Goal: Transaction & Acquisition: Purchase product/service

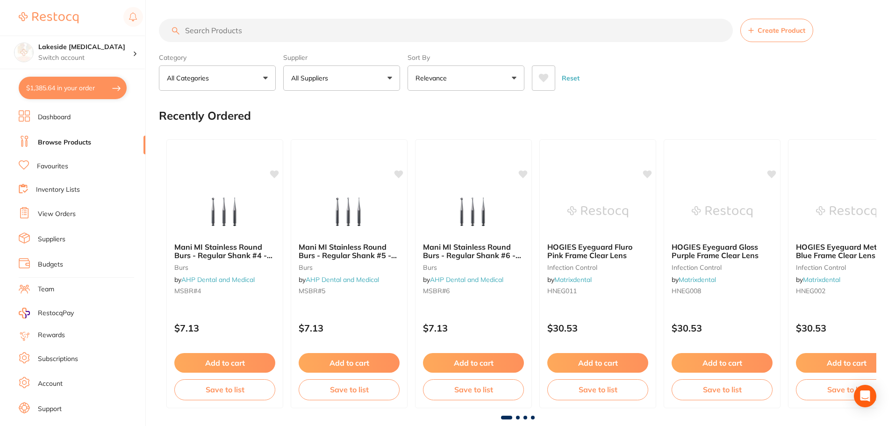
click at [227, 36] on input "search" at bounding box center [446, 30] width 574 height 23
type input "clearfill flowable"
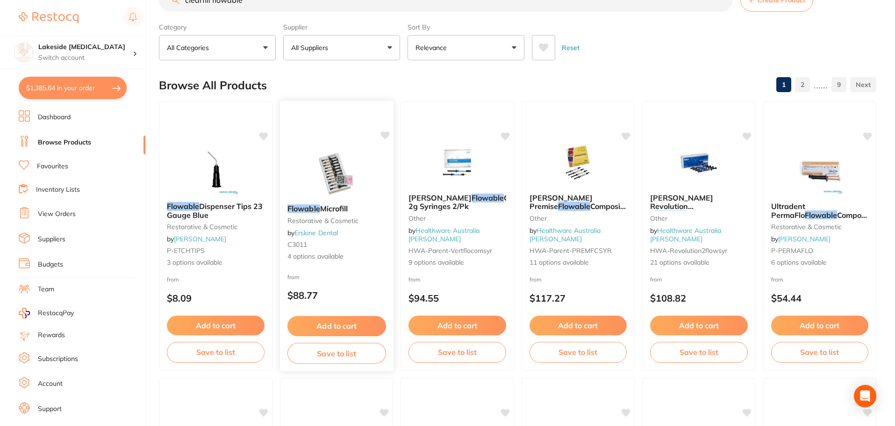
scroll to position [47, 0]
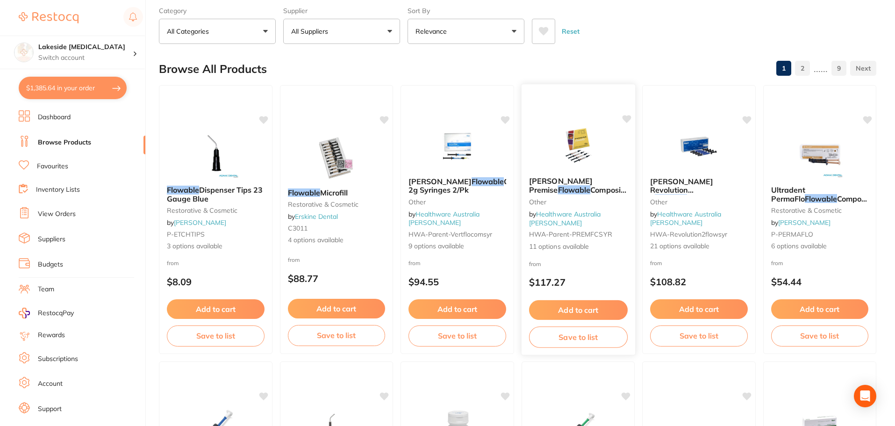
click at [566, 151] on img at bounding box center [578, 145] width 61 height 47
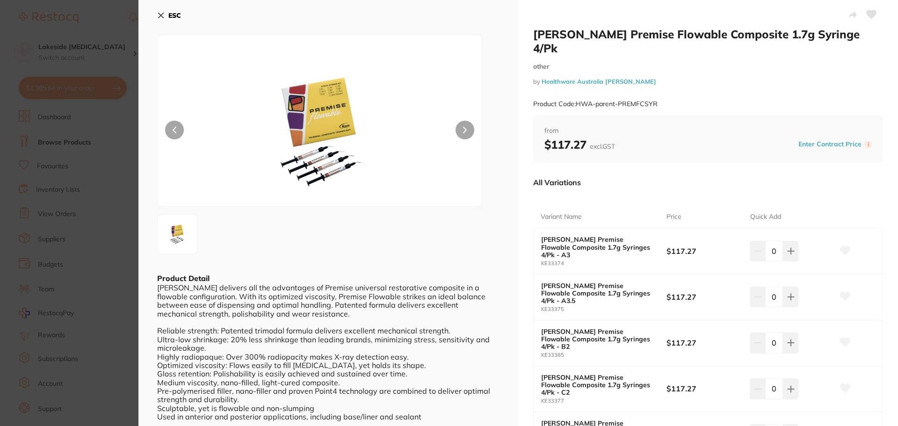
click at [467, 131] on button at bounding box center [464, 130] width 19 height 19
click at [82, 266] on section "Kerr Premise Flowable Composite 1.7g Syringe 4/Pk other by Healthware Australia…" at bounding box center [449, 213] width 898 height 426
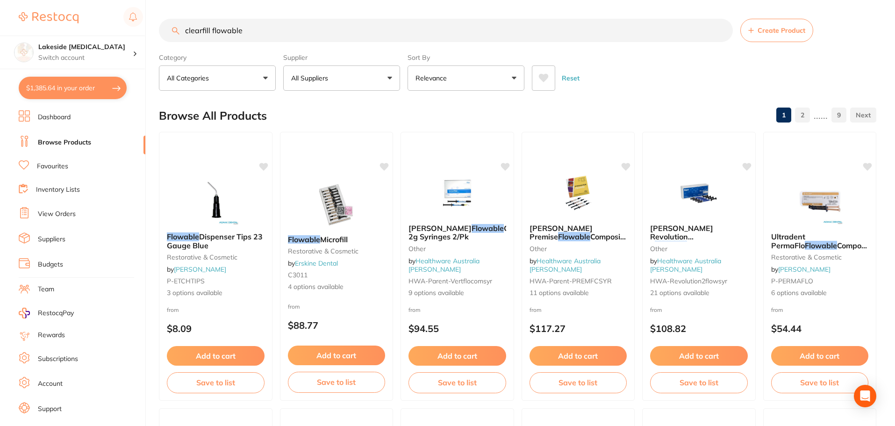
scroll to position [0, 0]
drag, startPoint x: 292, startPoint y: 37, endPoint x: 171, endPoint y: 36, distance: 121.1
click at [166, 36] on input "clearfill flowable" at bounding box center [446, 30] width 574 height 23
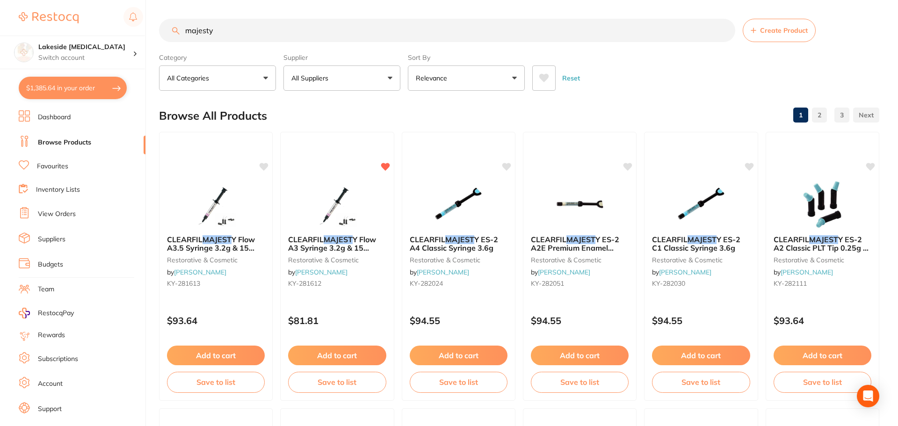
type input "majesty"
drag, startPoint x: 329, startPoint y: 29, endPoint x: 107, endPoint y: 31, distance: 222.1
click at [107, 30] on div "$1,385.64 Lakeside Dental Surgery Switch account Lakeside Dental Surgery $1,385…" at bounding box center [447, 213] width 895 height 426
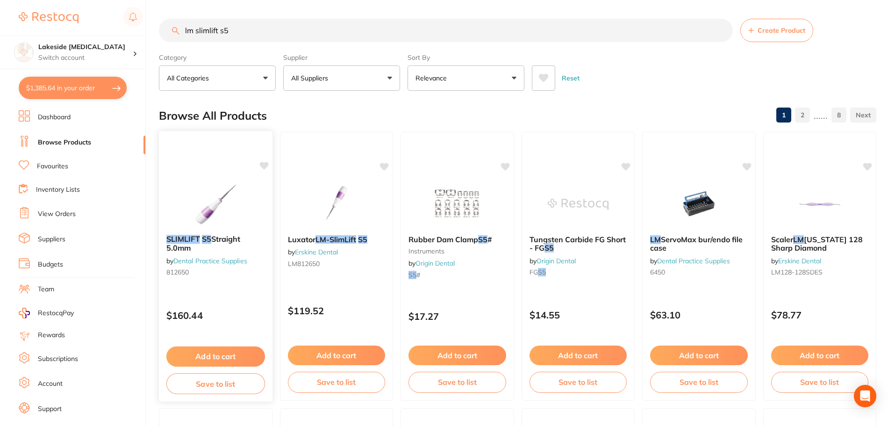
type input "lm slimlift s5"
click at [221, 357] on button "Add to cart" at bounding box center [215, 356] width 99 height 20
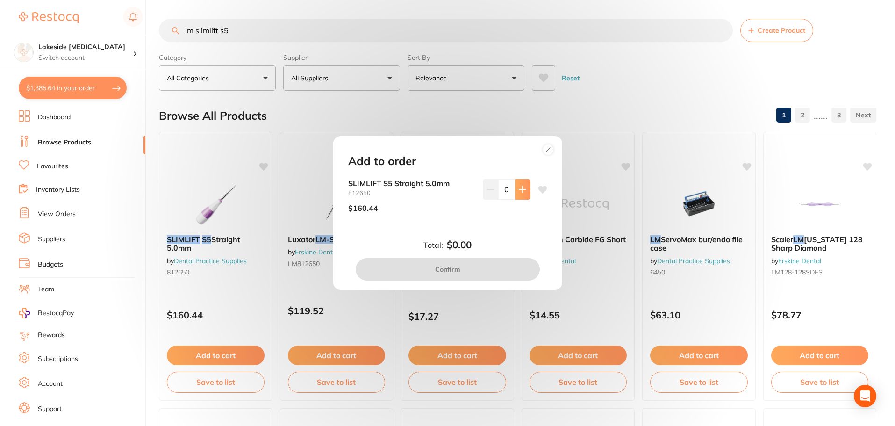
click at [516, 187] on button at bounding box center [522, 189] width 15 height 21
type input "1"
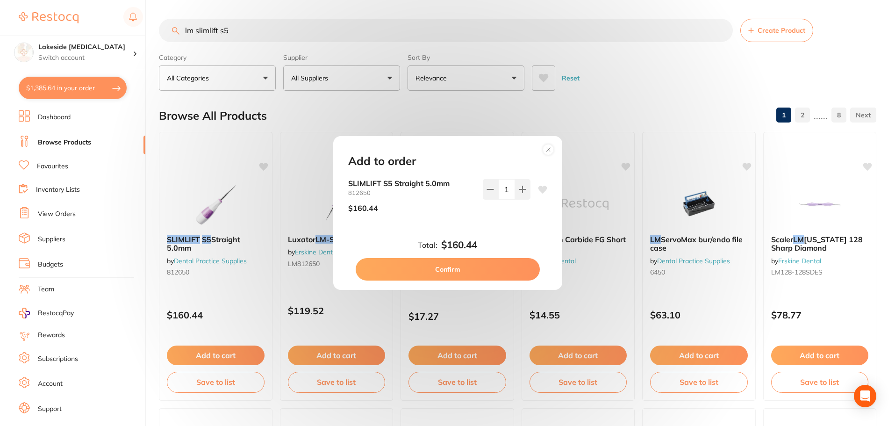
click at [462, 268] on button "Confirm" at bounding box center [448, 269] width 184 height 22
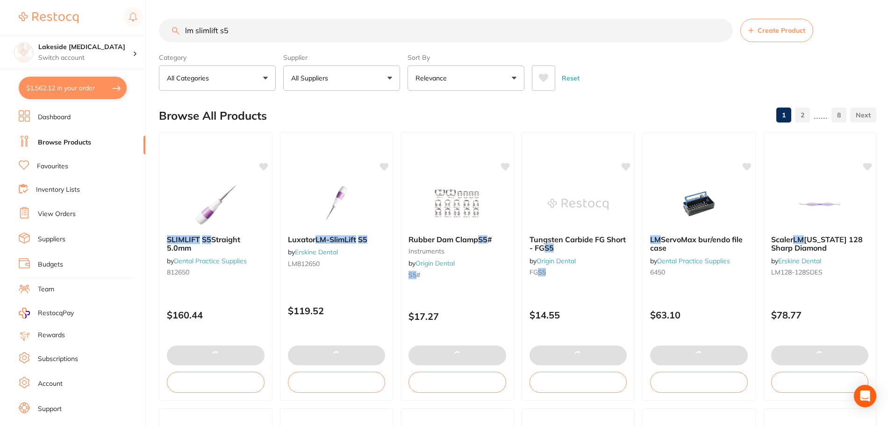
click at [239, 32] on input "lm slimlift s5" at bounding box center [446, 30] width 574 height 23
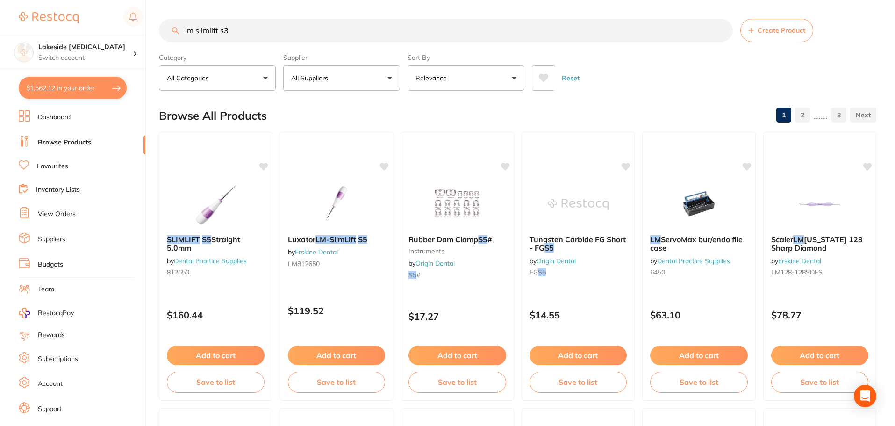
type input "lm slimlift s3"
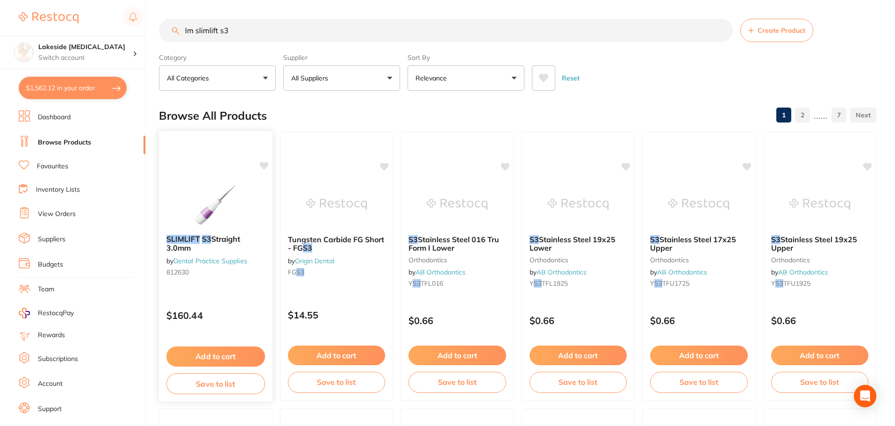
click at [220, 209] on img at bounding box center [215, 203] width 61 height 47
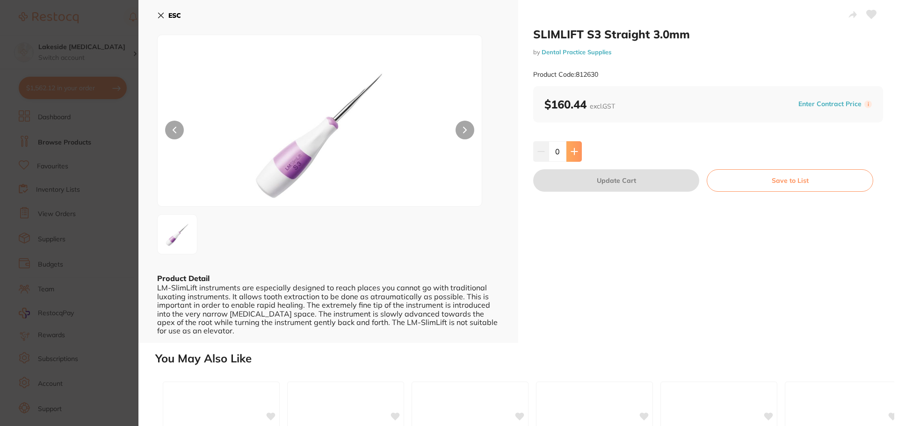
click at [570, 150] on icon at bounding box center [573, 151] width 7 height 7
type input "1"
click at [590, 187] on button "Update Cart" at bounding box center [616, 180] width 166 height 22
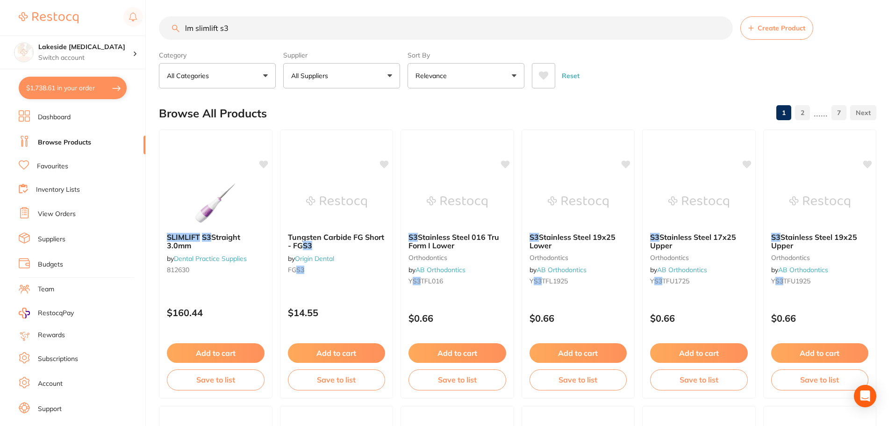
scroll to position [0, 0]
drag, startPoint x: 299, startPoint y: 28, endPoint x: 133, endPoint y: 34, distance: 165.7
click at [133, 34] on div "$1,738.61 Lakeside Dental Surgery Switch account Lakeside Dental Surgery $1,738…" at bounding box center [447, 211] width 895 height 426
type input "durophat"
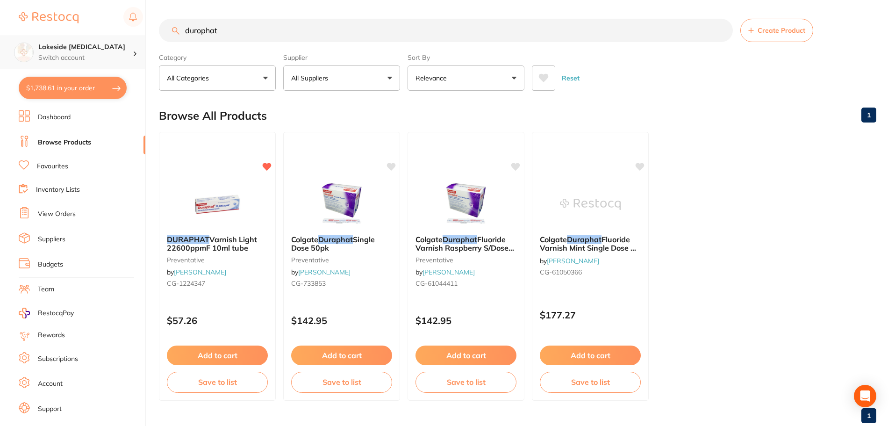
drag, startPoint x: 388, startPoint y: 41, endPoint x: 102, endPoint y: 49, distance: 286.3
click at [102, 49] on div "$1,738.61 Lakeside Dental Surgery Switch account Lakeside Dental Surgery $1,738…" at bounding box center [447, 213] width 895 height 426
type input "fog off"
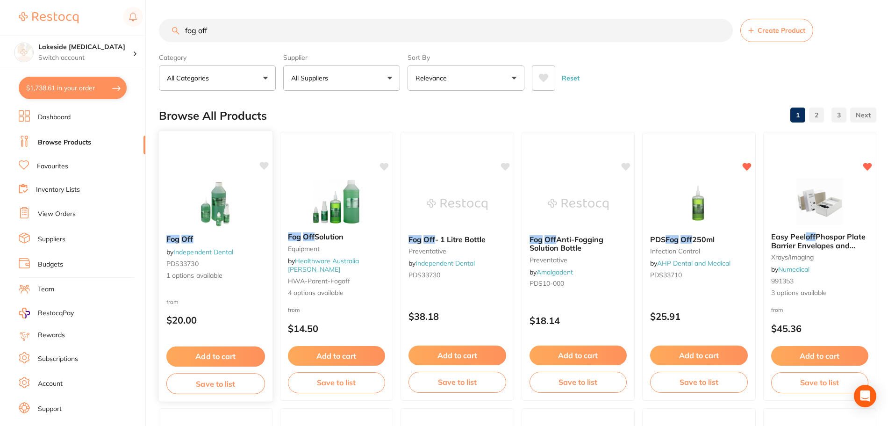
click at [231, 197] on img at bounding box center [215, 203] width 61 height 47
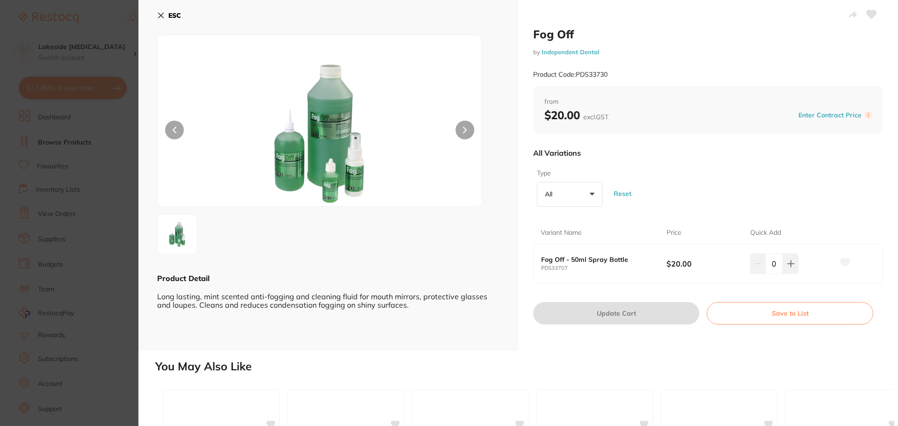
click at [116, 263] on section "Fog Off by Independent Dental Product Code: PDS33730 ESC Product Detail Long la…" at bounding box center [449, 213] width 898 height 426
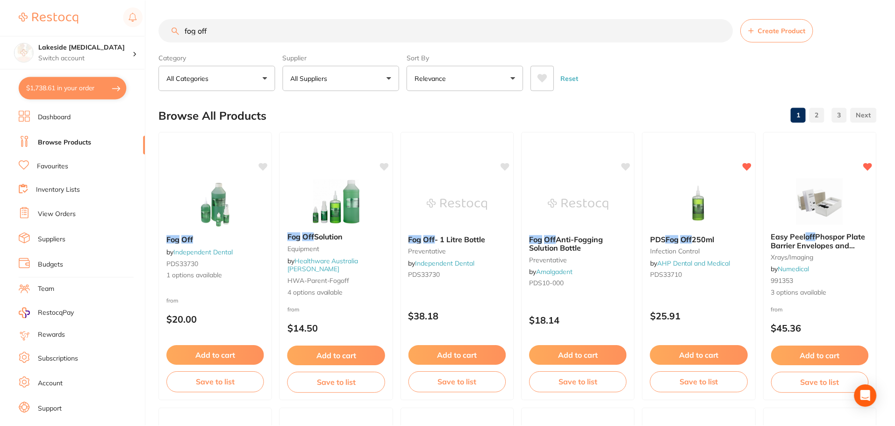
scroll to position [2, 0]
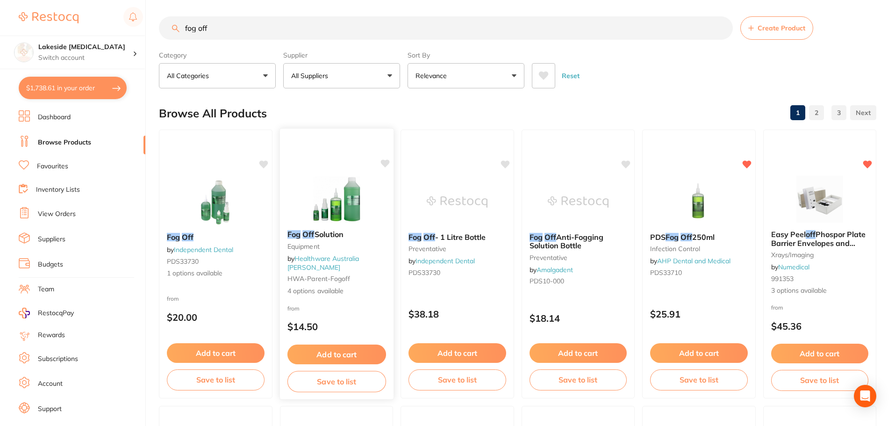
click at [306, 211] on img at bounding box center [336, 198] width 61 height 47
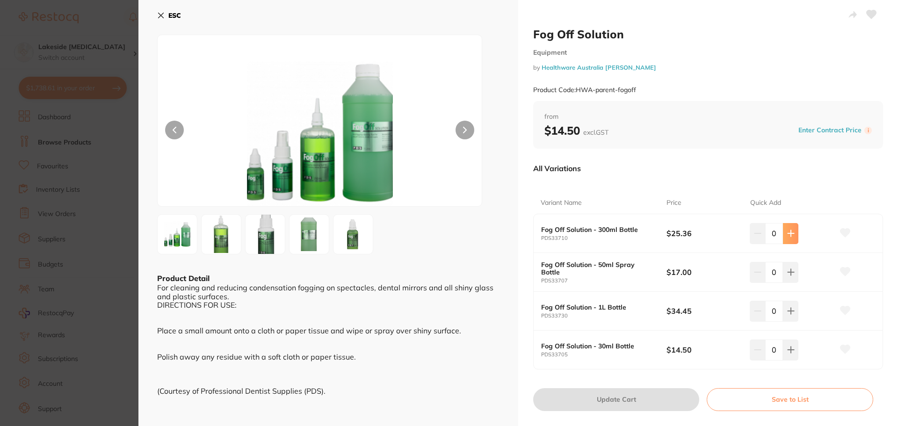
click at [784, 232] on button at bounding box center [790, 233] width 15 height 21
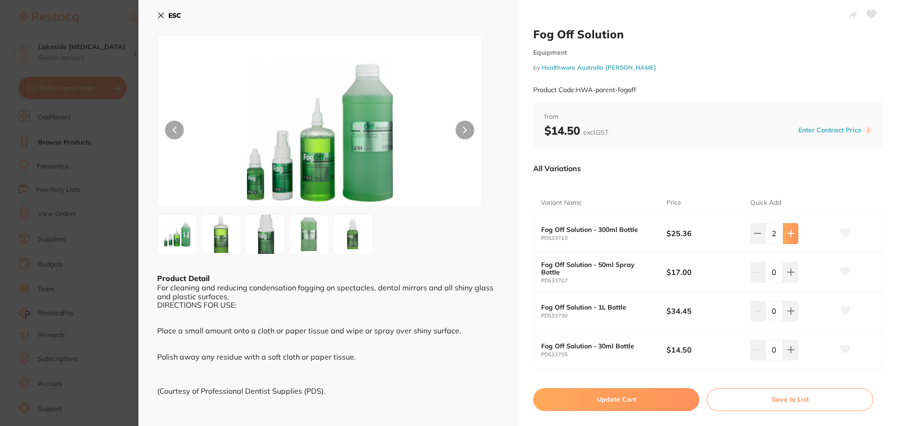
type input "2"
click at [588, 401] on button "Update Cart" at bounding box center [616, 399] width 166 height 22
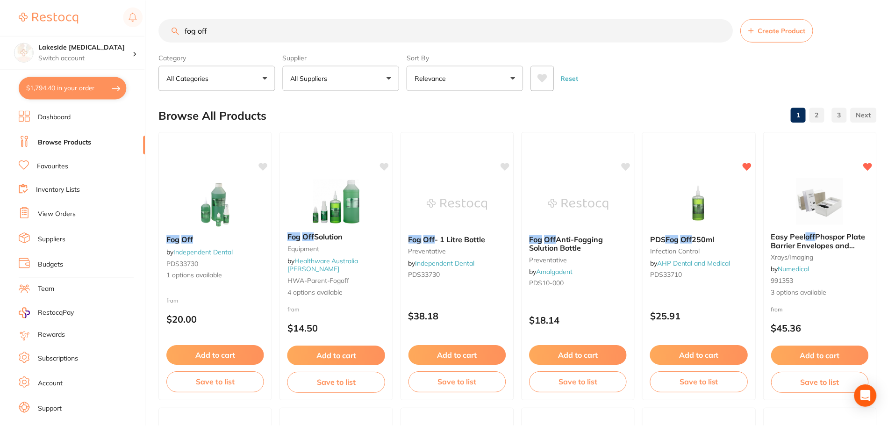
scroll to position [2, 0]
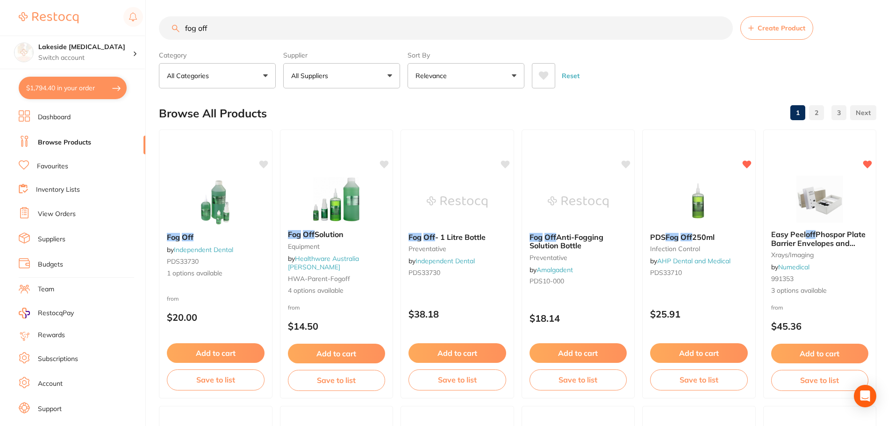
drag, startPoint x: 267, startPoint y: 24, endPoint x: 167, endPoint y: 15, distance: 100.0
click at [163, 22] on input "fog off" at bounding box center [446, 27] width 574 height 23
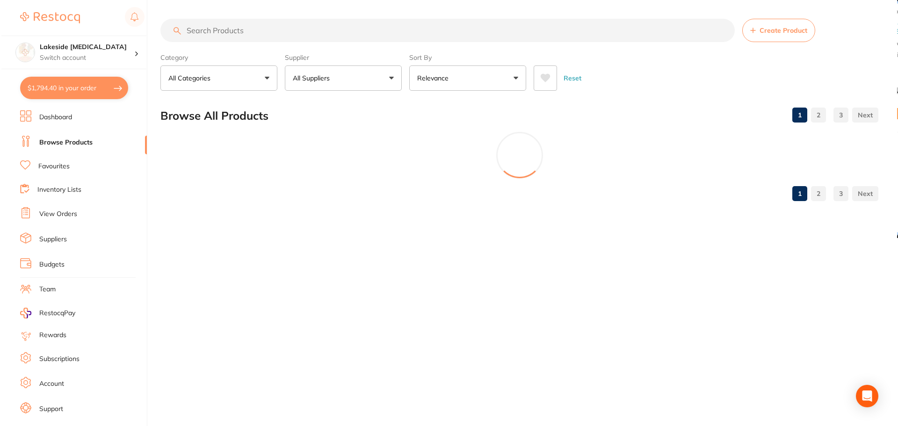
scroll to position [0, 0]
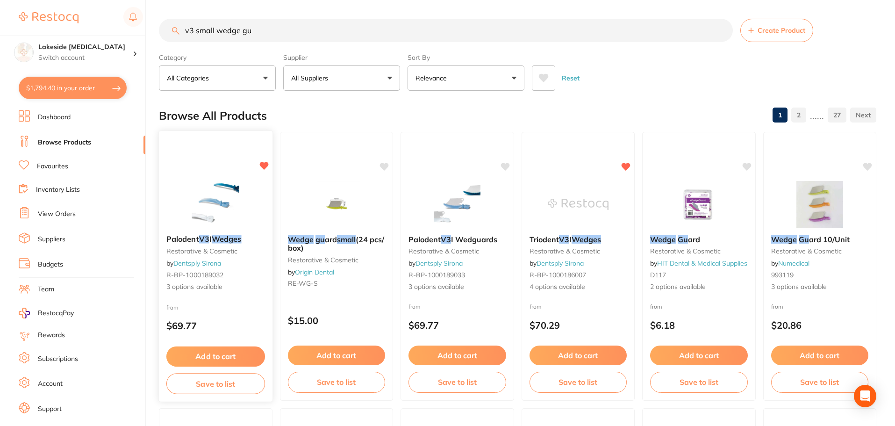
type input "v3 small wedge gu"
click at [245, 199] on img at bounding box center [215, 203] width 61 height 47
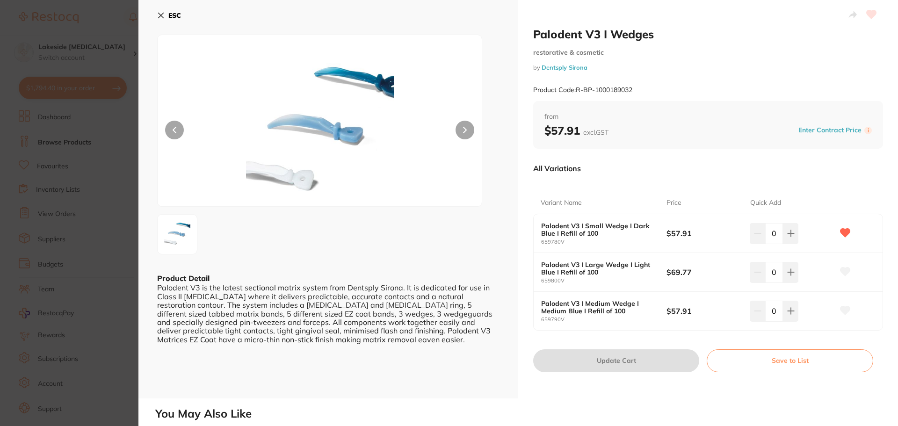
click at [103, 188] on section "Palodent V3 I Wedges restorative & cosmetic by Dentsply Sirona Product Code: R-…" at bounding box center [449, 213] width 898 height 426
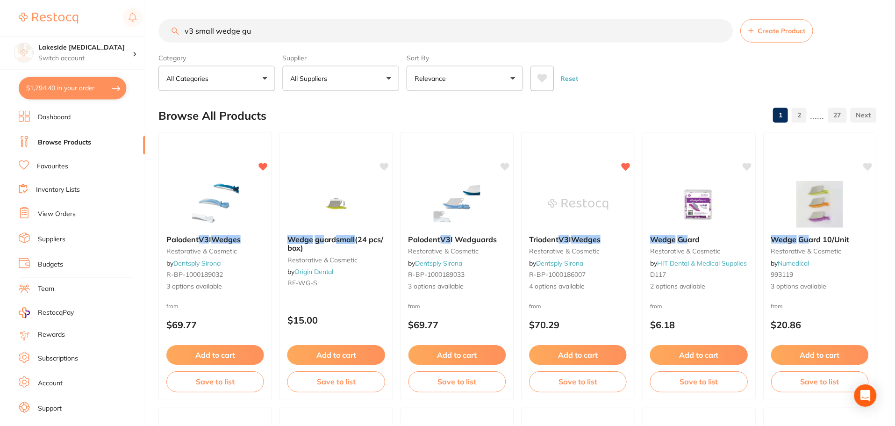
scroll to position [2, 0]
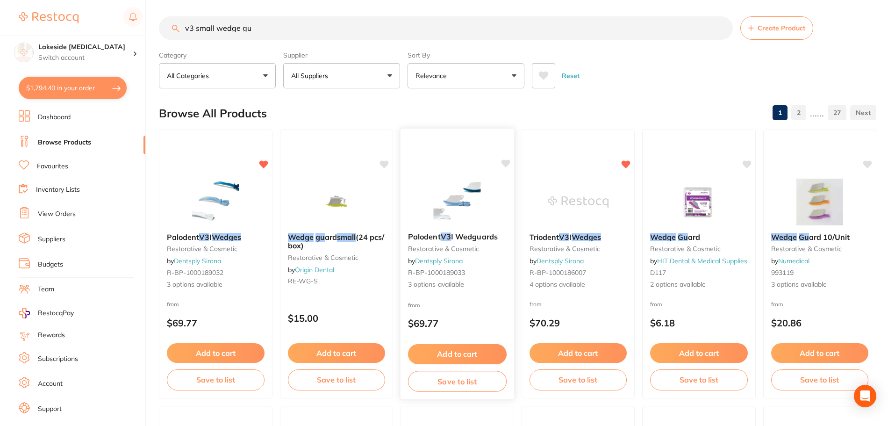
click at [485, 219] on img at bounding box center [457, 201] width 61 height 47
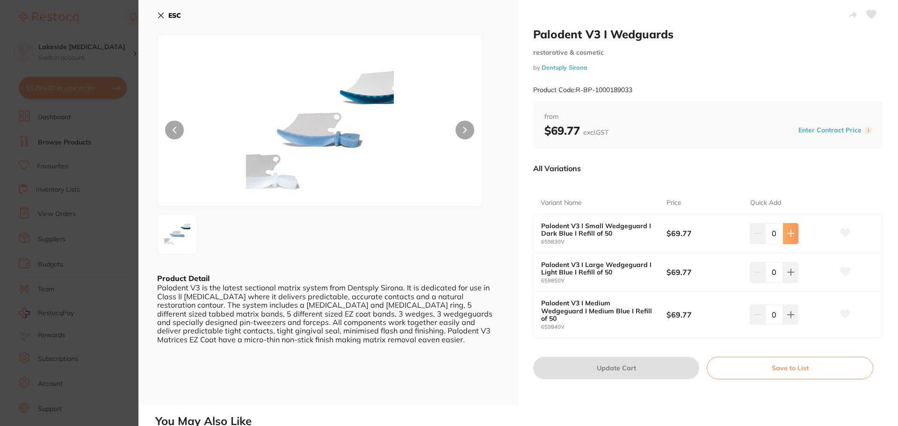
click at [787, 236] on icon at bounding box center [790, 233] width 7 height 7
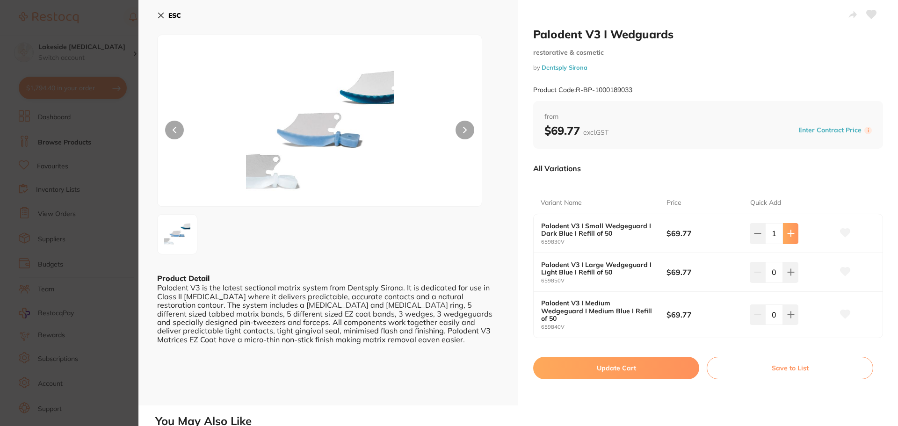
click at [787, 235] on icon at bounding box center [790, 233] width 7 height 7
click at [758, 237] on icon at bounding box center [757, 233] width 7 height 7
type input "1"
click at [623, 366] on button "Update Cart" at bounding box center [616, 368] width 166 height 22
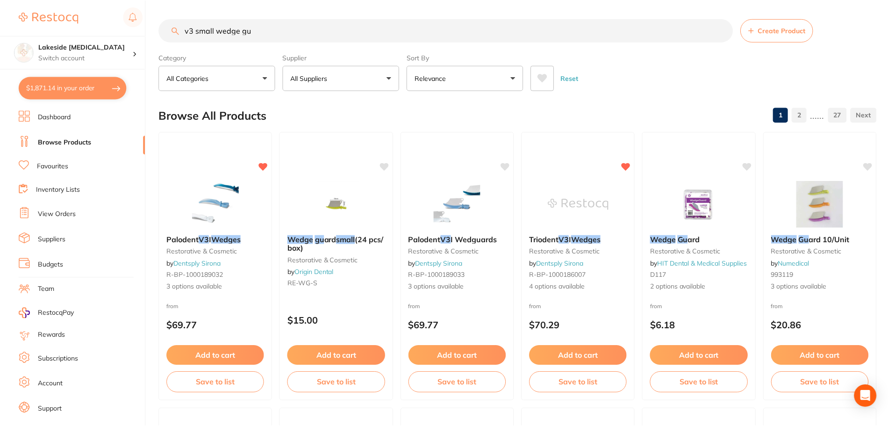
scroll to position [2, 0]
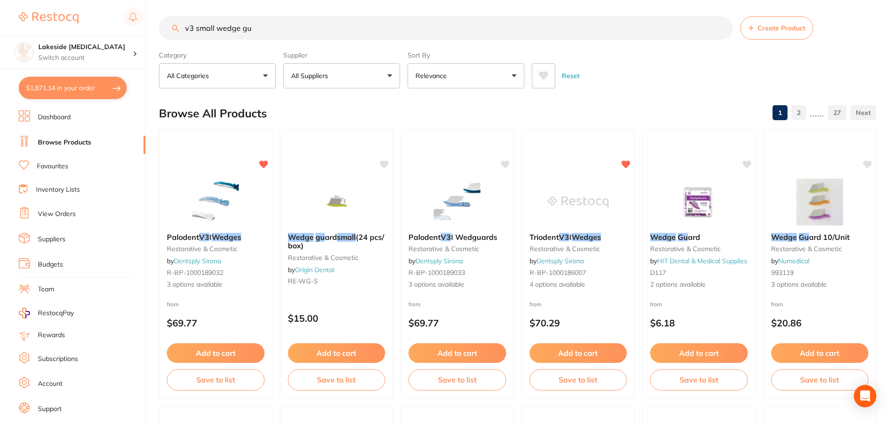
drag, startPoint x: 290, startPoint y: 27, endPoint x: 182, endPoint y: 17, distance: 108.9
click at [182, 17] on input "v3 small wedge gu" at bounding box center [446, 27] width 574 height 23
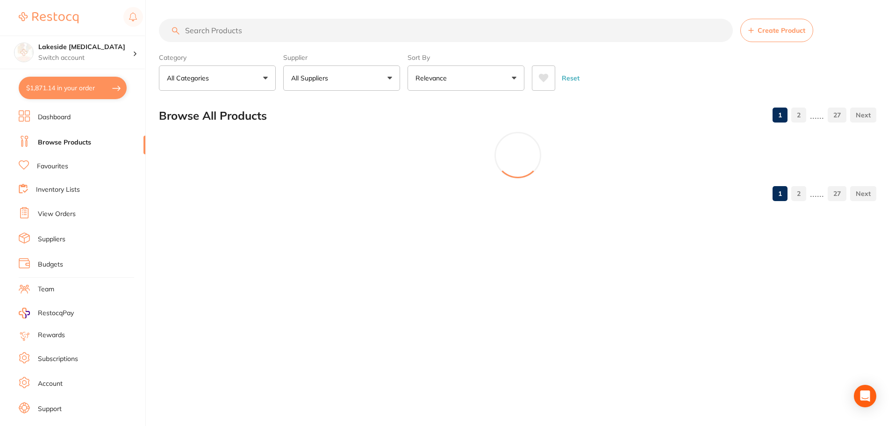
scroll to position [0, 0]
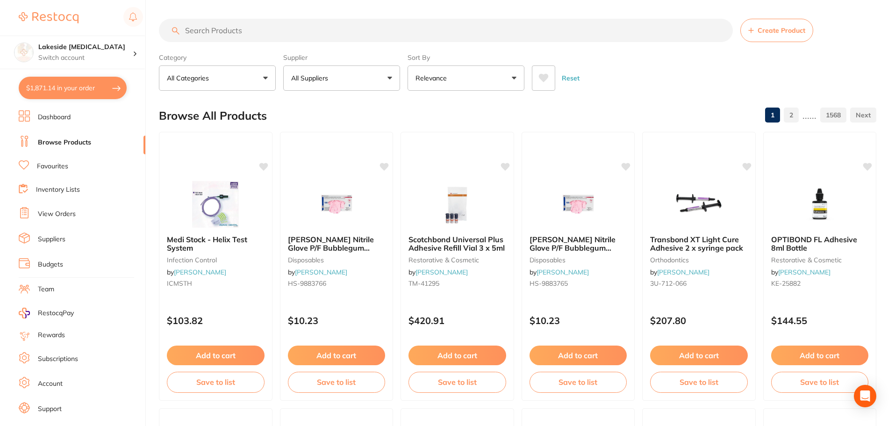
click at [48, 214] on link "View Orders" at bounding box center [57, 213] width 38 height 9
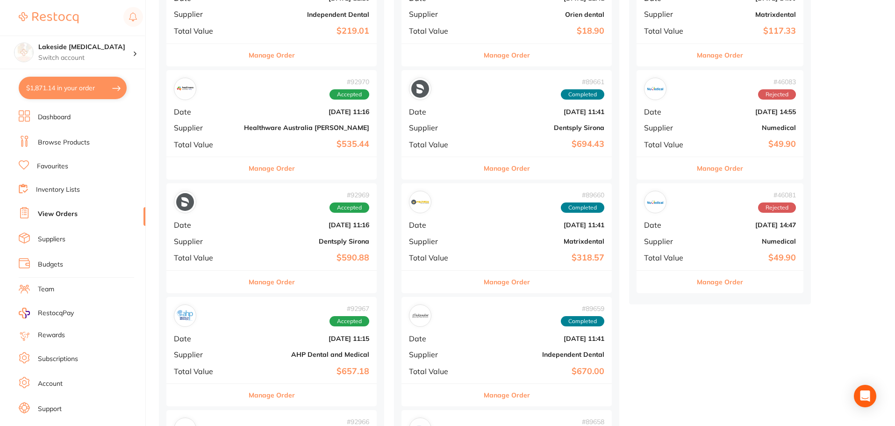
scroll to position [468, 0]
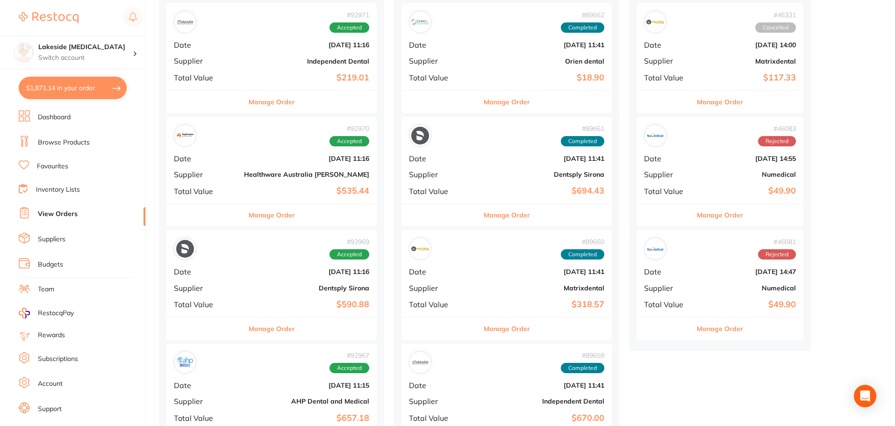
click at [260, 332] on button "Manage Order" at bounding box center [272, 329] width 46 height 22
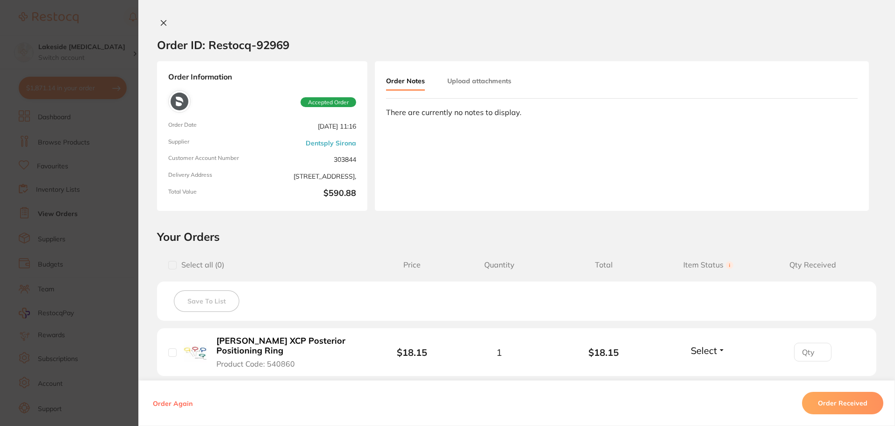
scroll to position [187, 0]
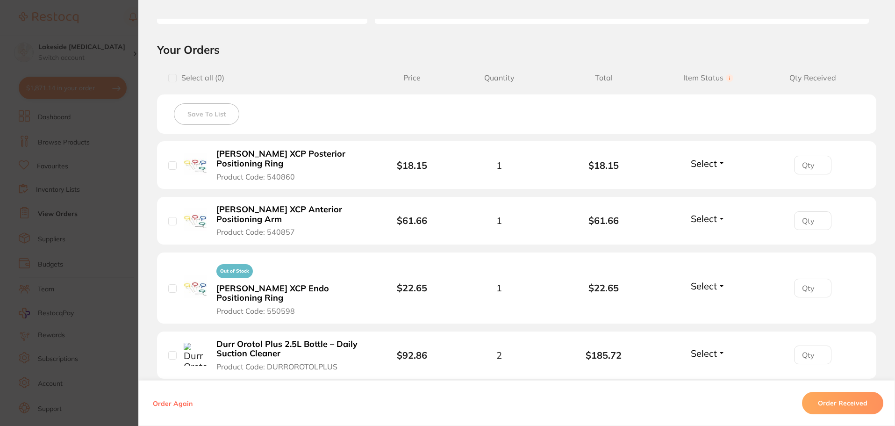
click at [276, 157] on b "Rinn XCP Posterior Positioning Ring" at bounding box center [289, 158] width 144 height 19
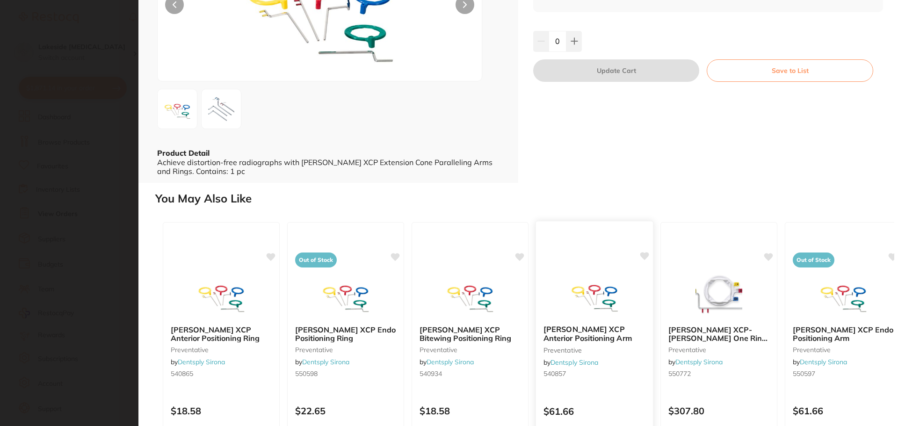
scroll to position [202, 0]
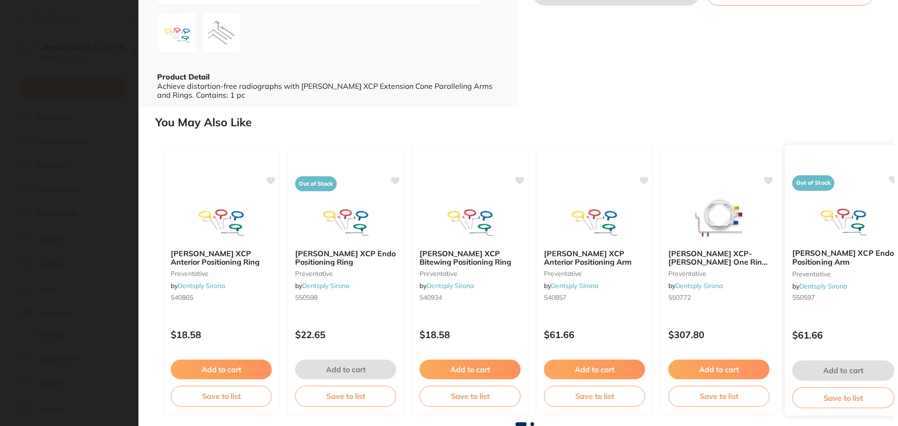
click at [804, 218] on div at bounding box center [843, 217] width 117 height 47
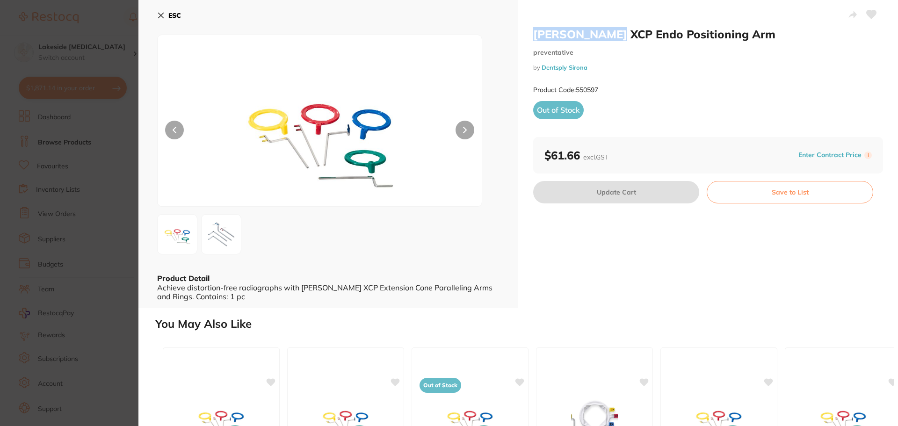
drag, startPoint x: 533, startPoint y: 31, endPoint x: 612, endPoint y: 40, distance: 79.5
click at [612, 40] on h2 "Rinn XCP Endo Positioning Arm" at bounding box center [708, 34] width 350 height 14
copy h2 "Rinn XCP Endo"
click at [100, 26] on section "Rinn XCP Endo Positioning Arm preventative by Dentsply Sirona Product Code: 550…" at bounding box center [449, 213] width 898 height 426
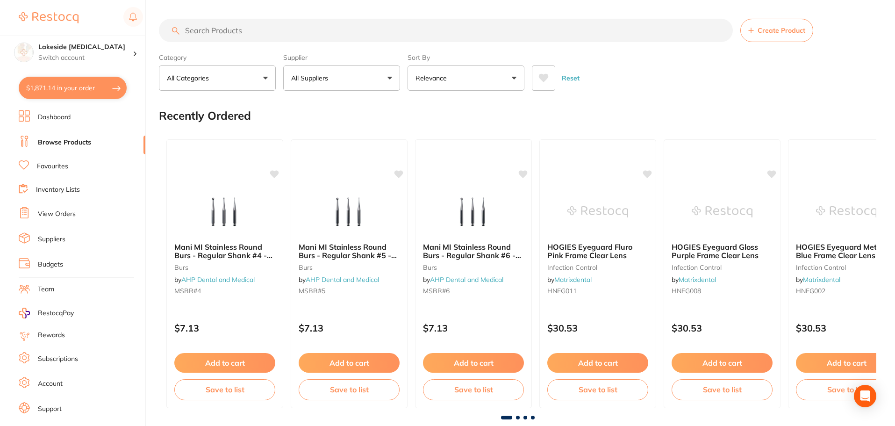
click at [294, 33] on input "search" at bounding box center [446, 30] width 574 height 23
paste input "Rinn XCP Endo"
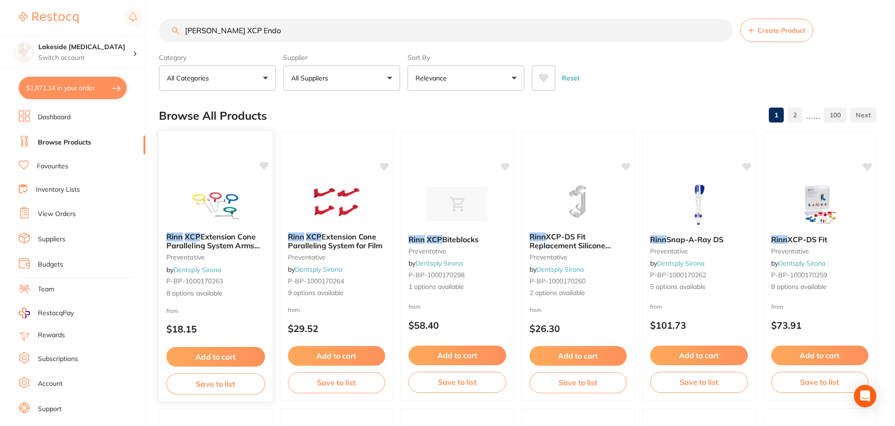
click at [217, 185] on img at bounding box center [215, 201] width 61 height 47
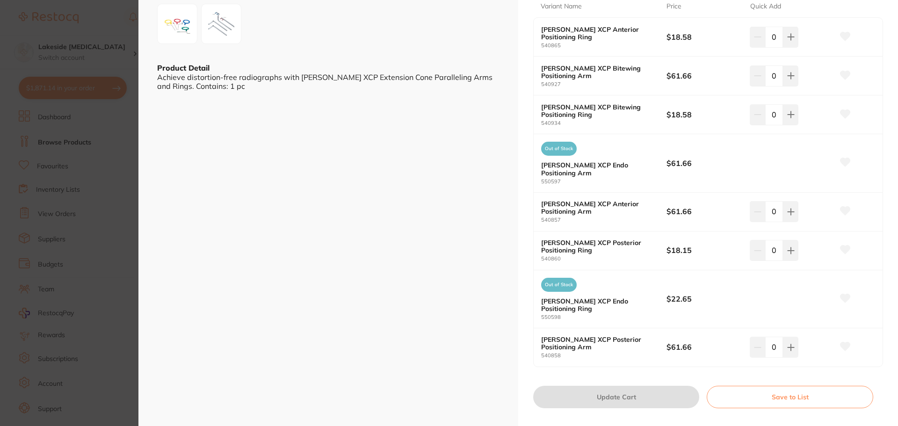
scroll to position [234, 0]
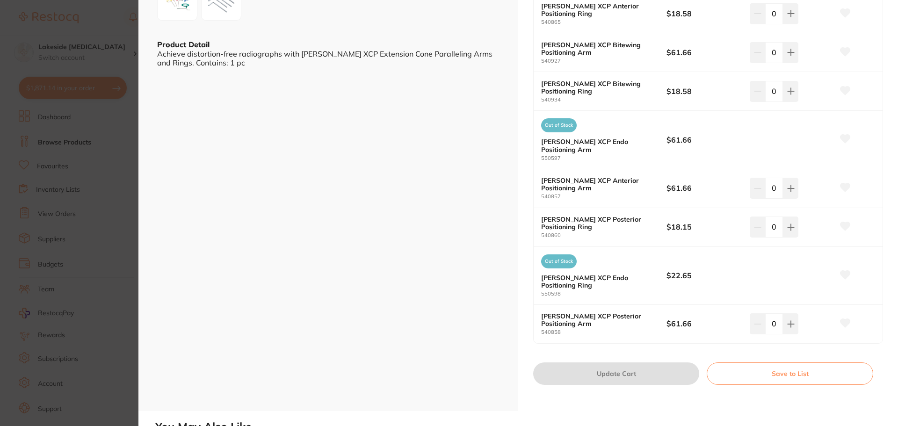
click at [115, 250] on section "Rinn XCP Extension Cone Paralleling System Arms and Rings preventative by Dents…" at bounding box center [449, 213] width 898 height 426
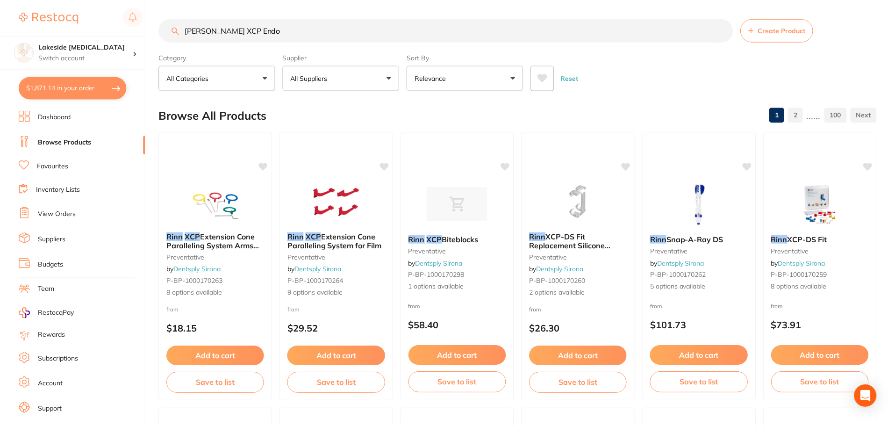
scroll to position [0, 0]
click at [462, 202] on img at bounding box center [457, 203] width 61 height 47
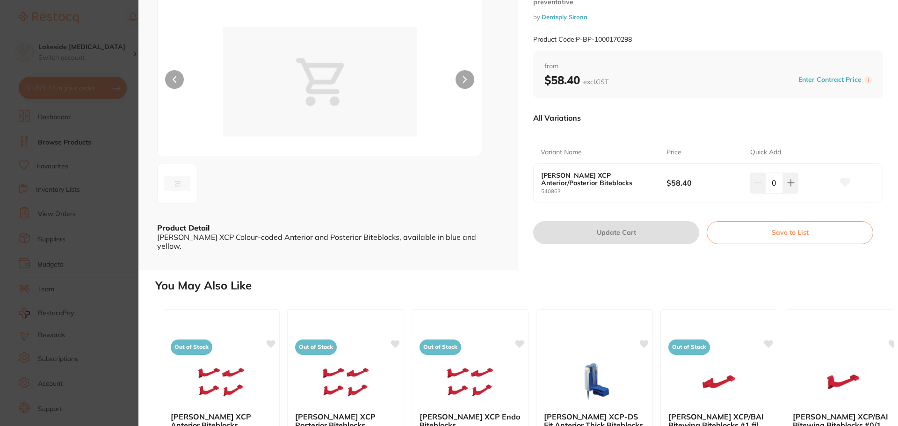
scroll to position [47, 0]
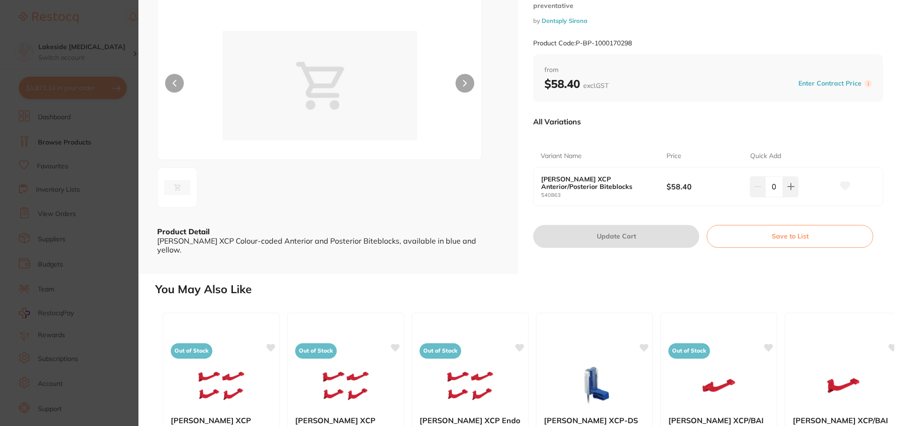
click at [92, 250] on section "Rinn XCP Biteblocks preventative by Dentsply Sirona Product Code: P-BP-10001702…" at bounding box center [449, 213] width 898 height 426
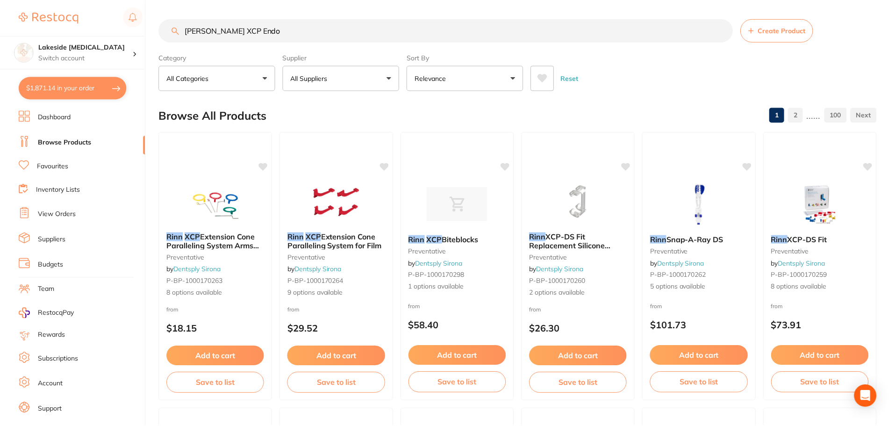
scroll to position [0, 0]
click at [800, 198] on img at bounding box center [819, 203] width 61 height 47
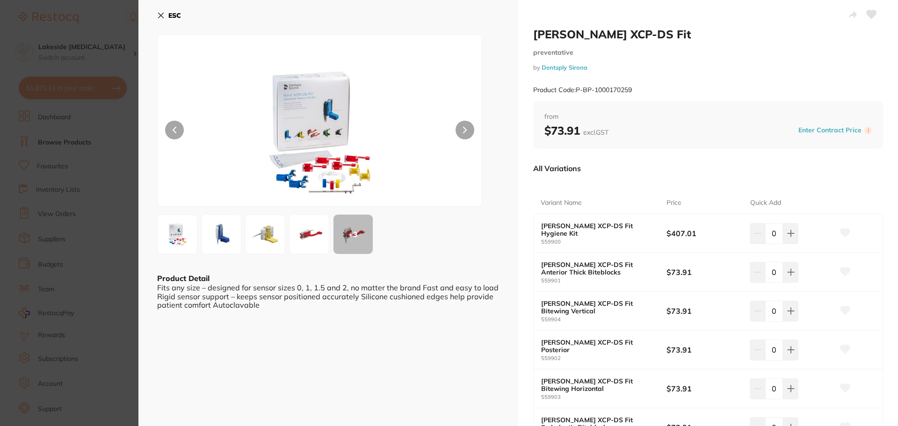
click at [464, 130] on icon at bounding box center [465, 130] width 4 height 7
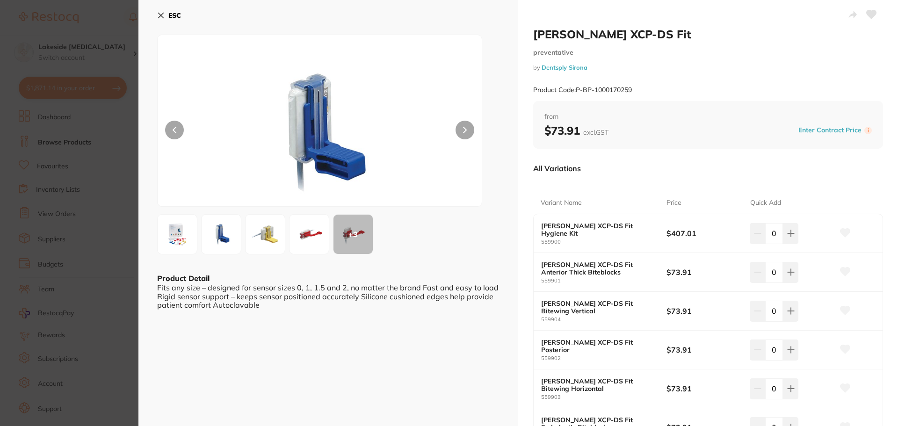
click at [464, 130] on icon at bounding box center [465, 130] width 4 height 7
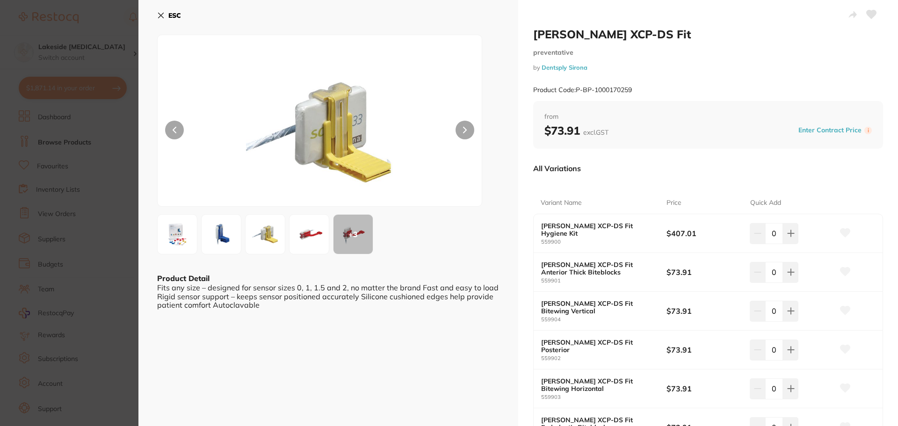
click at [130, 242] on section "Rinn XCP-DS Fit preventative by Dentsply Sirona Product Code: P-BP-1000170259 E…" at bounding box center [449, 213] width 898 height 426
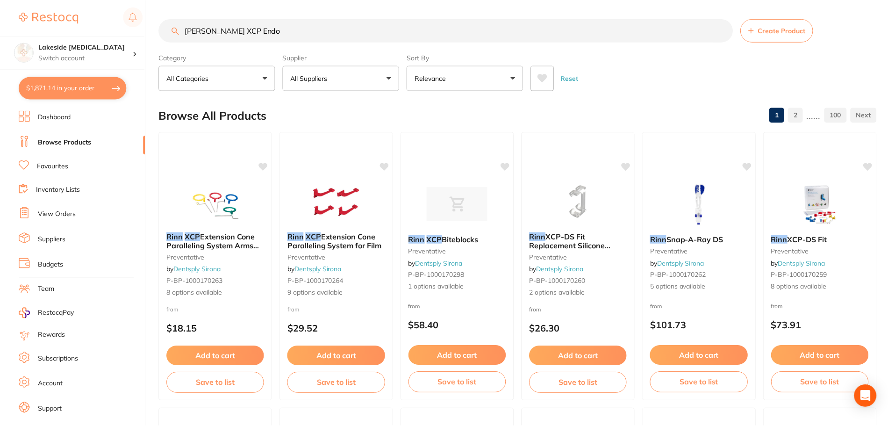
scroll to position [0, 0]
click at [718, 204] on img at bounding box center [699, 203] width 61 height 47
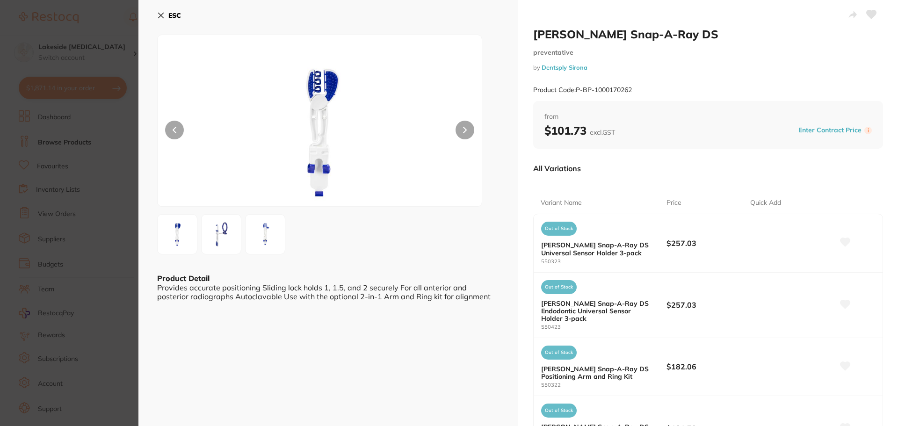
scroll to position [94, 0]
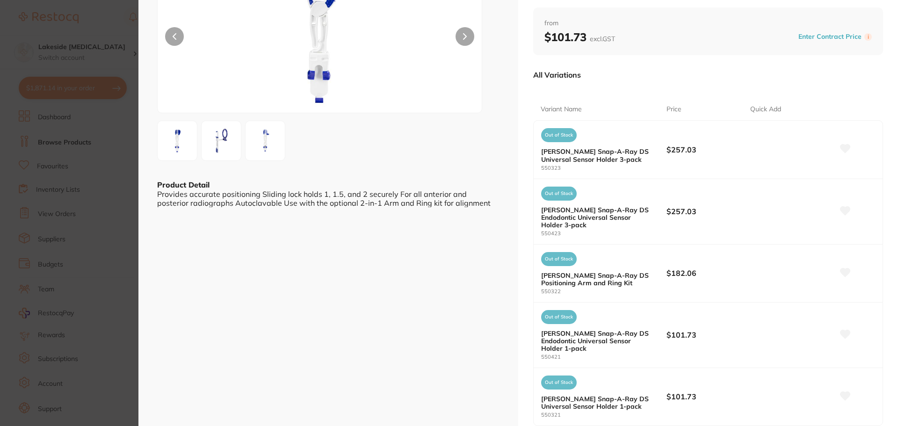
click at [131, 236] on section "Rinn Snap-A-Ray DS preventative by Dentsply Sirona Product Code: P-BP-100017026…" at bounding box center [449, 213] width 898 height 426
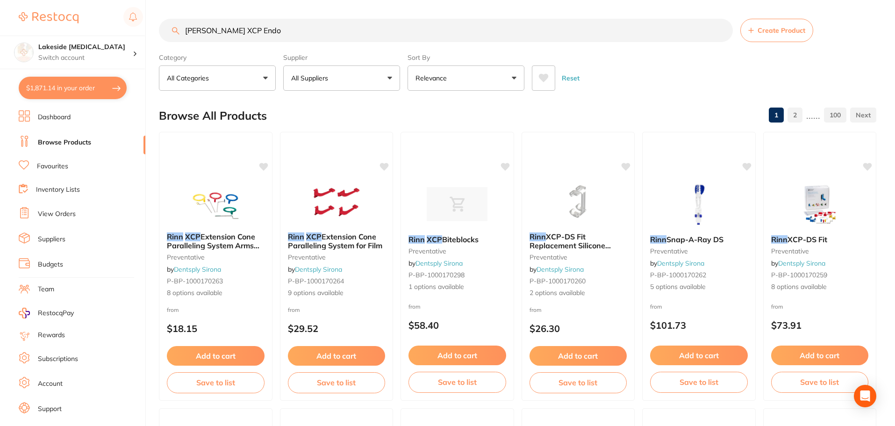
drag, startPoint x: 276, startPoint y: 23, endPoint x: 254, endPoint y: 33, distance: 23.9
click at [254, 33] on input "Rinn XCP Endo" at bounding box center [446, 30] width 574 height 23
drag, startPoint x: 254, startPoint y: 33, endPoint x: 222, endPoint y: 39, distance: 32.9
click at [222, 39] on input "Rinn XCP Endo" at bounding box center [446, 30] width 574 height 23
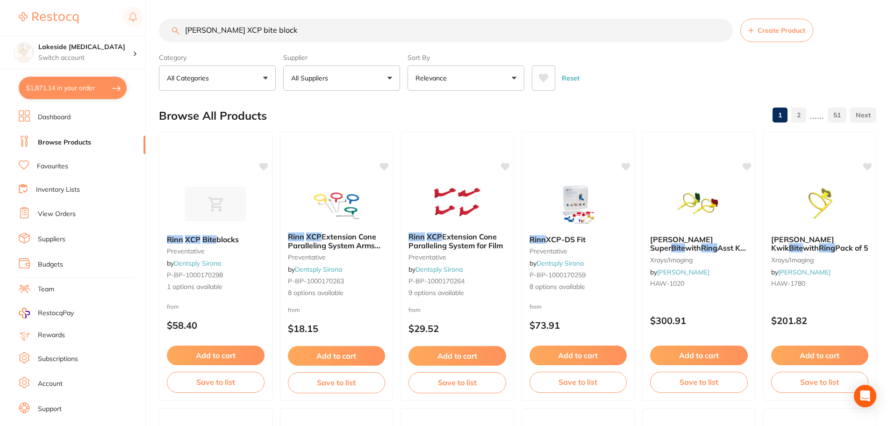
type input "Rinn XCP bite block"
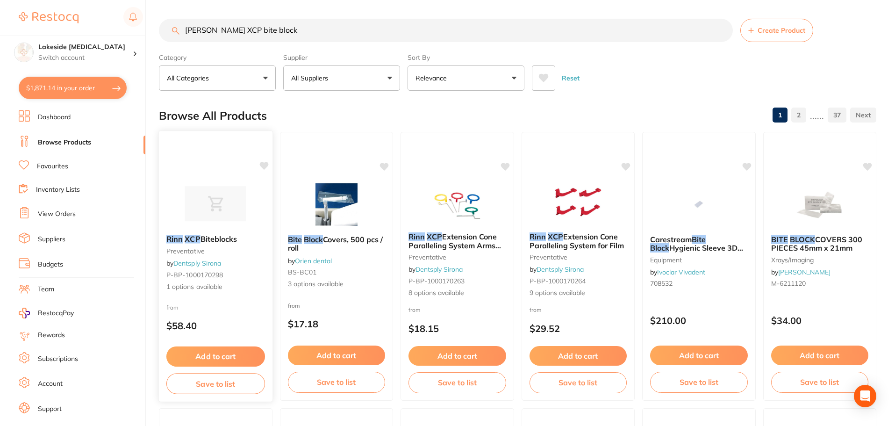
click at [201, 201] on img at bounding box center [215, 203] width 61 height 47
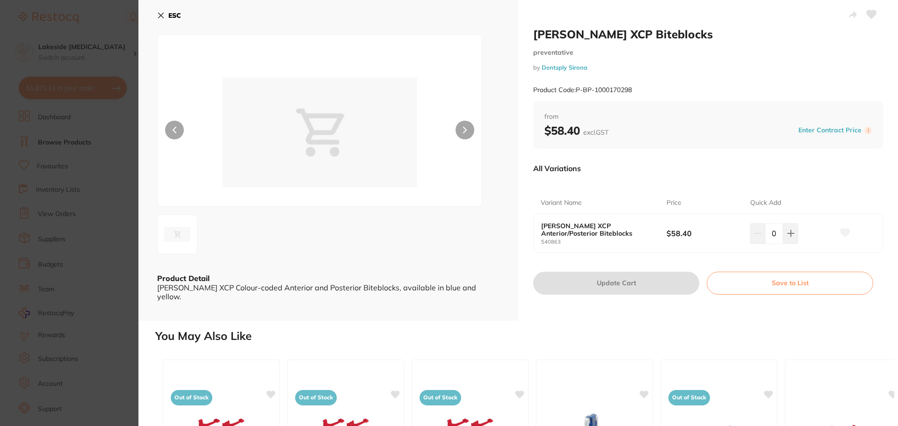
click at [85, 258] on section "Rinn XCP Biteblocks preventative by Dentsply Sirona Product Code: P-BP-10001702…" at bounding box center [449, 213] width 898 height 426
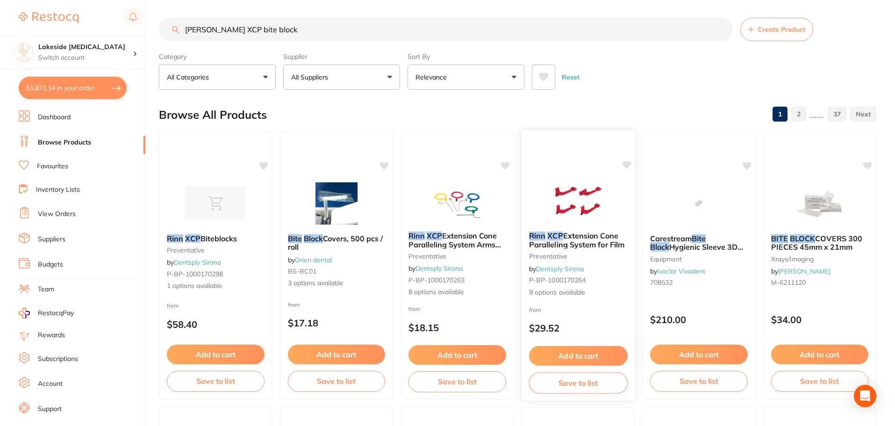
scroll to position [1, 0]
click at [588, 213] on img at bounding box center [578, 200] width 61 height 47
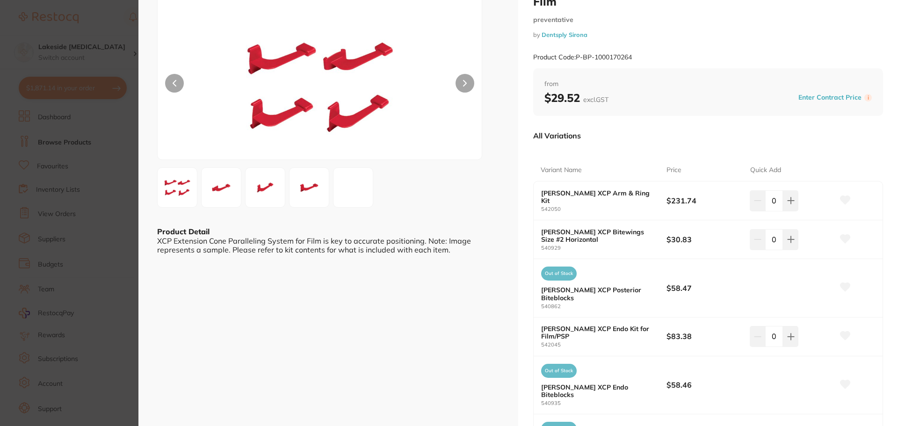
scroll to position [94, 0]
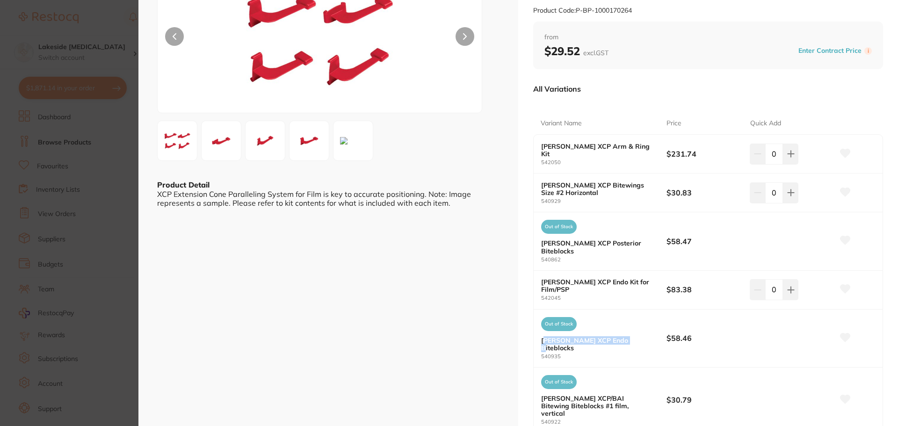
drag, startPoint x: 543, startPoint y: 315, endPoint x: 626, endPoint y: 322, distance: 83.5
click at [626, 337] on b "Rinn XCP Endo Biteblocks" at bounding box center [597, 344] width 113 height 15
click at [626, 337] on b "[PERSON_NAME] XCP Endo Biteblocks" at bounding box center [597, 344] width 113 height 15
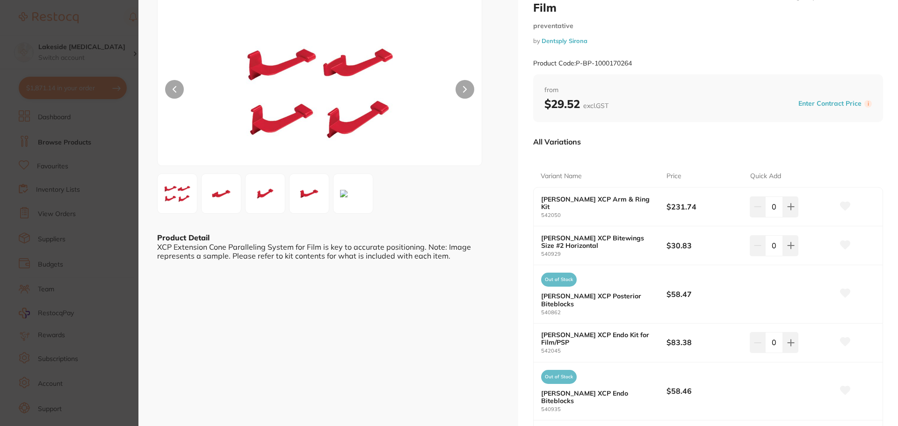
scroll to position [140, 0]
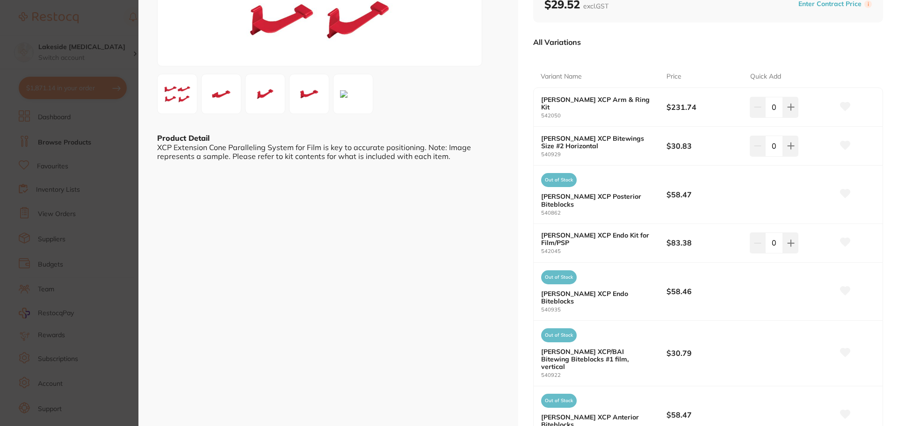
click at [117, 282] on section "Rinn XCP Extension Cone Paralleling System for Film preventative by Dentsply Si…" at bounding box center [449, 213] width 898 height 426
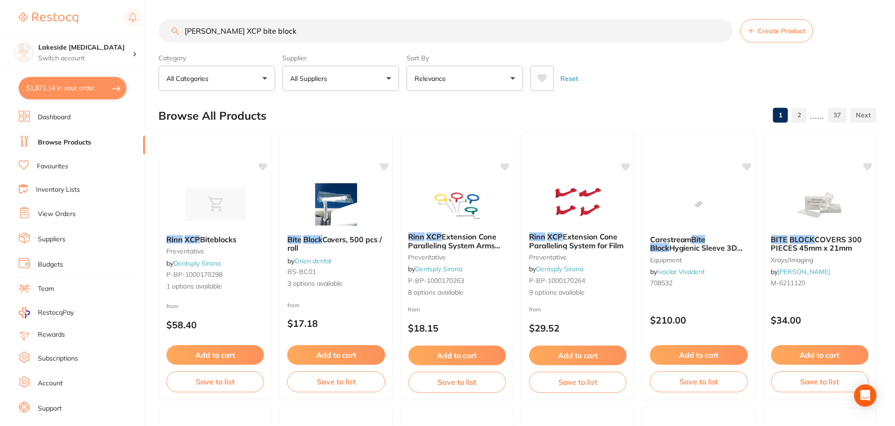
scroll to position [1, 0]
click at [568, 207] on img at bounding box center [578, 200] width 61 height 47
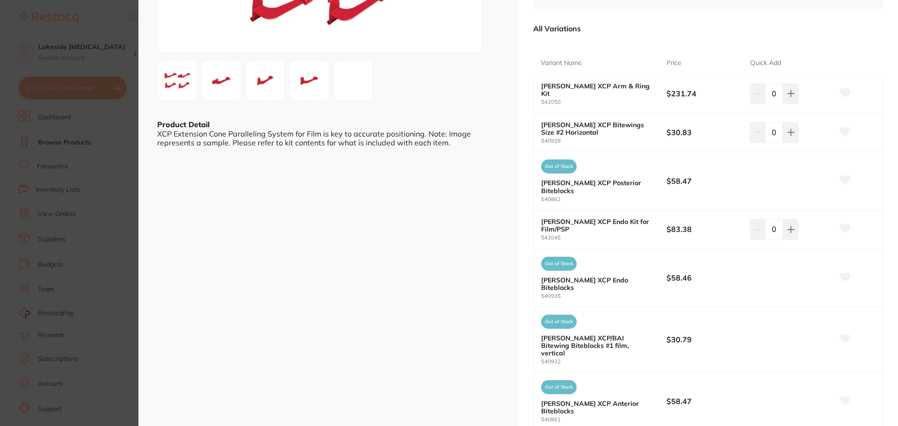
scroll to position [94, 0]
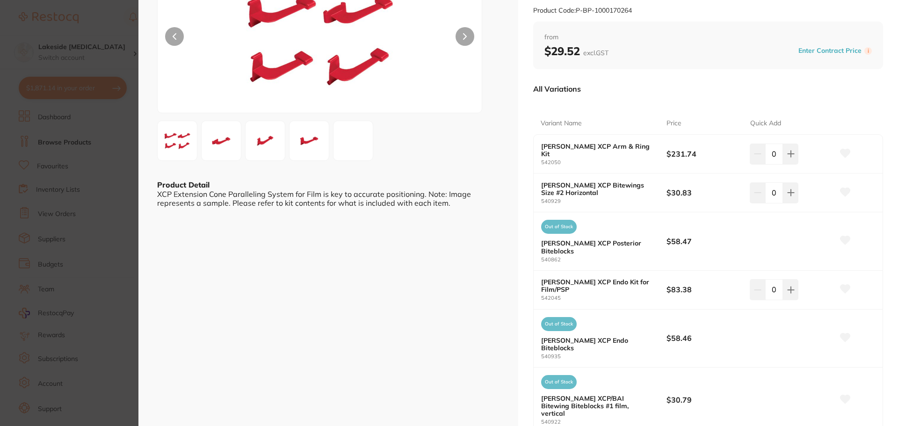
click at [127, 195] on section "Rinn XCP Extension Cone Paralleling System for Film preventative by Dentsply Si…" at bounding box center [449, 213] width 898 height 426
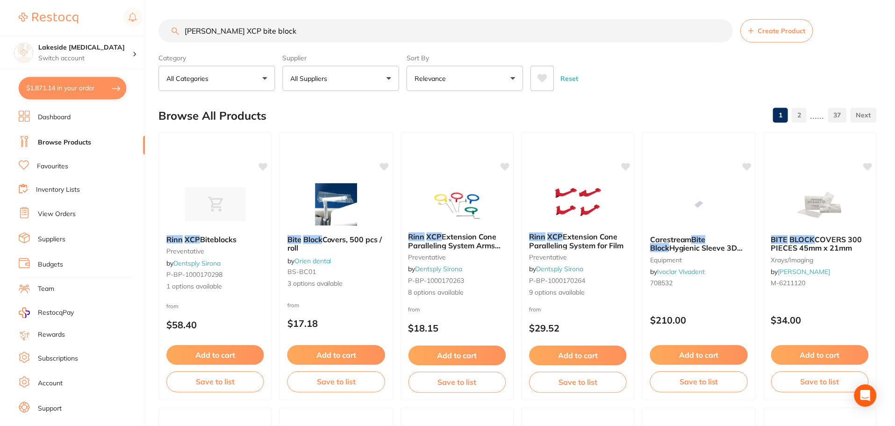
scroll to position [1, 0]
drag, startPoint x: 274, startPoint y: 29, endPoint x: 173, endPoint y: 28, distance: 101.9
click at [173, 28] on div "Rinn XCP bite block Create Product" at bounding box center [518, 29] width 718 height 23
type input "enhance burs"
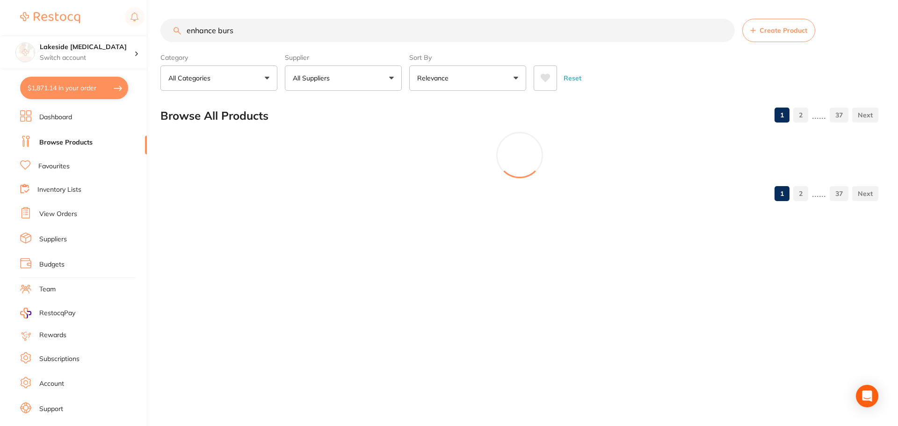
scroll to position [0, 0]
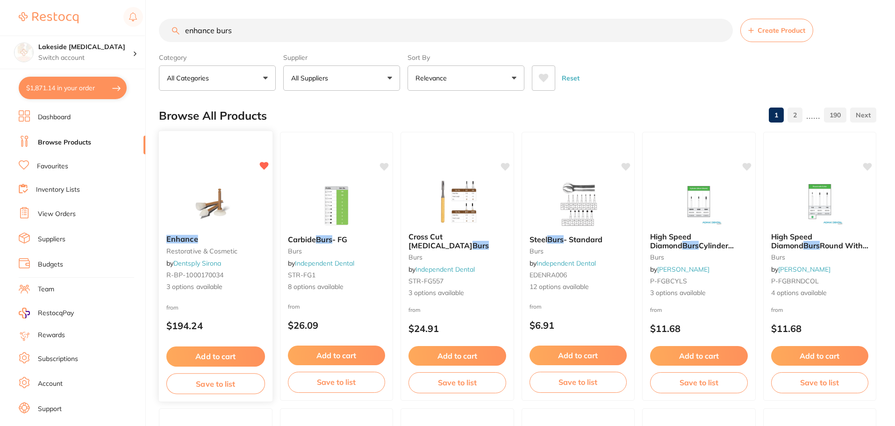
click at [228, 300] on div "Enhance restorative & cosmetic by Dentsply Sirona R-BP-1000170034 3 options ava…" at bounding box center [216, 266] width 115 height 272
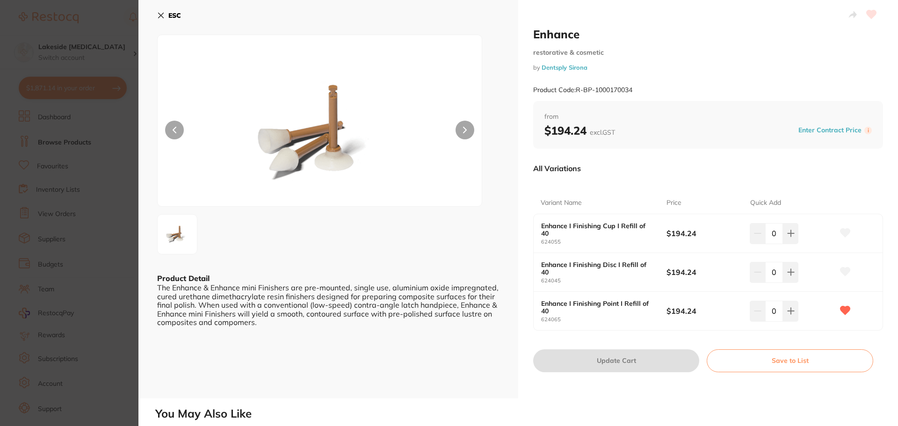
click at [787, 310] on icon at bounding box center [790, 310] width 7 height 7
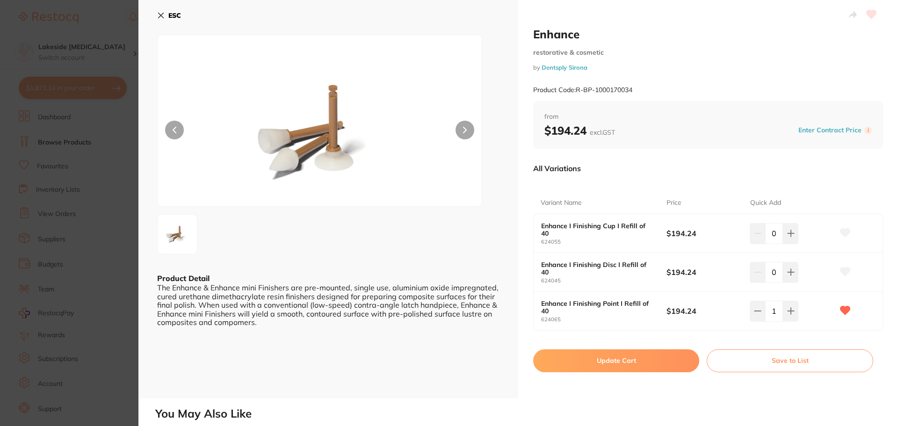
type input "1"
click at [664, 362] on button "Update Cart" at bounding box center [616, 360] width 166 height 22
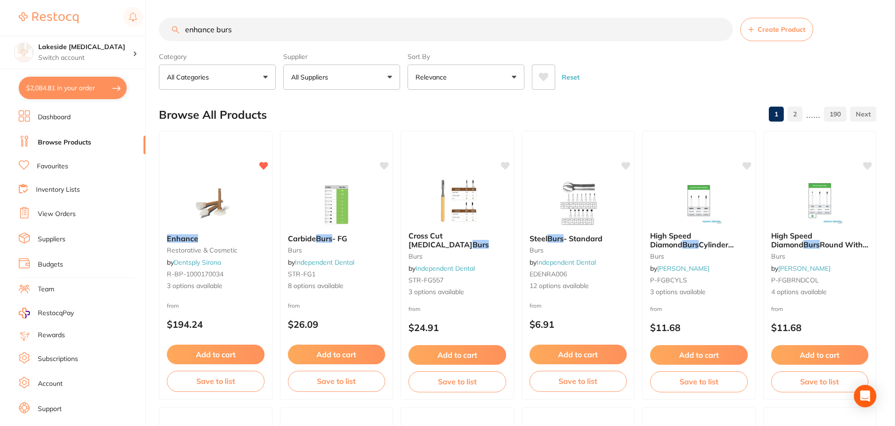
scroll to position [0, 0]
drag, startPoint x: 257, startPoint y: 38, endPoint x: 164, endPoint y: 37, distance: 93.1
click at [164, 37] on input "enhance burs" at bounding box center [446, 29] width 574 height 23
type input "retraction cord"
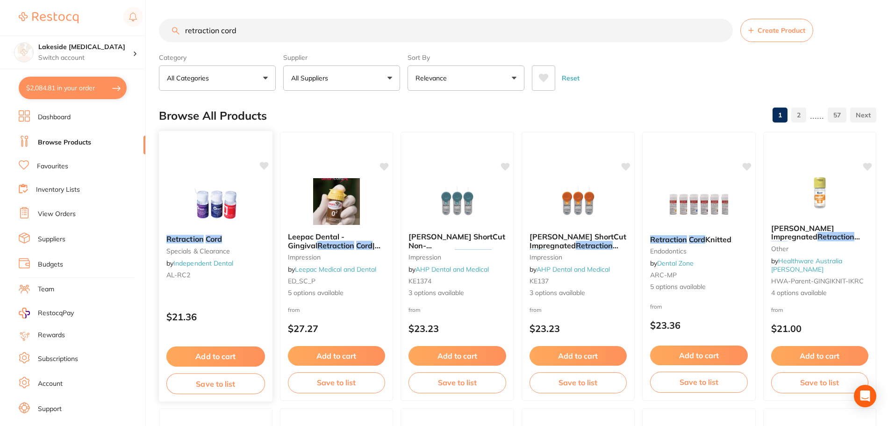
click at [209, 211] on img at bounding box center [215, 203] width 61 height 47
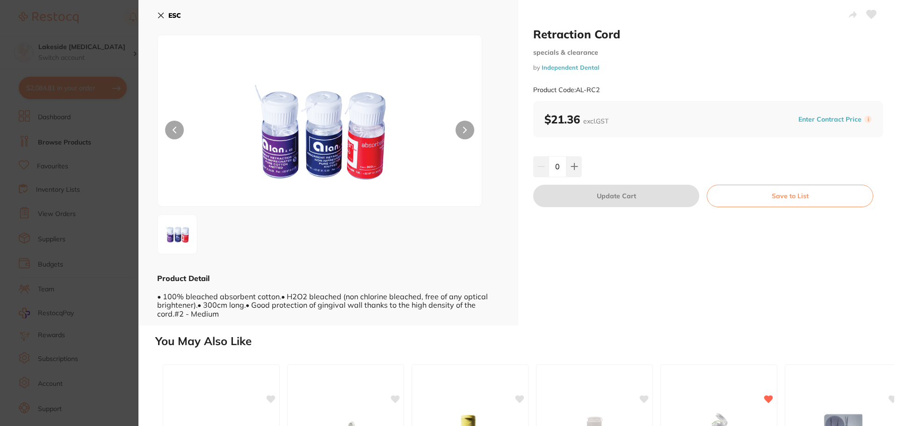
click at [123, 247] on section "Retraction Cord specials & clearance by Independent Dental Product Code: AL-RC2…" at bounding box center [449, 213] width 898 height 426
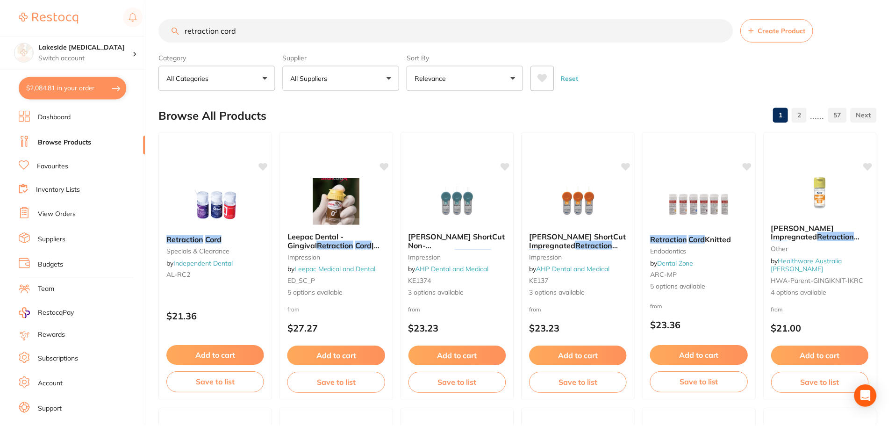
scroll to position [1, 0]
click at [312, 191] on img at bounding box center [336, 200] width 61 height 47
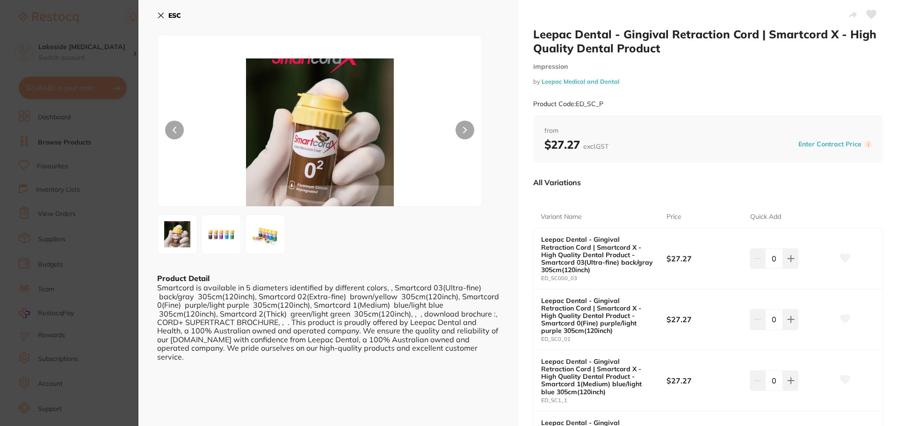
click at [82, 225] on section "Leepac Dental - Gingival Retraction Cord | Smartcord X - High Quality Dental Pr…" at bounding box center [449, 213] width 898 height 426
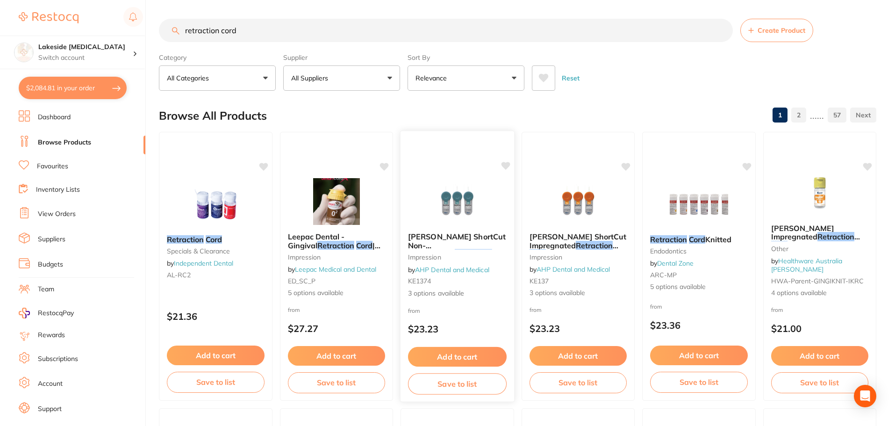
click at [462, 199] on img at bounding box center [457, 201] width 61 height 47
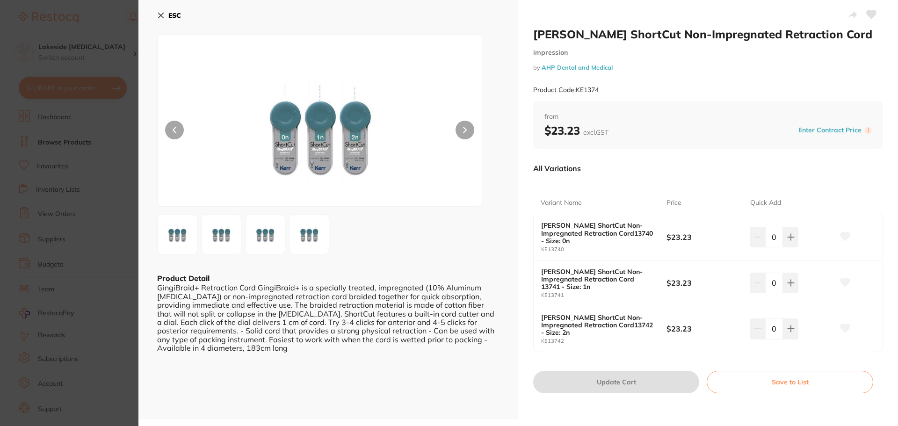
click at [159, 8] on button "ESC" at bounding box center [169, 15] width 24 height 16
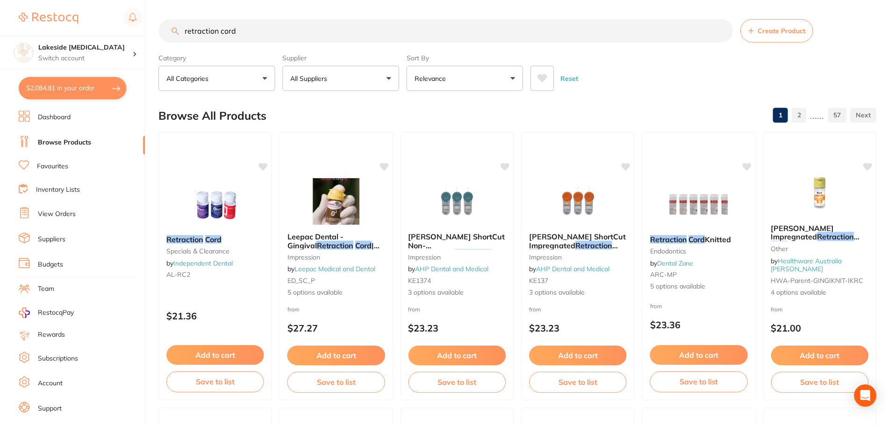
scroll to position [1, 0]
click at [76, 172] on li "Favourites" at bounding box center [82, 166] width 127 height 12
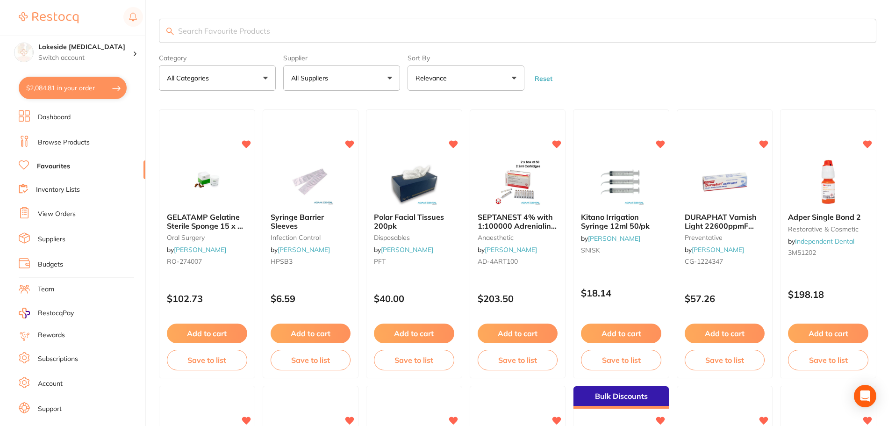
click at [266, 24] on input "search" at bounding box center [518, 31] width 718 height 24
type input "bite reg"
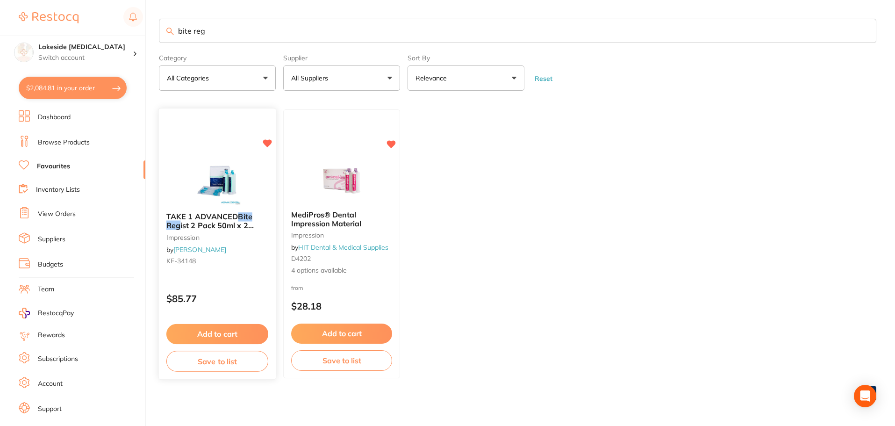
click at [232, 173] on img at bounding box center [217, 181] width 61 height 47
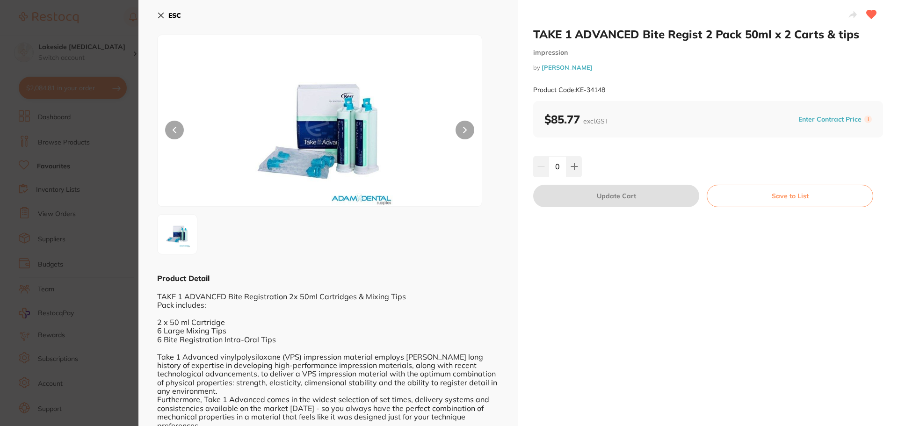
click at [166, 13] on button "ESC" at bounding box center [169, 15] width 24 height 16
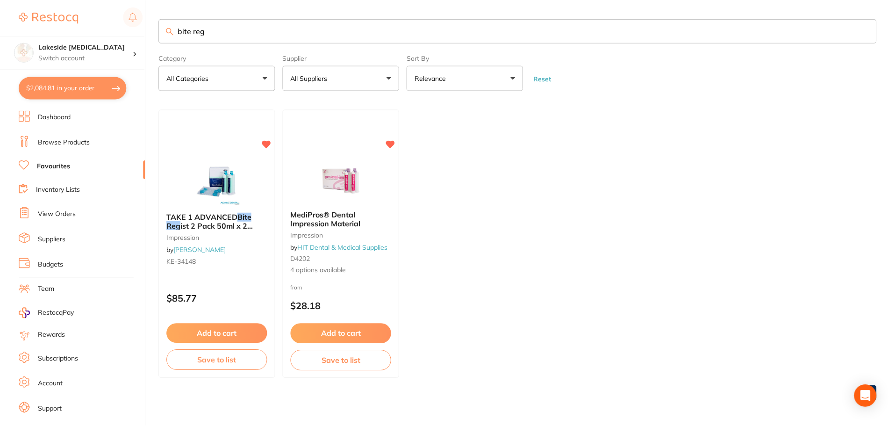
scroll to position [1, 0]
drag, startPoint x: 217, startPoint y: 27, endPoint x: 170, endPoint y: 27, distance: 47.7
click at [170, 27] on div "bite reg" at bounding box center [518, 30] width 718 height 24
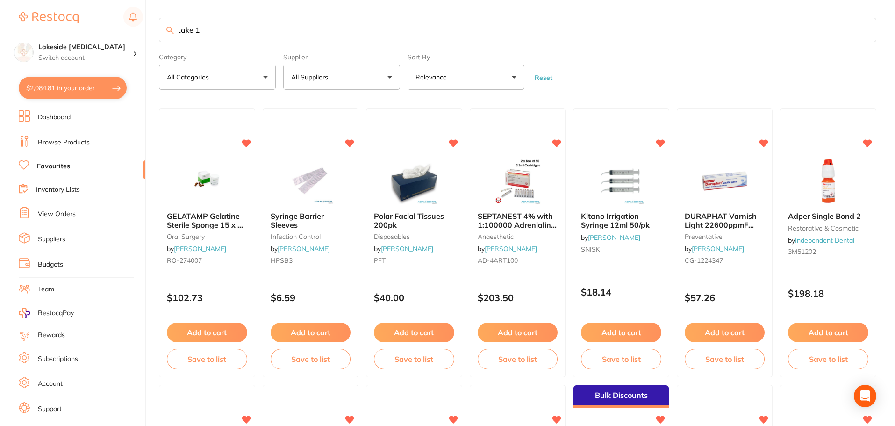
type input "take 1"
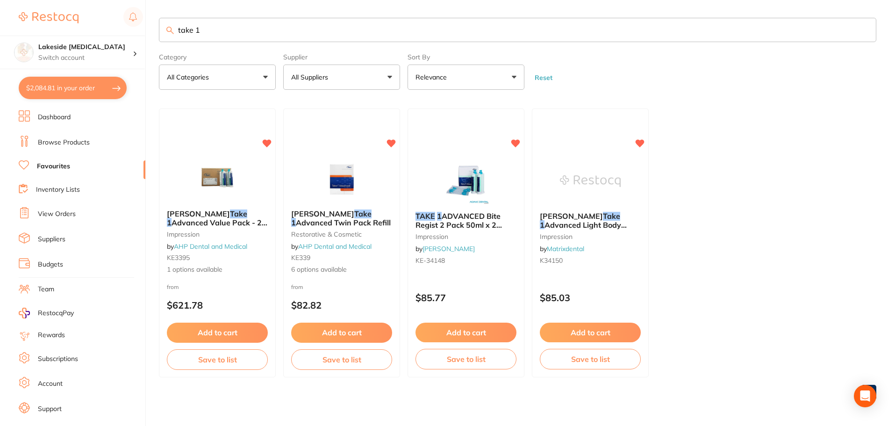
drag, startPoint x: 75, startPoint y: 145, endPoint x: 157, endPoint y: 36, distance: 136.3
click at [76, 145] on link "Browse Products" at bounding box center [64, 142] width 52 height 9
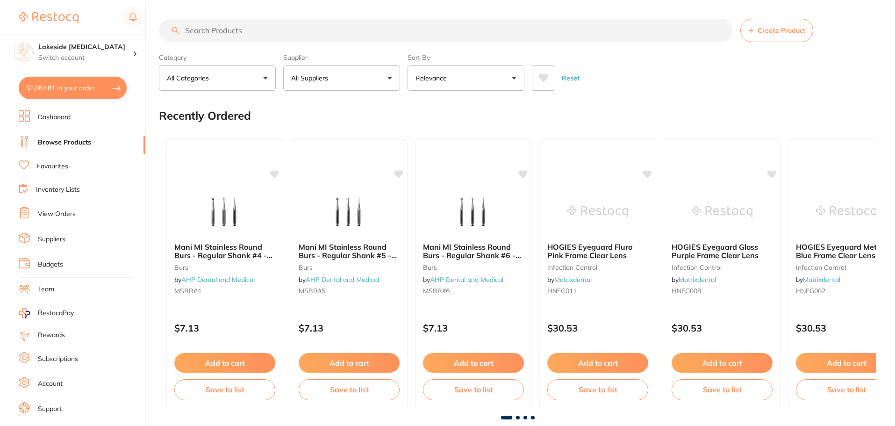
click at [205, 31] on input "search" at bounding box center [446, 30] width 574 height 23
type input "temp bond original"
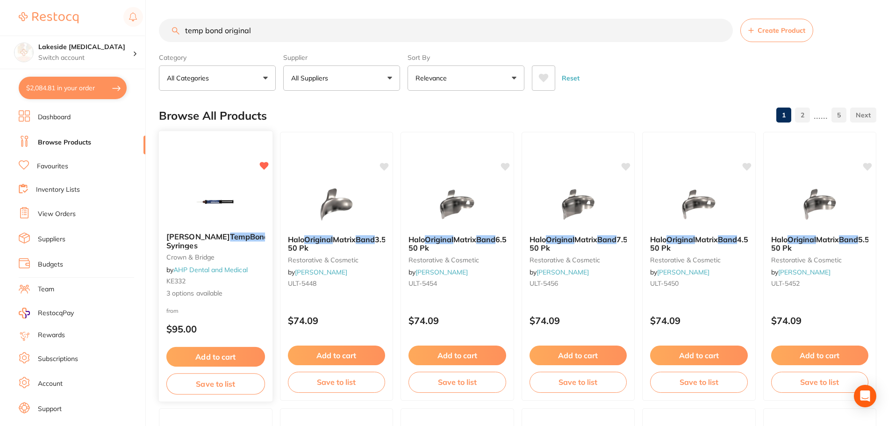
click at [194, 212] on img at bounding box center [215, 201] width 61 height 47
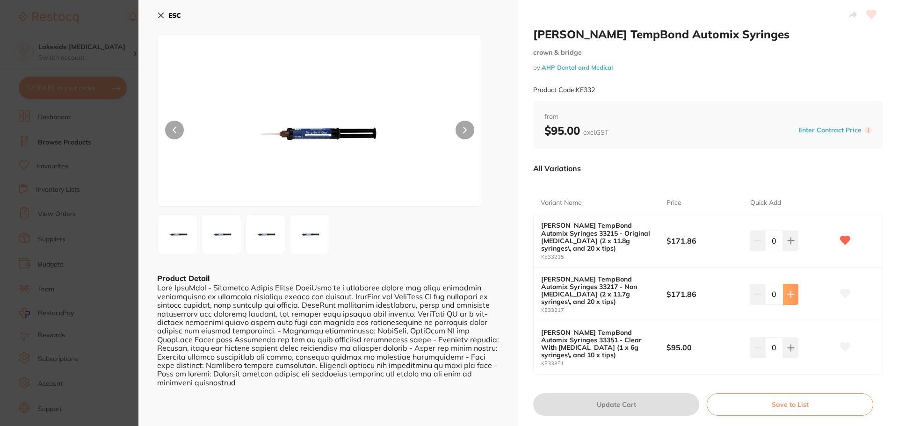
click at [793, 286] on button at bounding box center [790, 294] width 15 height 21
type input "1"
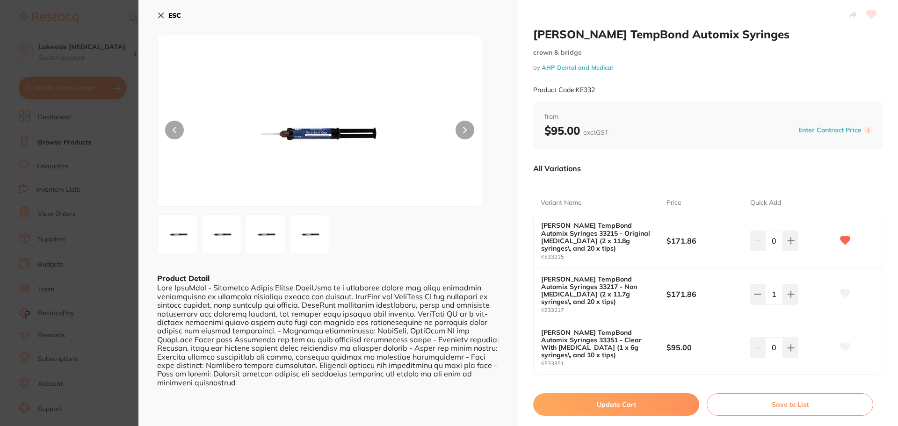
click at [570, 393] on button "Update Cart" at bounding box center [616, 404] width 166 height 22
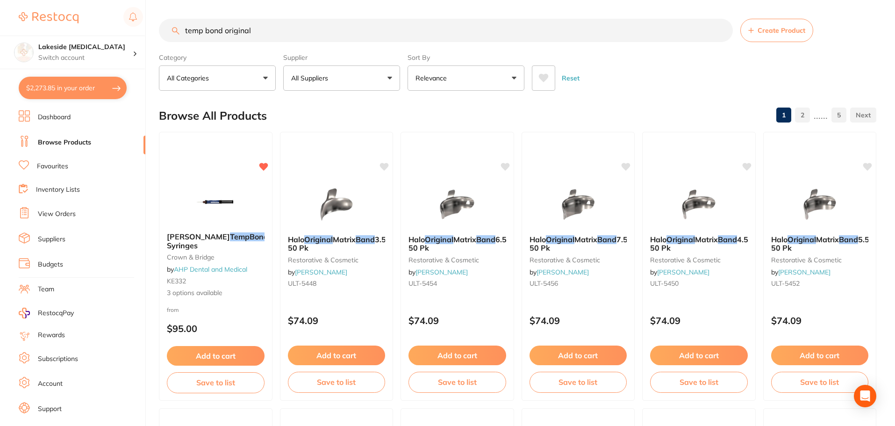
scroll to position [0, 0]
drag, startPoint x: 287, startPoint y: 33, endPoint x: 180, endPoint y: 40, distance: 107.3
click at [180, 40] on input "temp bond original" at bounding box center [446, 30] width 574 height 23
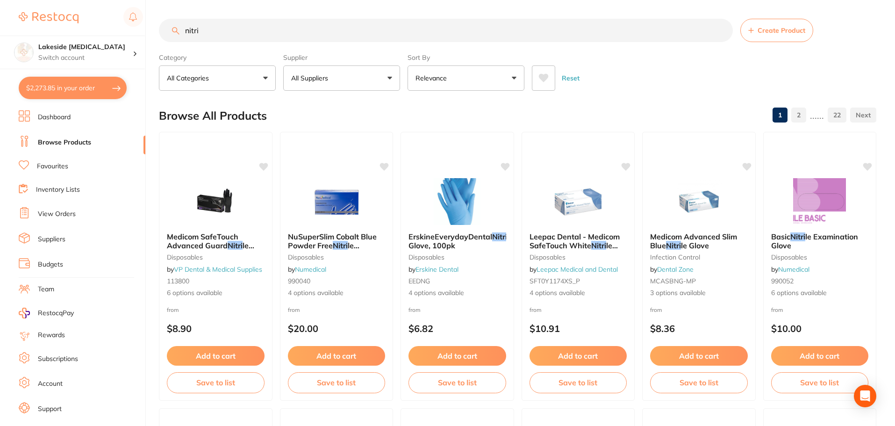
type input "nitri"
drag, startPoint x: 351, startPoint y: 32, endPoint x: 143, endPoint y: 12, distance: 208.6
click at [143, 12] on div "$2,273.85 Lakeside Dental Surgery Switch account Lakeside Dental Surgery $2,273…" at bounding box center [447, 213] width 895 height 426
type input "geletemp"
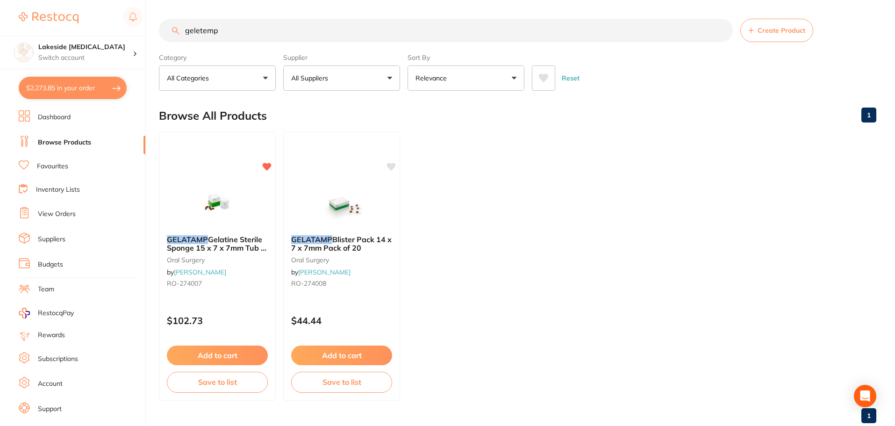
drag, startPoint x: 316, startPoint y: 33, endPoint x: 166, endPoint y: 24, distance: 149.5
click at [166, 24] on input "geletemp" at bounding box center [446, 30] width 574 height 23
type input "sutures"
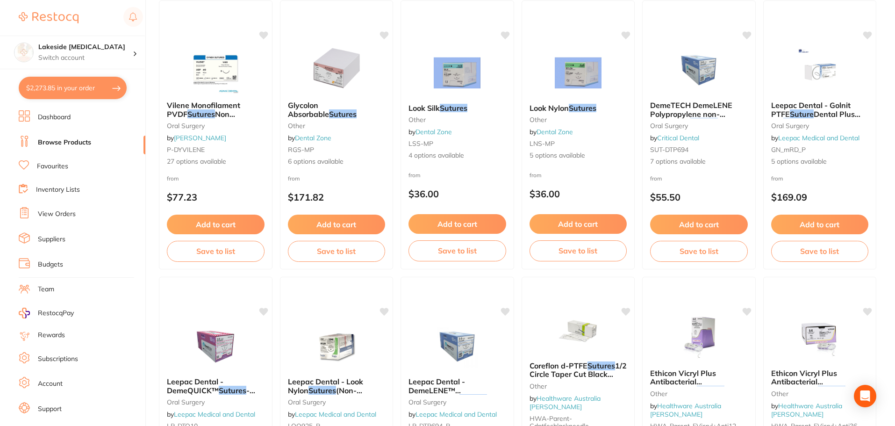
scroll to position [187, 0]
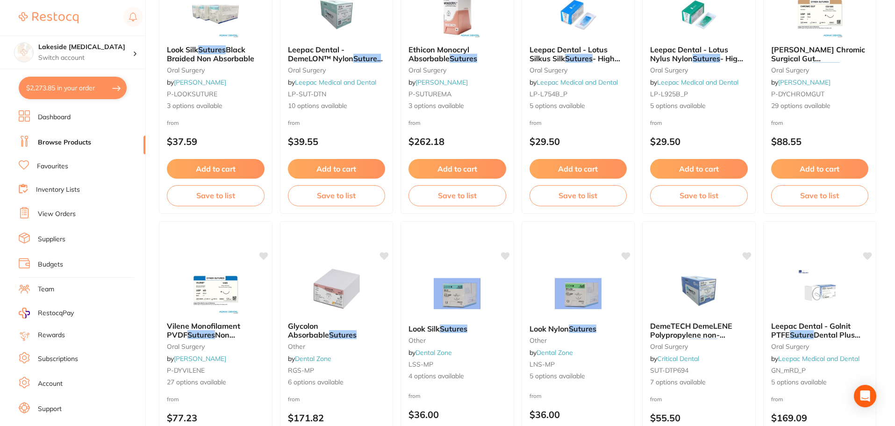
click at [32, 170] on li "Favourites" at bounding box center [82, 166] width 127 height 12
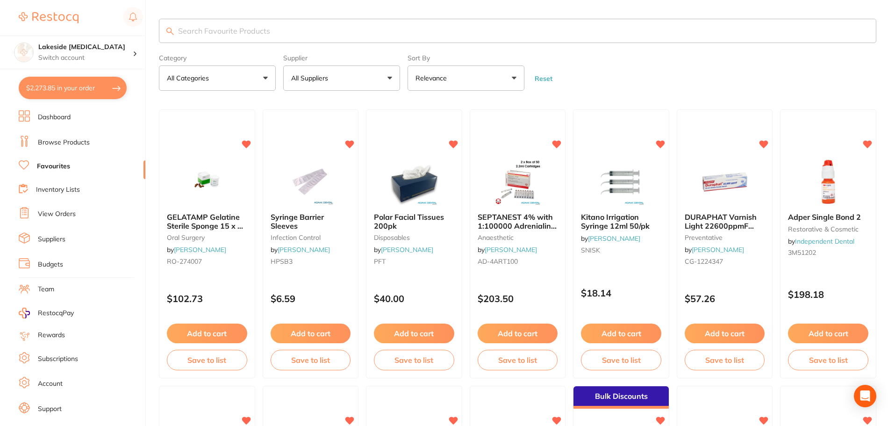
click at [215, 32] on input "search" at bounding box center [518, 31] width 718 height 24
type input "sutures"
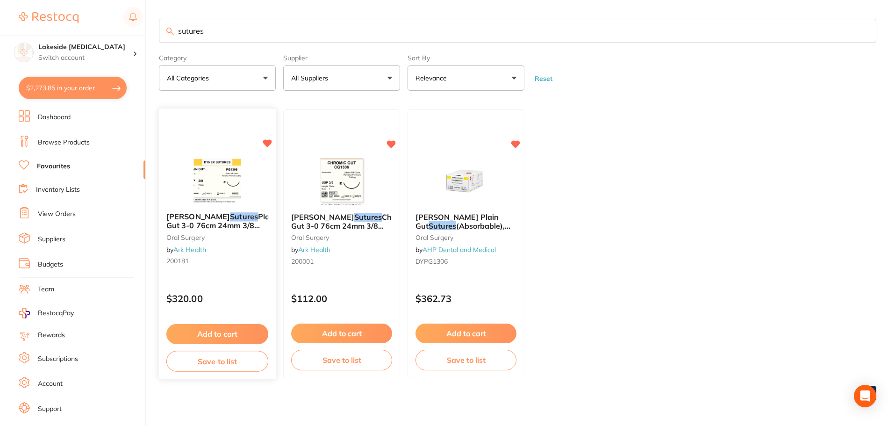
click at [195, 172] on img at bounding box center [217, 181] width 61 height 47
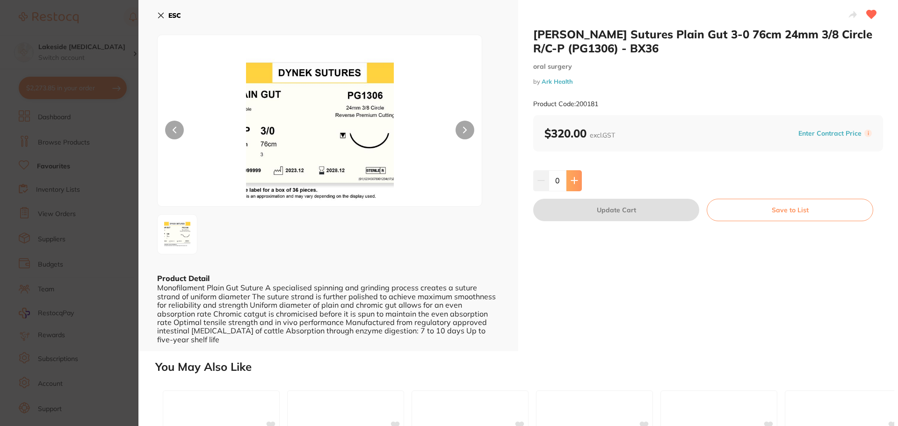
click at [575, 185] on button at bounding box center [573, 180] width 15 height 21
type input "1"
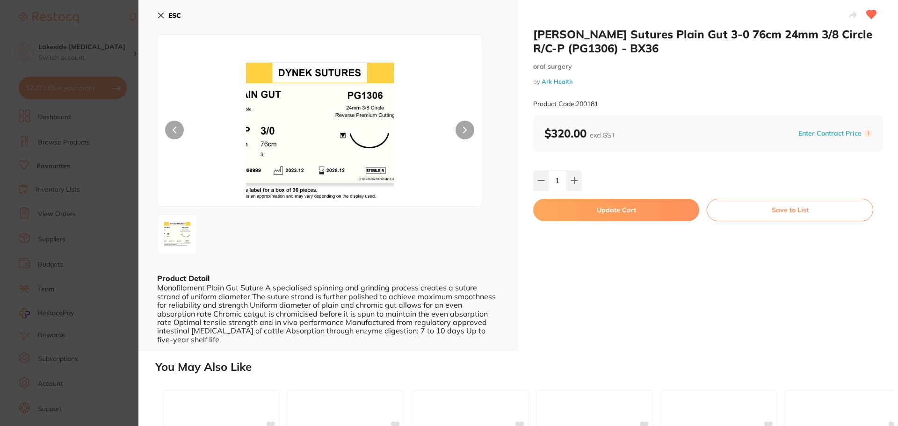
click at [613, 213] on button "Update Cart" at bounding box center [616, 210] width 166 height 22
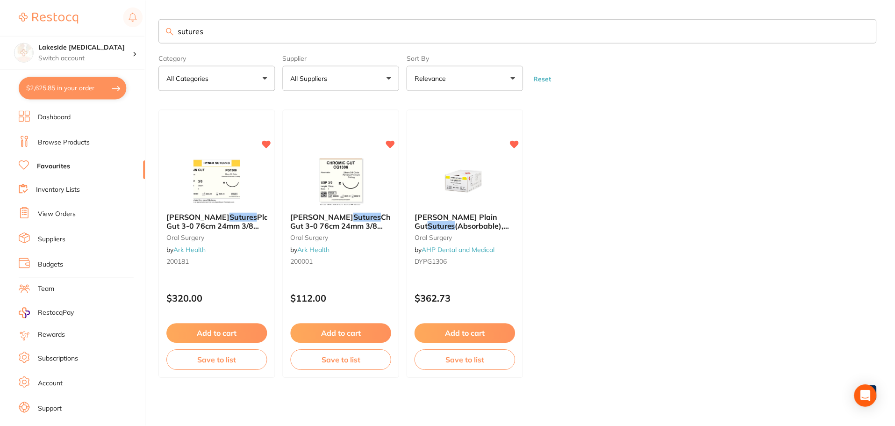
scroll to position [1, 0]
click at [213, 189] on img at bounding box center [217, 180] width 61 height 47
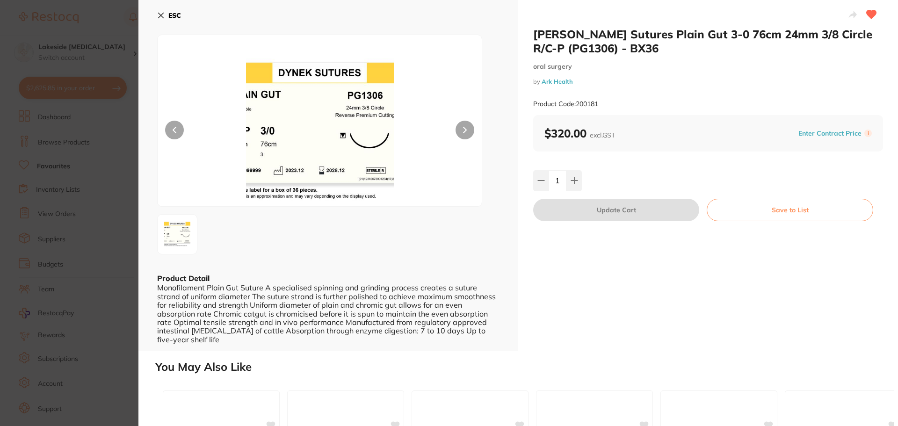
click at [176, 7] on div "ESC Product Detail Monofilament Plain Gut Suture A specialised spinning and gri…" at bounding box center [328, 175] width 380 height 351
click at [175, 13] on b "ESC" at bounding box center [174, 15] width 13 height 8
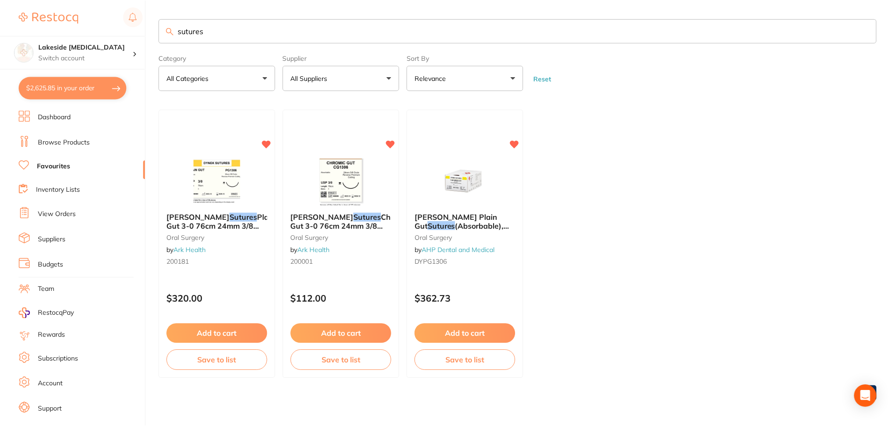
scroll to position [1, 0]
click at [209, 32] on input "sutures" at bounding box center [518, 30] width 718 height 24
click at [87, 141] on link "Browse Products" at bounding box center [64, 142] width 52 height 9
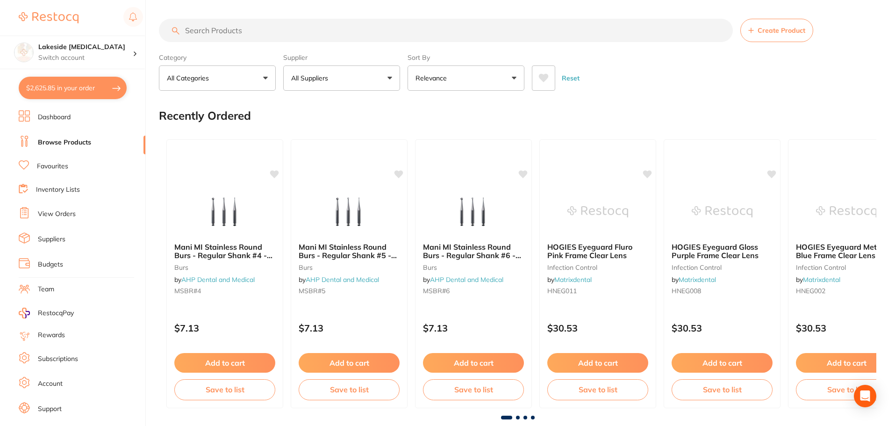
click at [226, 29] on input "search" at bounding box center [446, 30] width 574 height 23
type input "yellow spreader"
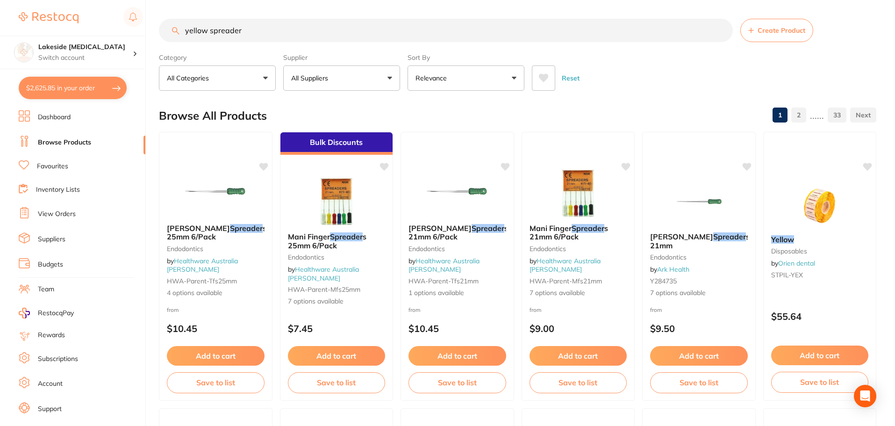
drag, startPoint x: 231, startPoint y: 209, endPoint x: 253, endPoint y: 213, distance: 21.5
click at [231, 209] on img at bounding box center [215, 193] width 61 height 47
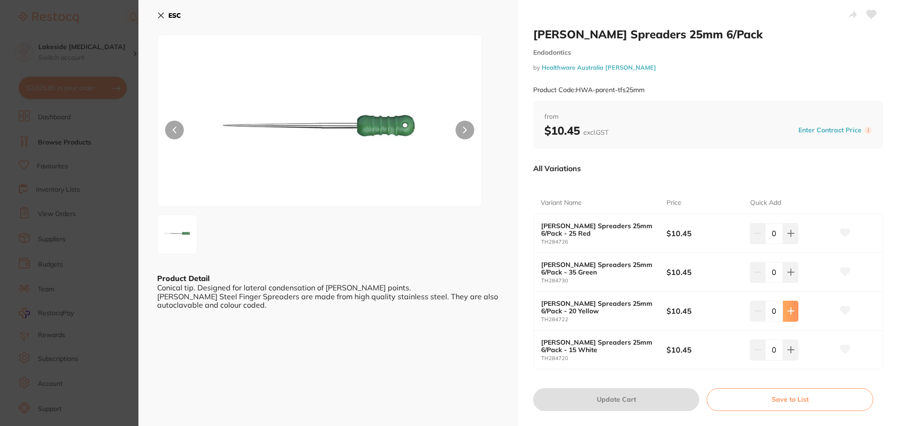
click at [791, 321] on button at bounding box center [790, 311] width 15 height 21
type input "1"
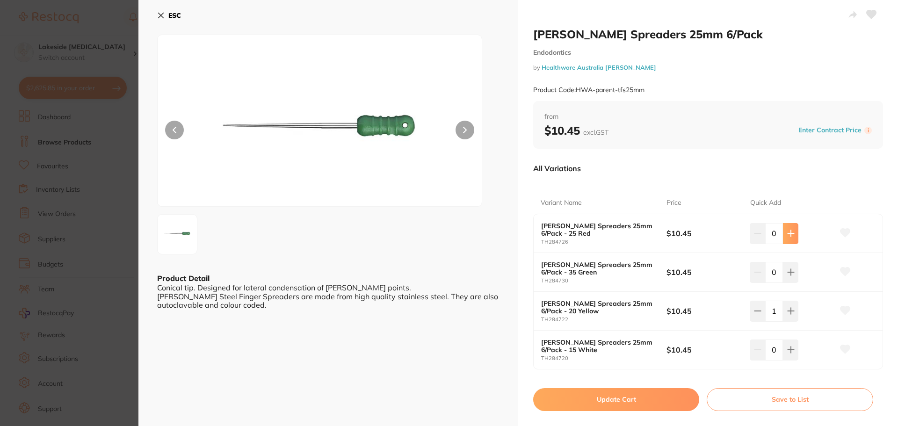
click at [788, 229] on button at bounding box center [790, 233] width 15 height 21
type input "1"
click at [653, 397] on button "Update Cart" at bounding box center [616, 399] width 166 height 22
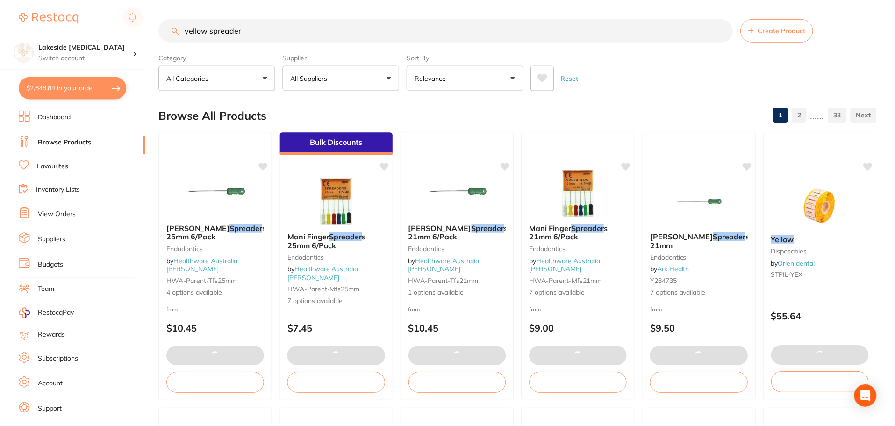
scroll to position [1, 0]
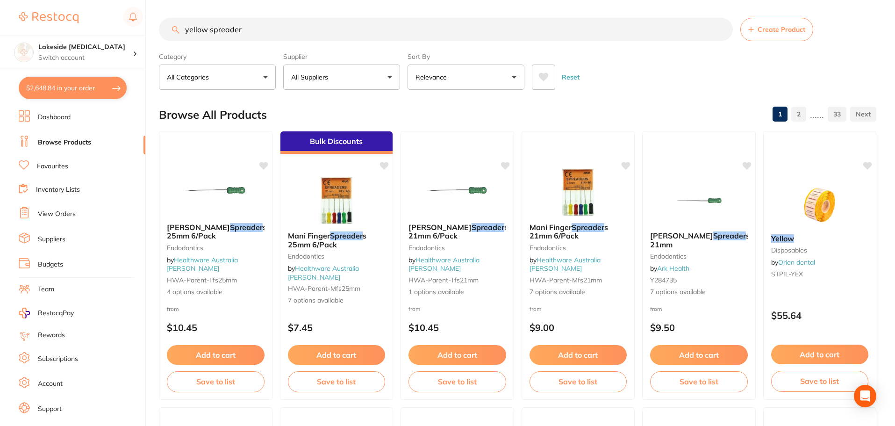
drag, startPoint x: 270, startPoint y: 29, endPoint x: 174, endPoint y: 20, distance: 96.3
click at [174, 20] on input "yellow spreader" at bounding box center [446, 29] width 574 height 23
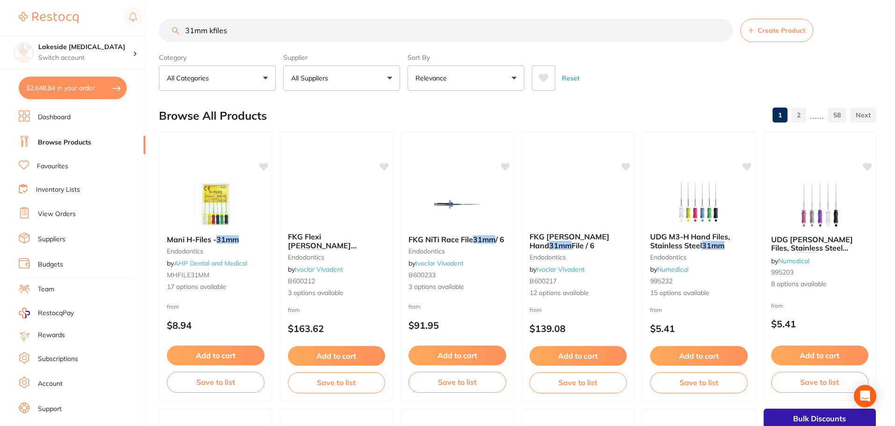
type input "31mm kfiles"
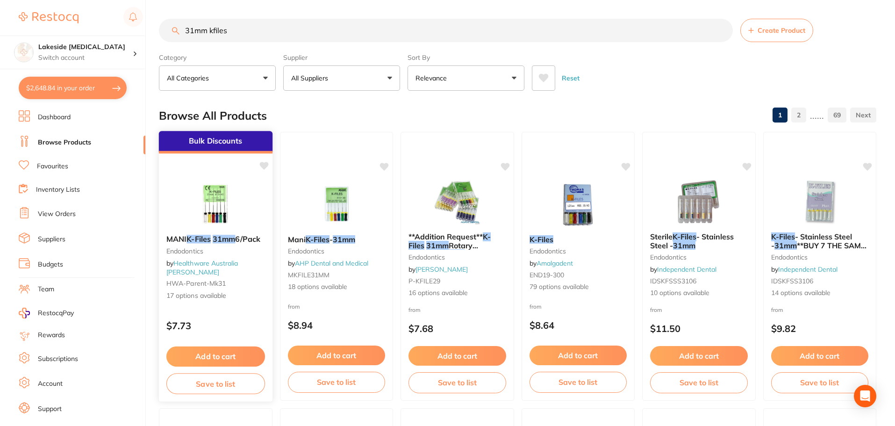
click at [224, 206] on img at bounding box center [215, 203] width 61 height 47
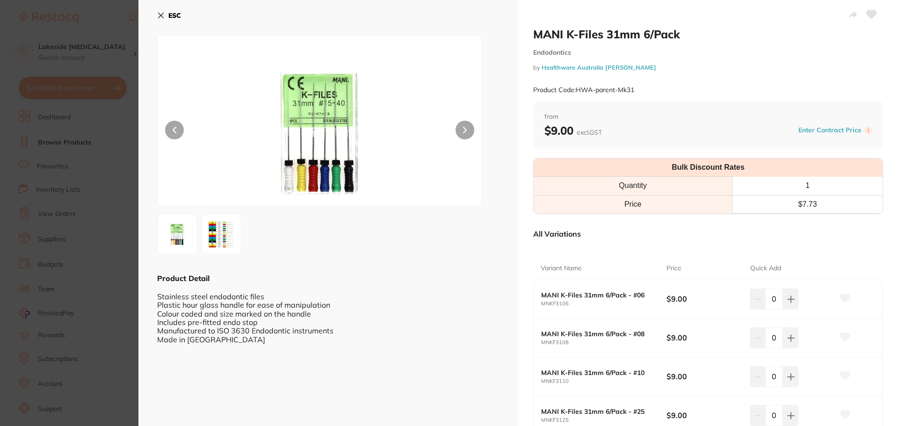
scroll to position [140, 0]
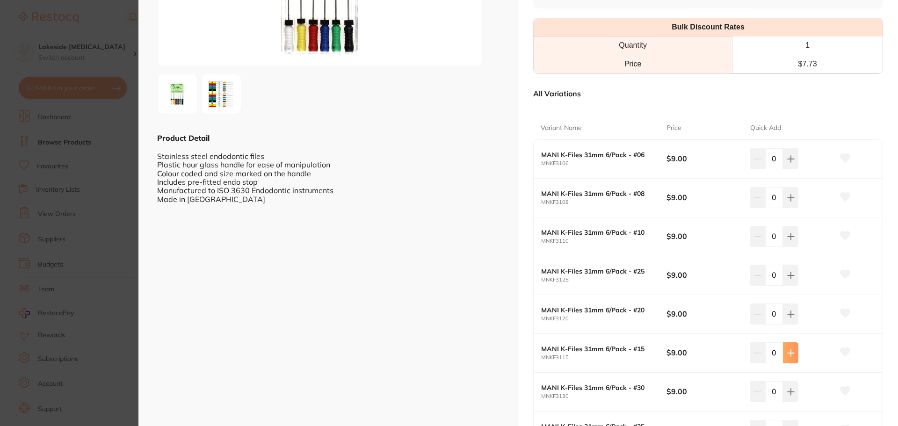
click at [787, 356] on icon at bounding box center [790, 352] width 7 height 7
type input "1"
click at [794, 316] on button at bounding box center [790, 313] width 15 height 21
type input "1"
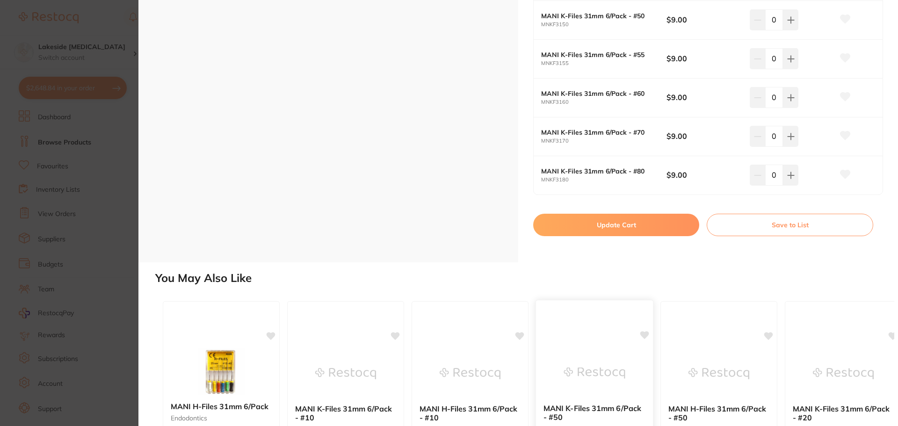
scroll to position [748, 0]
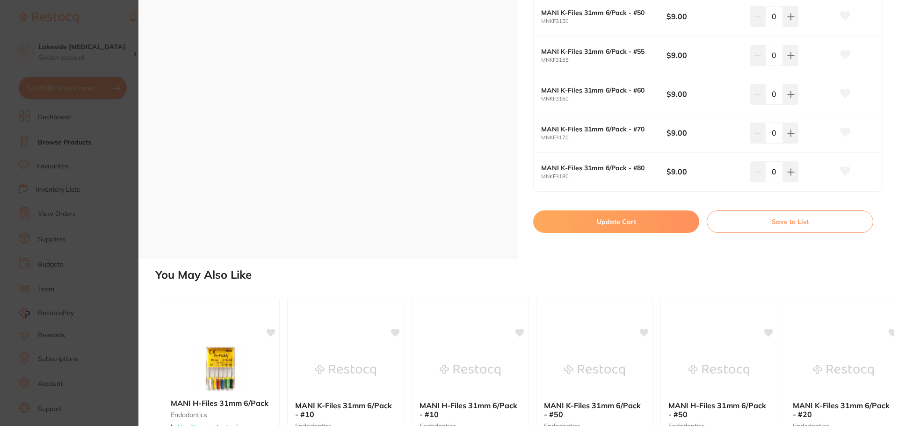
click at [621, 221] on button "Update Cart" at bounding box center [616, 221] width 166 height 22
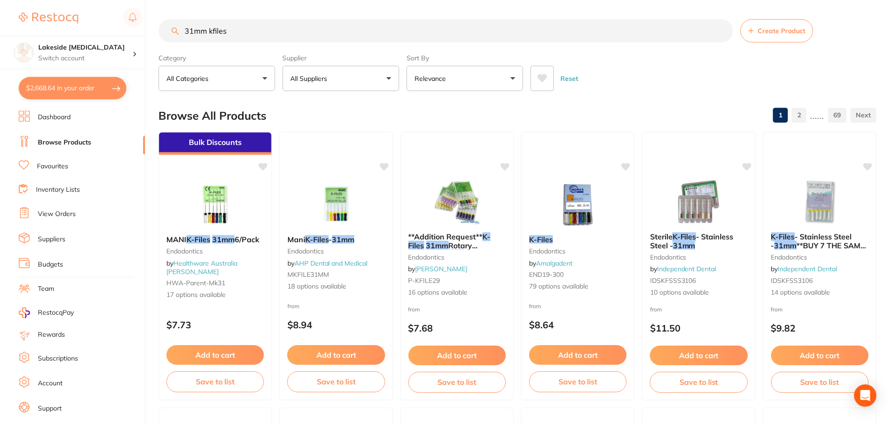
scroll to position [1, 0]
drag, startPoint x: 342, startPoint y: 35, endPoint x: 162, endPoint y: 32, distance: 180.0
click at [162, 32] on input "31mm kfiles" at bounding box center [446, 29] width 574 height 23
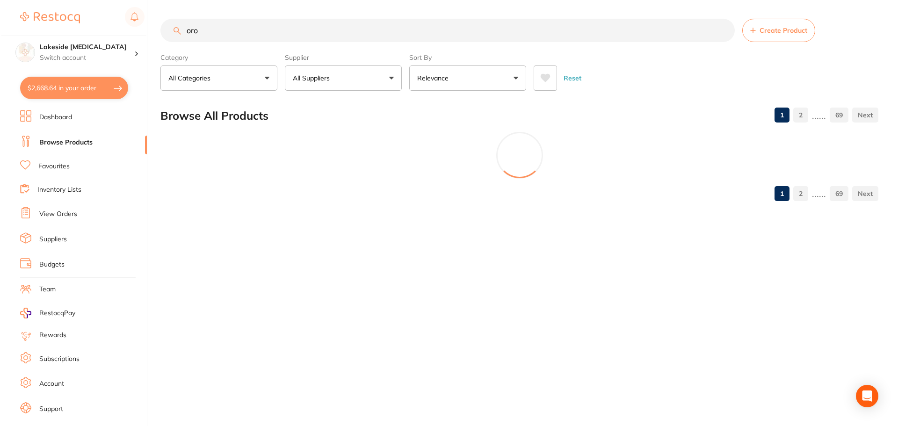
scroll to position [0, 0]
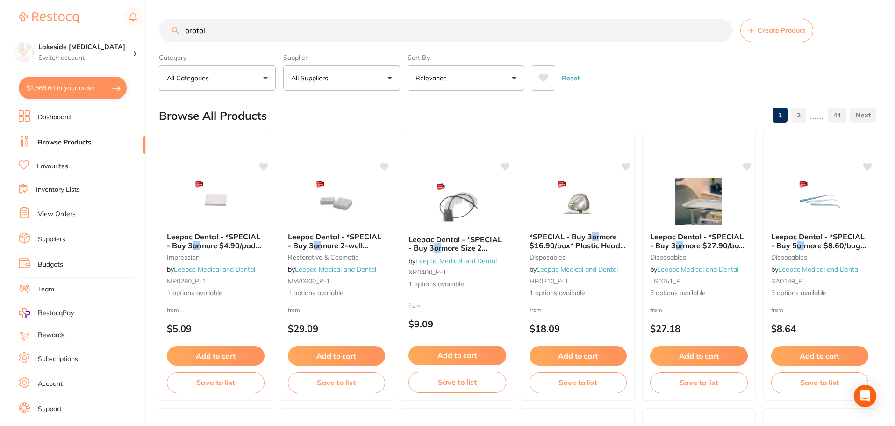
type input "orotol"
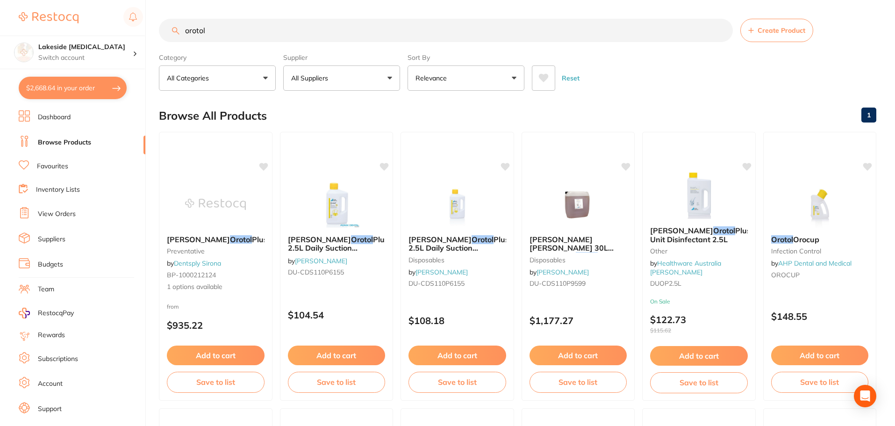
drag, startPoint x: 283, startPoint y: 35, endPoint x: 101, endPoint y: -4, distance: 186.9
click at [101, 0] on html "$2,668.64 Lakeside Dental Surgery Switch account Lakeside Dental Surgery $2,668…" at bounding box center [447, 213] width 895 height 426
type input "md555"
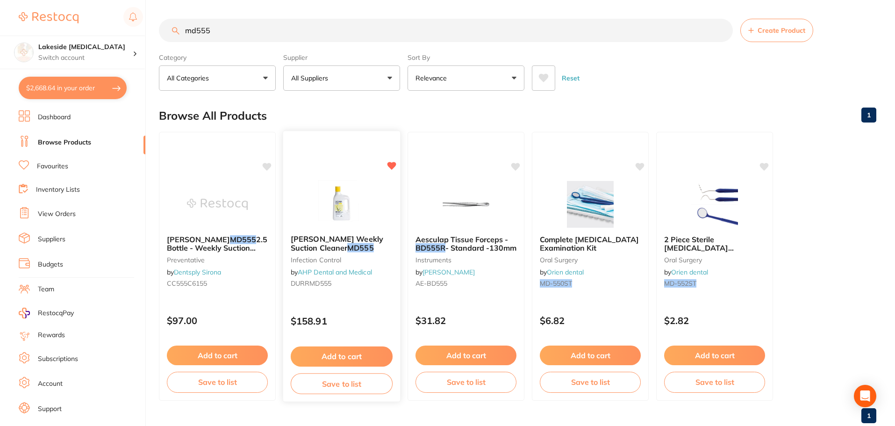
click at [338, 196] on img at bounding box center [341, 203] width 61 height 47
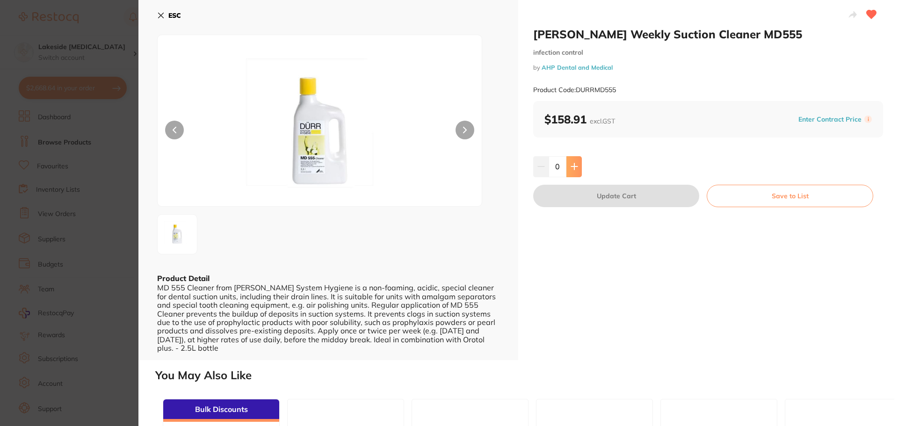
click at [577, 172] on button at bounding box center [573, 166] width 15 height 21
type input "1"
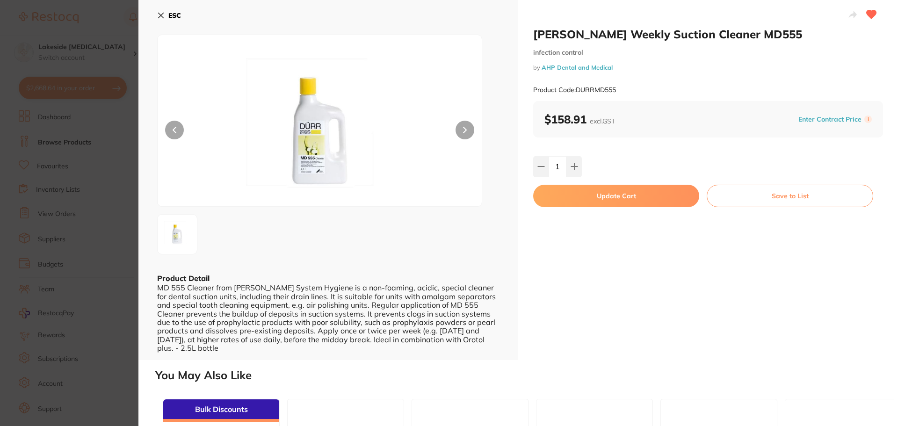
click at [602, 198] on button "Update Cart" at bounding box center [616, 196] width 166 height 22
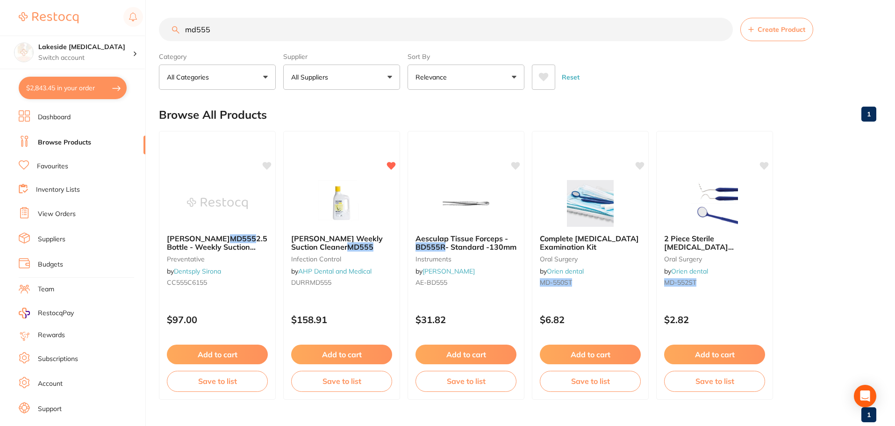
drag, startPoint x: 400, startPoint y: 37, endPoint x: 166, endPoint y: 29, distance: 234.4
click at [166, 29] on input "md555" at bounding box center [446, 29] width 574 height 23
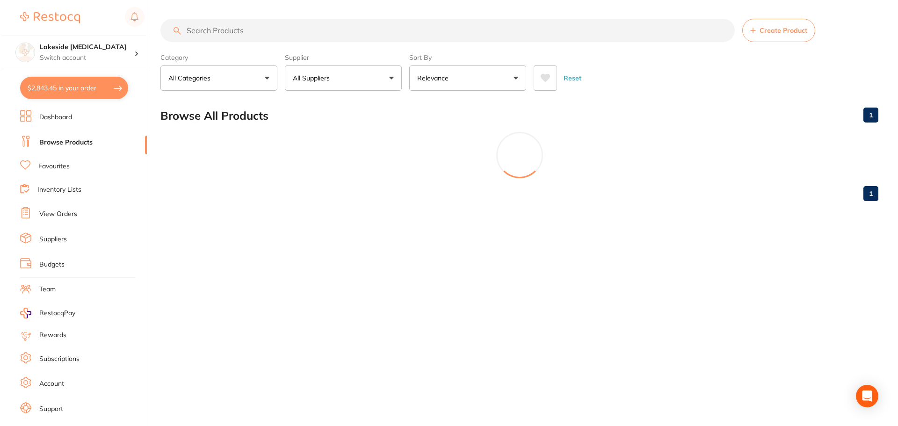
scroll to position [0, 0]
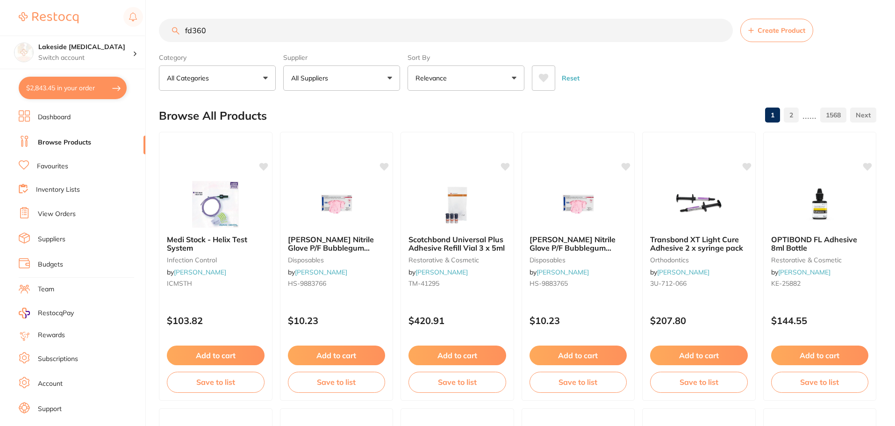
type input "fd360"
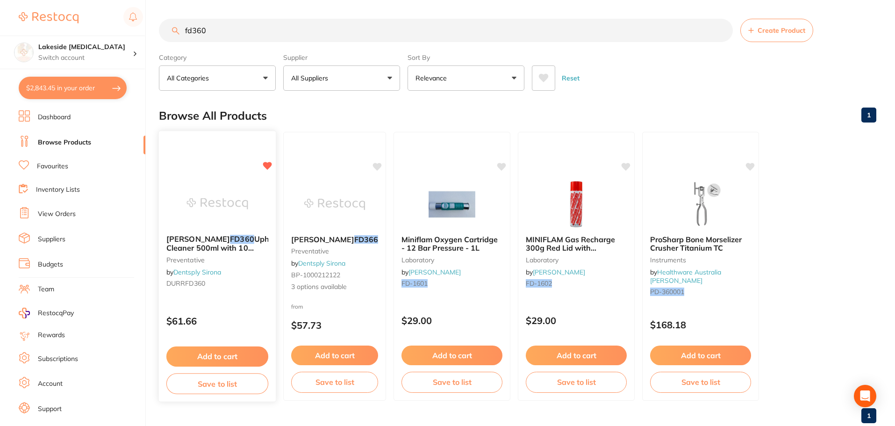
click at [231, 204] on img at bounding box center [217, 203] width 61 height 47
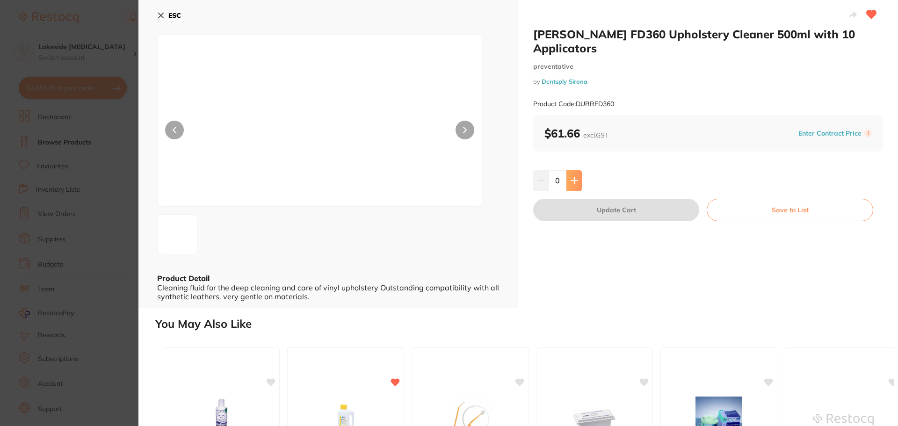
click at [573, 170] on button at bounding box center [573, 180] width 15 height 21
type input "1"
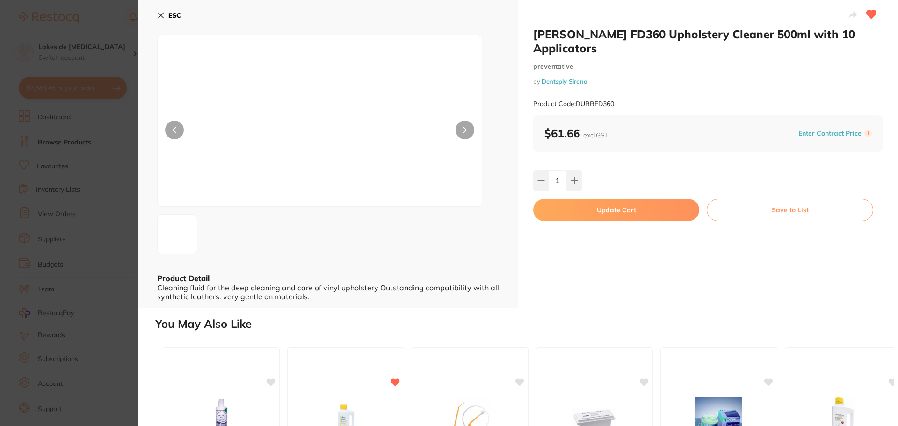
click at [597, 199] on button "Update Cart" at bounding box center [616, 210] width 166 height 22
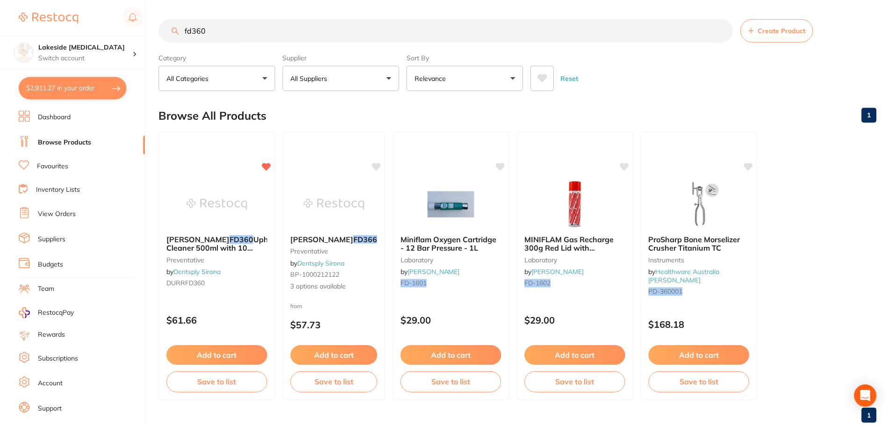
scroll to position [1, 0]
drag, startPoint x: 236, startPoint y: 34, endPoint x: 186, endPoint y: 32, distance: 50.1
click at [186, 32] on input "fd360" at bounding box center [446, 29] width 574 height 23
type input "clinimax"
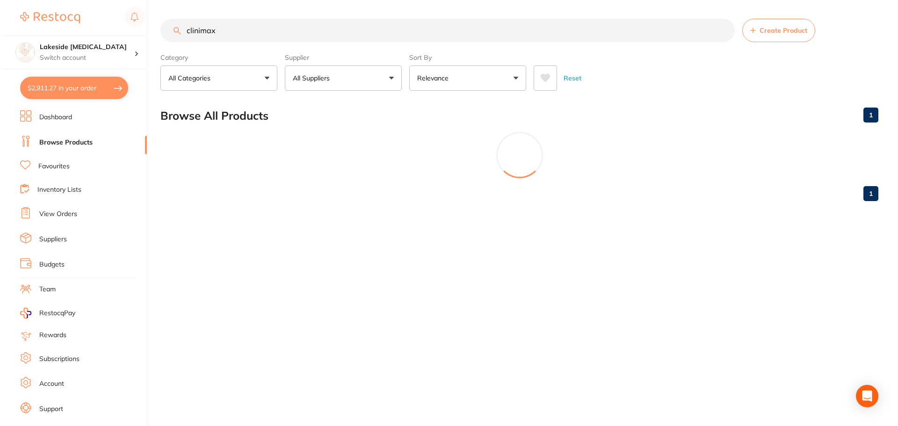
scroll to position [0, 0]
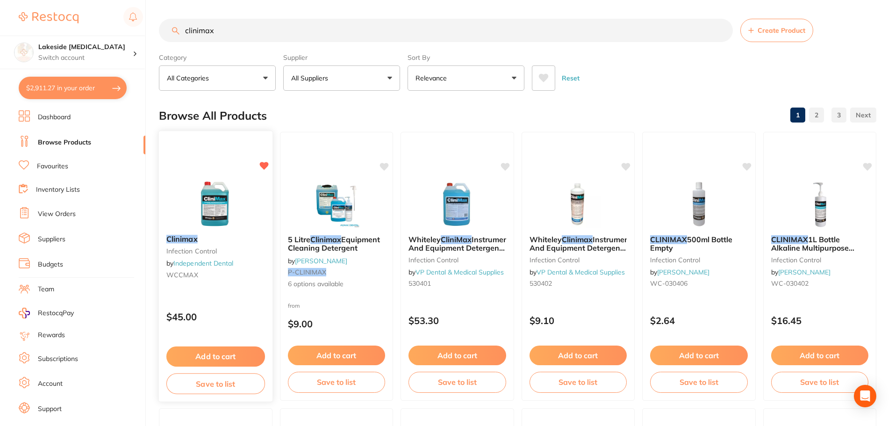
click at [189, 209] on img at bounding box center [215, 203] width 61 height 47
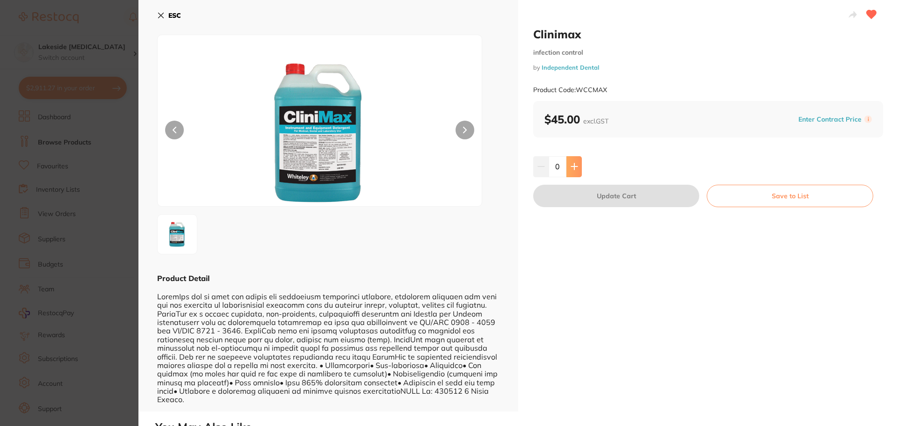
click at [572, 167] on icon at bounding box center [574, 167] width 6 height 6
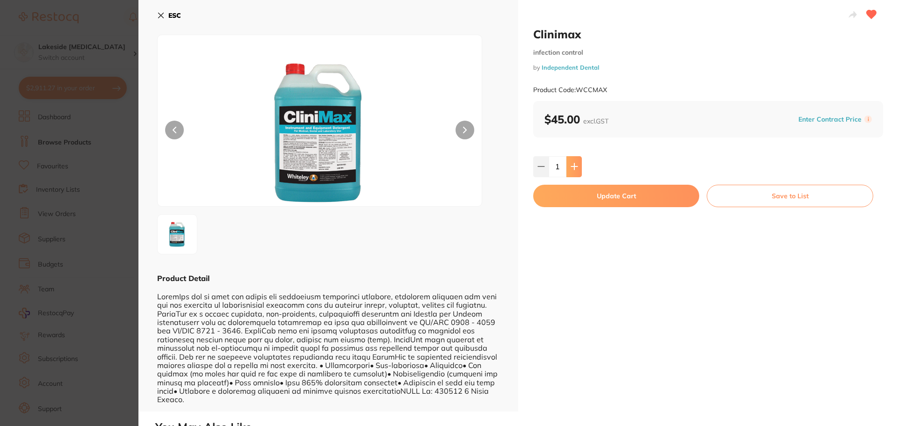
type input "1"
click at [576, 199] on button "Update Cart" at bounding box center [616, 196] width 166 height 22
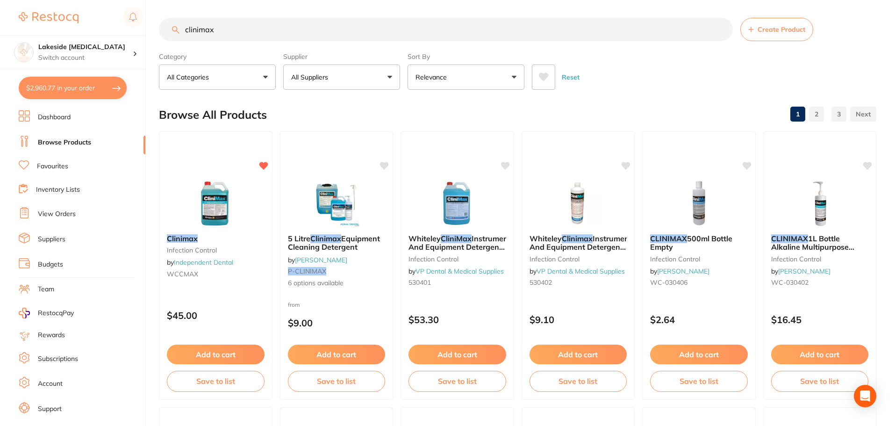
drag, startPoint x: 267, startPoint y: 34, endPoint x: 175, endPoint y: 31, distance: 91.2
click at [175, 31] on div "clinimax Create Product" at bounding box center [518, 29] width 718 height 23
type input "s"
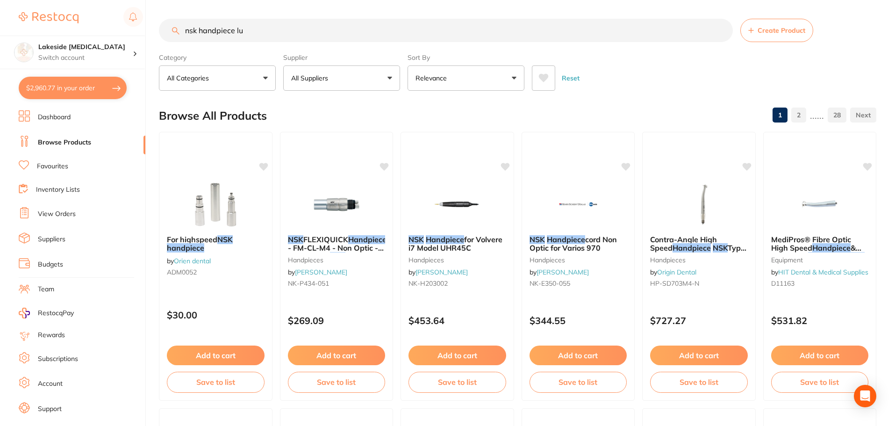
type input "nsk handpiece lub"
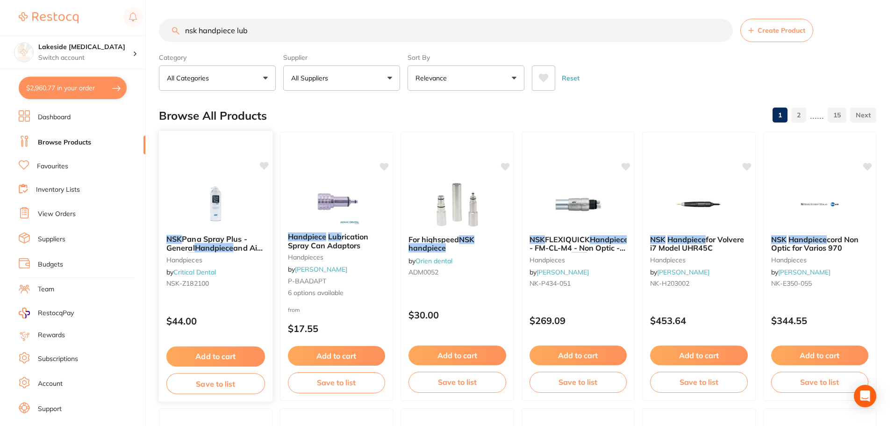
type input "nsk handpiece lub"
click at [202, 210] on img at bounding box center [215, 203] width 61 height 47
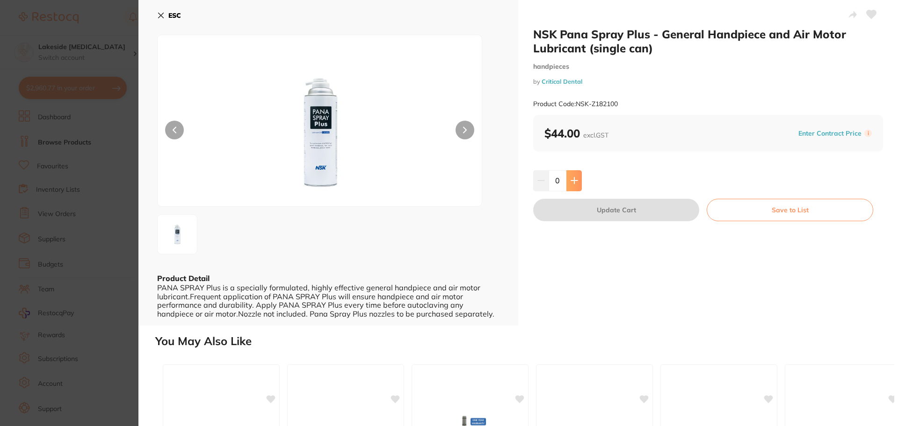
click at [572, 180] on icon at bounding box center [573, 180] width 7 height 7
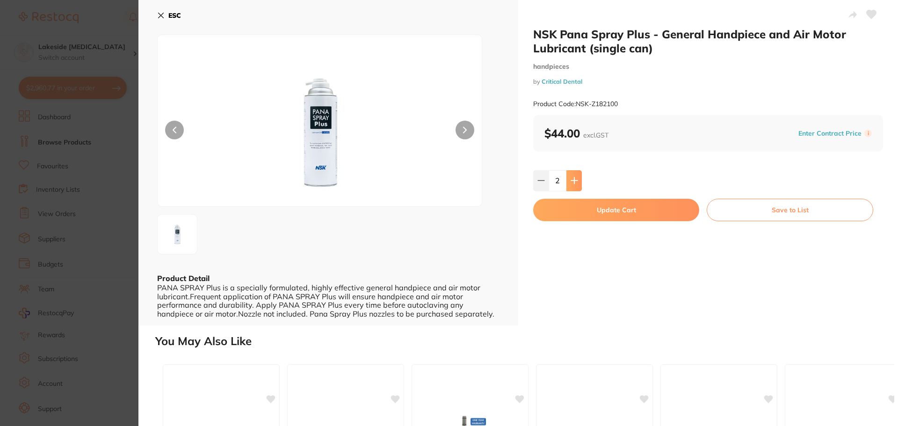
click at [572, 180] on icon at bounding box center [573, 180] width 7 height 7
click at [538, 183] on icon at bounding box center [540, 180] width 7 height 7
type input "3"
click at [570, 208] on button "Update Cart" at bounding box center [616, 210] width 166 height 22
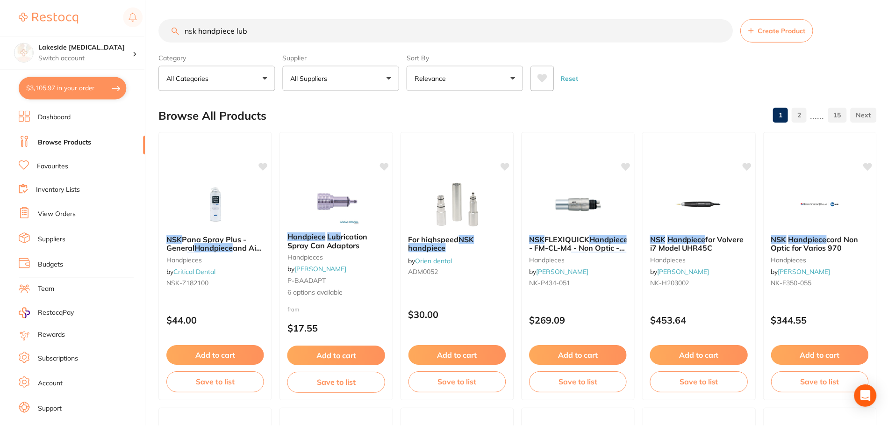
scroll to position [1, 0]
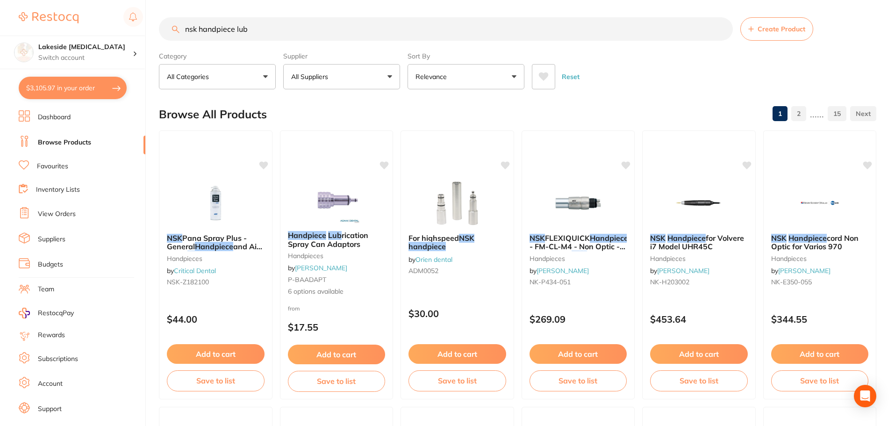
drag, startPoint x: 345, startPoint y: 31, endPoint x: 195, endPoint y: 27, distance: 150.2
click at [195, 27] on input "nsk handpiece lub" at bounding box center [446, 28] width 574 height 23
type input "n"
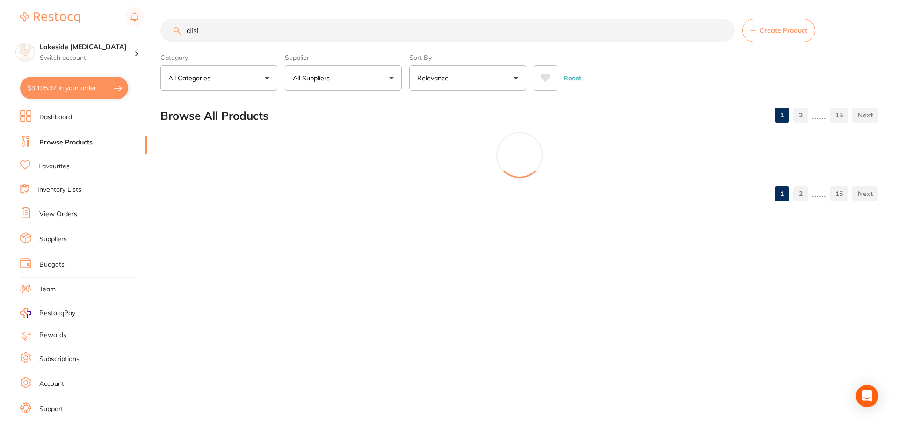
scroll to position [0, 0]
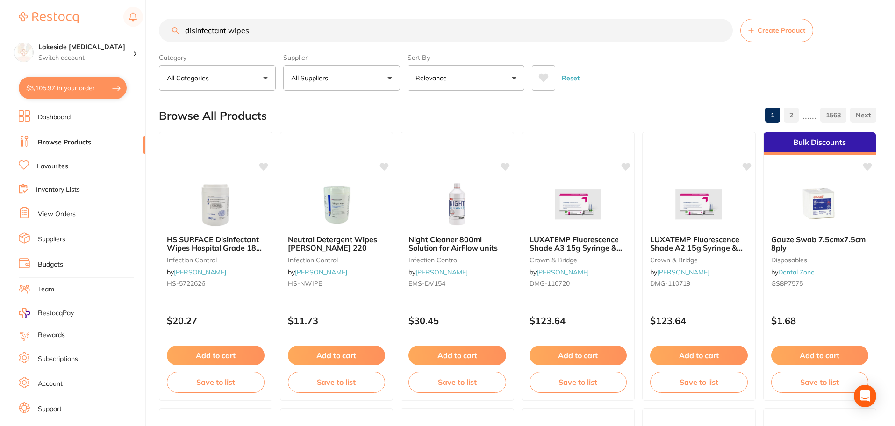
type input "disinfectant wipes"
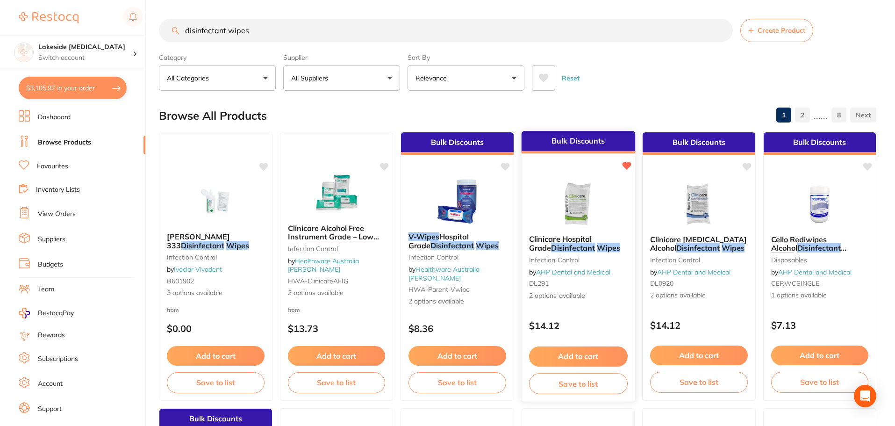
click at [592, 210] on img at bounding box center [578, 203] width 61 height 47
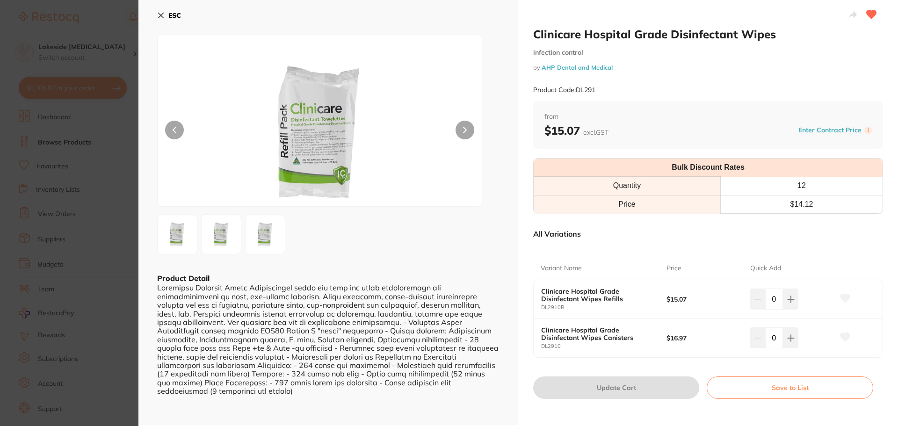
drag, startPoint x: 776, startPoint y: 302, endPoint x: 766, endPoint y: 301, distance: 9.4
click at [766, 301] on input "0" at bounding box center [774, 299] width 18 height 21
type input "24"
click at [753, 238] on div "All Variations" at bounding box center [708, 234] width 350 height 24
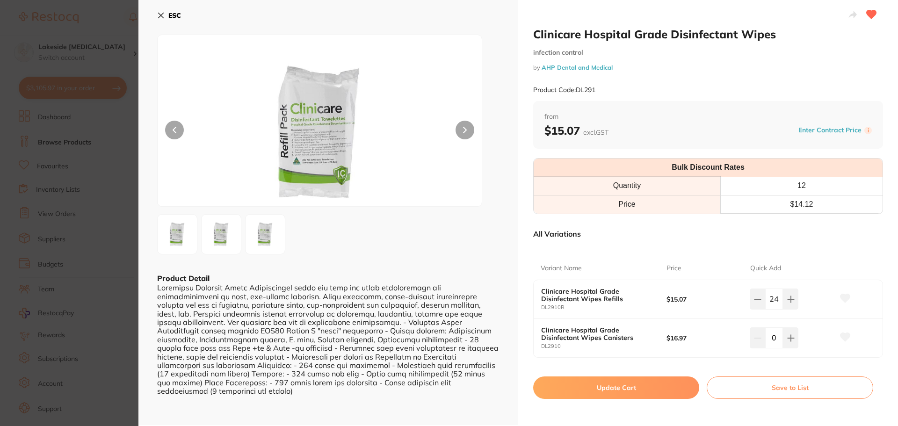
click at [664, 387] on button "Update Cart" at bounding box center [616, 387] width 166 height 22
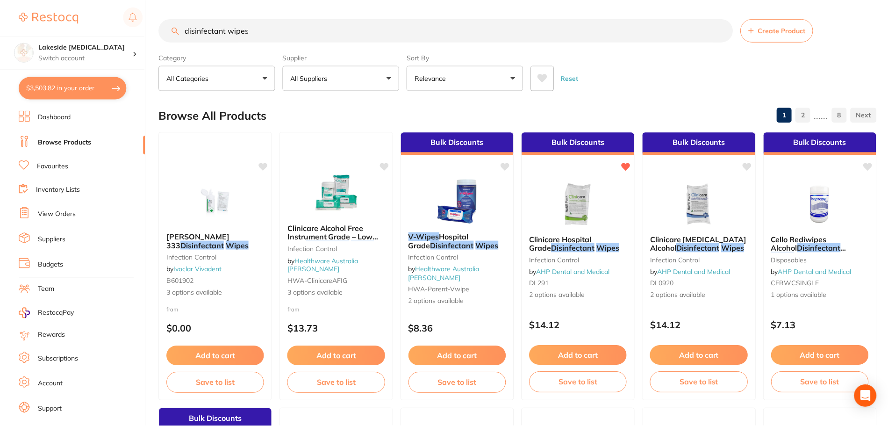
scroll to position [1, 0]
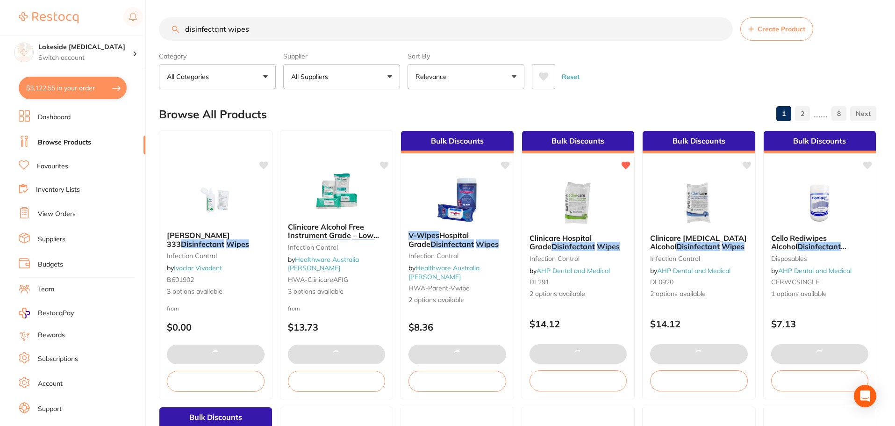
type input "24"
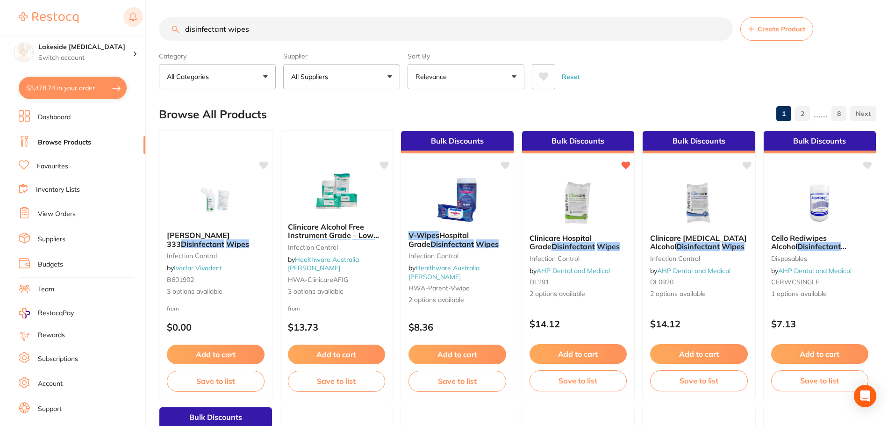
drag, startPoint x: 337, startPoint y: 28, endPoint x: 142, endPoint y: 23, distance: 194.6
click at [142, 23] on div "$3,478.74 Lakeside Dental Surgery Switch account Lakeside Dental Surgery $3,478…" at bounding box center [447, 212] width 895 height 426
type input "dry tips"
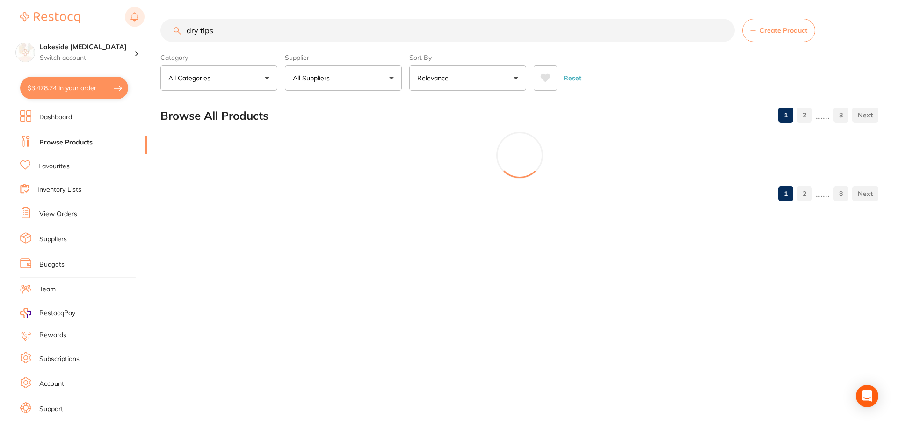
scroll to position [0, 0]
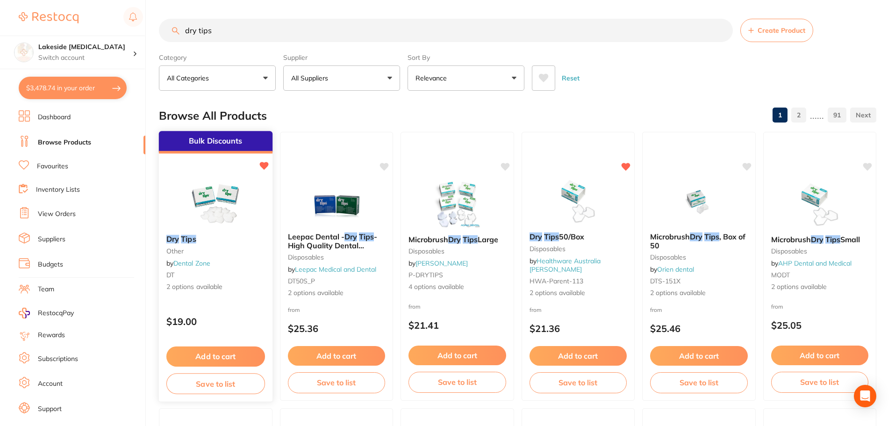
click at [223, 208] on img at bounding box center [215, 203] width 61 height 47
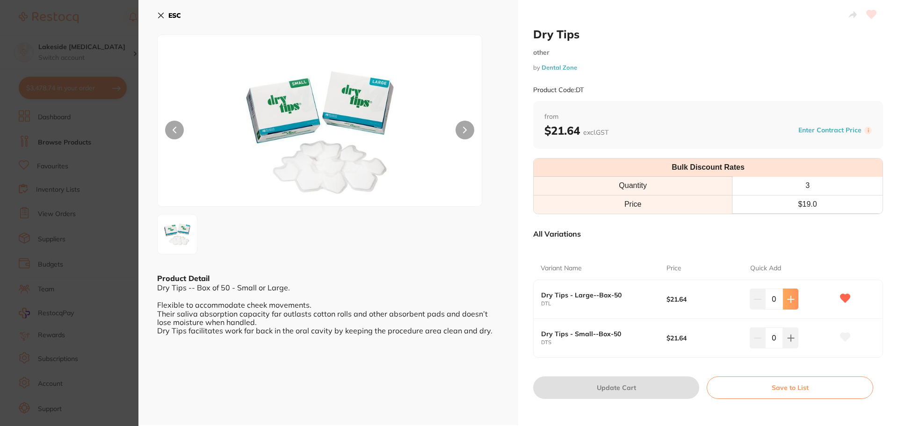
click at [793, 301] on button at bounding box center [790, 299] width 15 height 21
click at [790, 301] on icon at bounding box center [790, 299] width 7 height 7
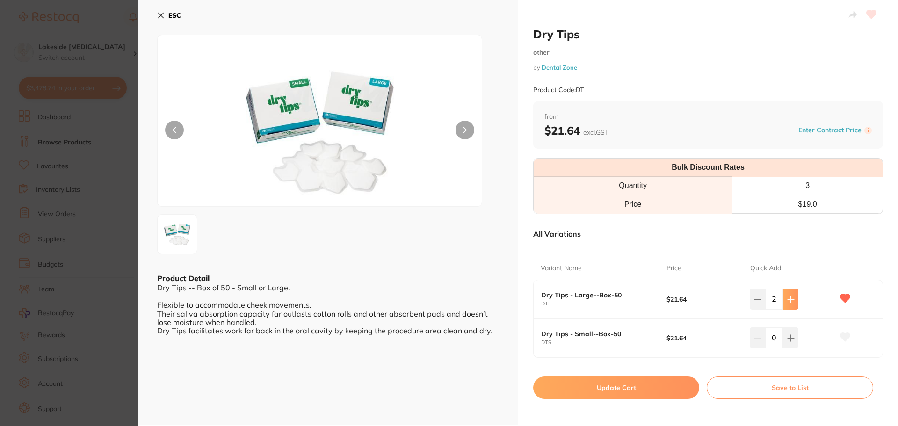
click at [790, 301] on icon at bounding box center [790, 299] width 7 height 7
type input "3"
click at [619, 395] on button "Update Cart" at bounding box center [616, 387] width 166 height 22
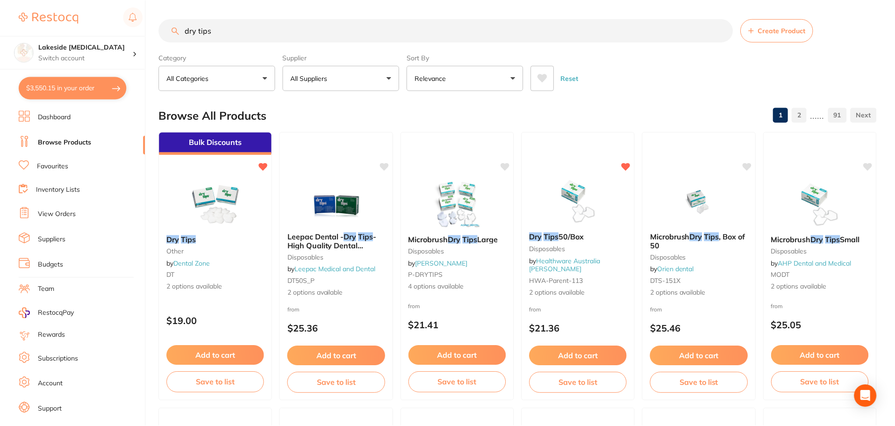
scroll to position [1, 0]
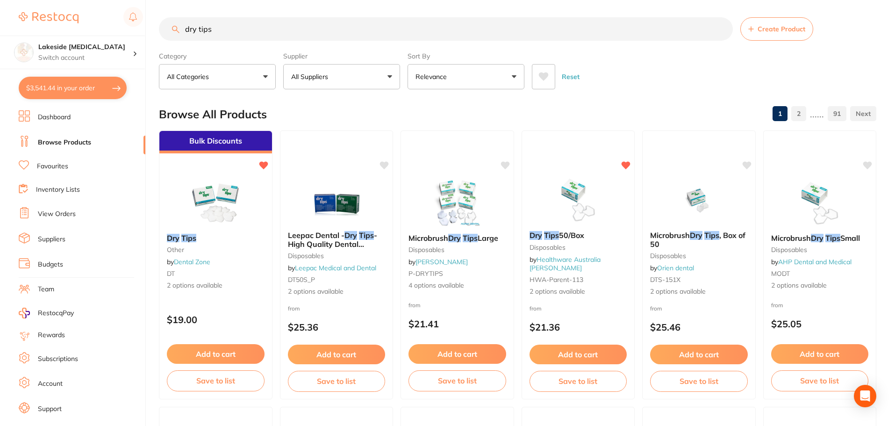
drag, startPoint x: 238, startPoint y: 28, endPoint x: 160, endPoint y: 30, distance: 78.1
click at [161, 30] on input "dry tips" at bounding box center [446, 28] width 574 height 23
type input "cotton rolls"
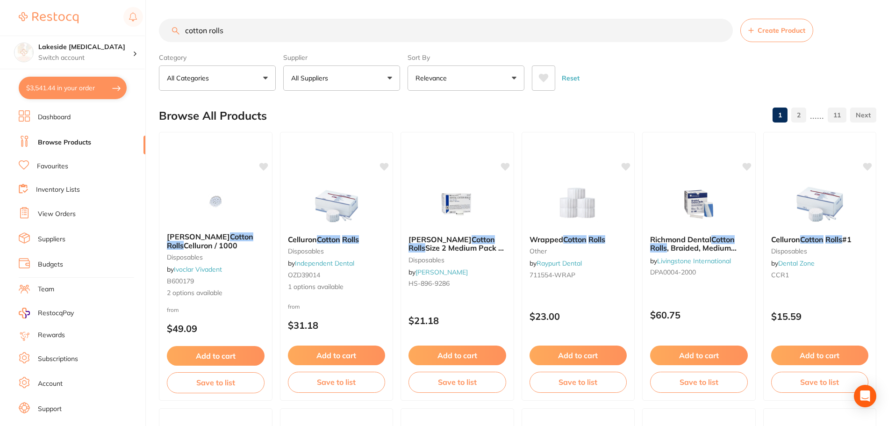
click at [548, 79] on icon at bounding box center [544, 78] width 10 height 8
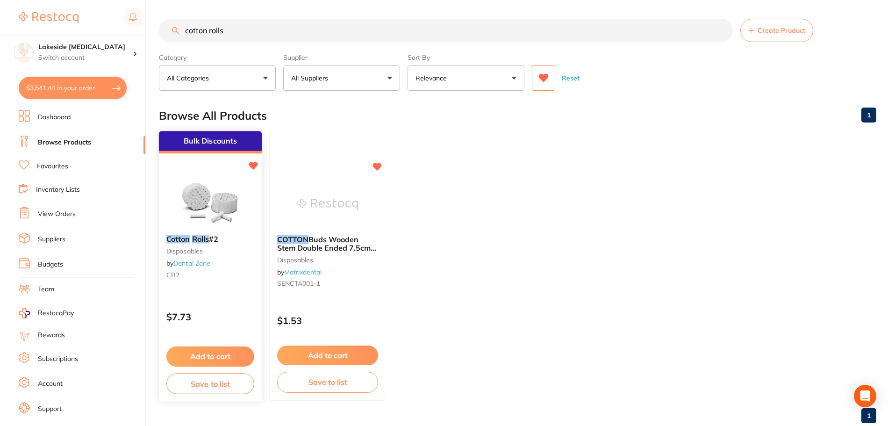
click at [196, 202] on img at bounding box center [210, 203] width 61 height 47
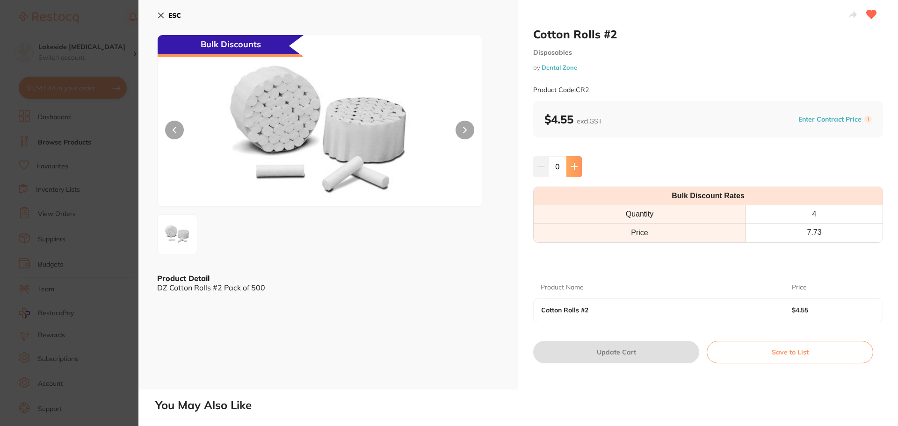
click at [572, 163] on icon at bounding box center [573, 166] width 7 height 7
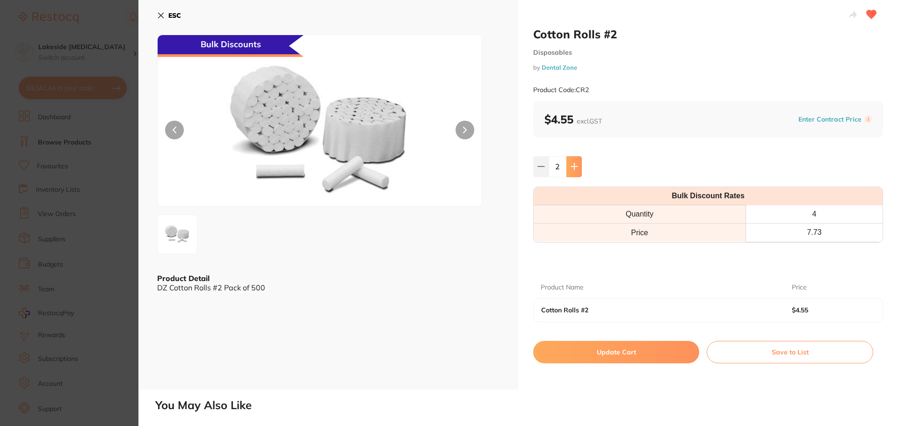
click at [572, 163] on icon at bounding box center [573, 166] width 7 height 7
click at [537, 166] on icon at bounding box center [540, 166] width 7 height 7
type input "2"
click at [599, 347] on button "Update Cart" at bounding box center [616, 352] width 166 height 22
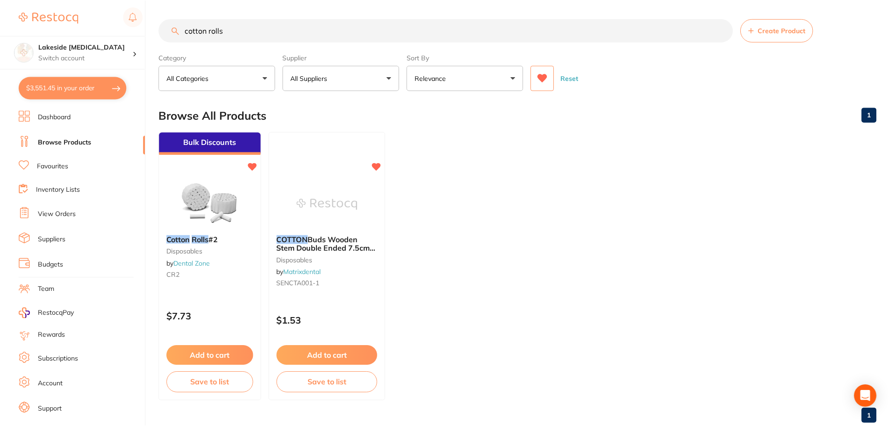
scroll to position [1, 0]
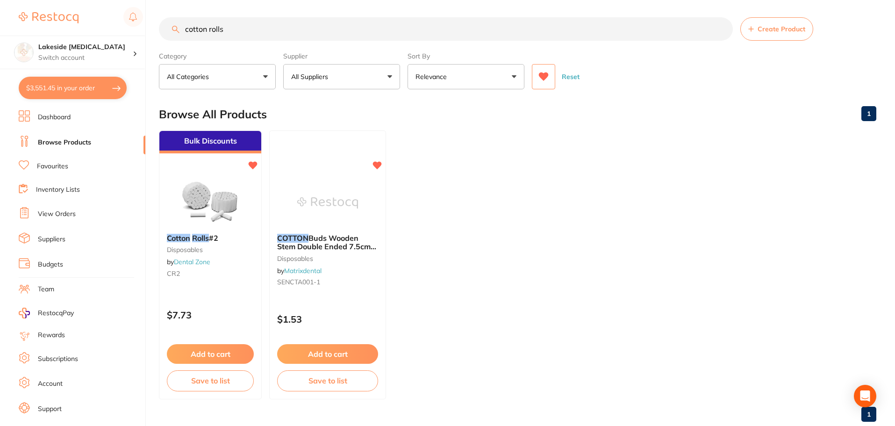
drag, startPoint x: 335, startPoint y: 34, endPoint x: 178, endPoint y: 30, distance: 157.6
click at [178, 30] on div "cotton rolls Create Product" at bounding box center [518, 28] width 718 height 23
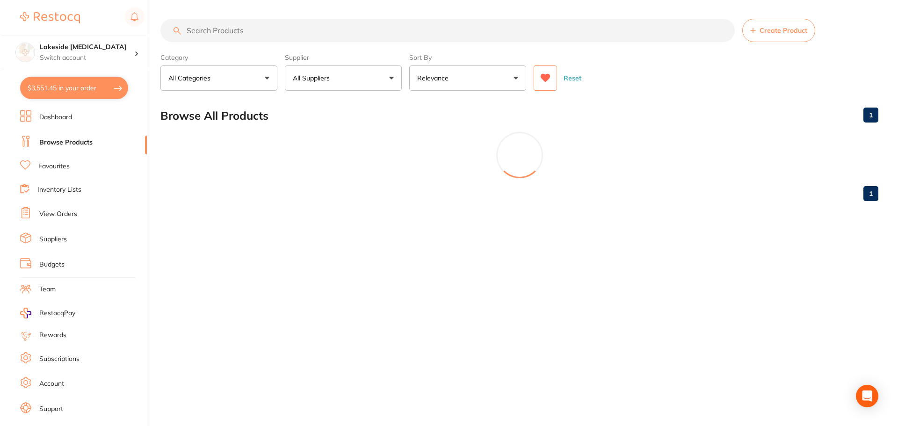
scroll to position [0, 0]
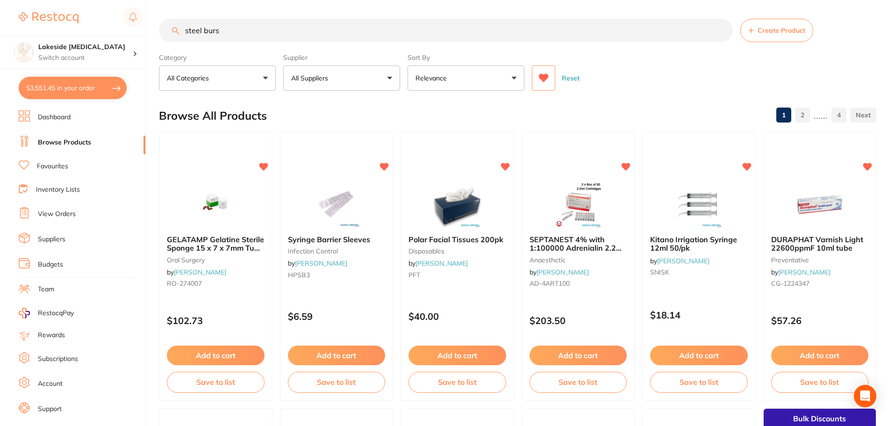
type input "steel burs"
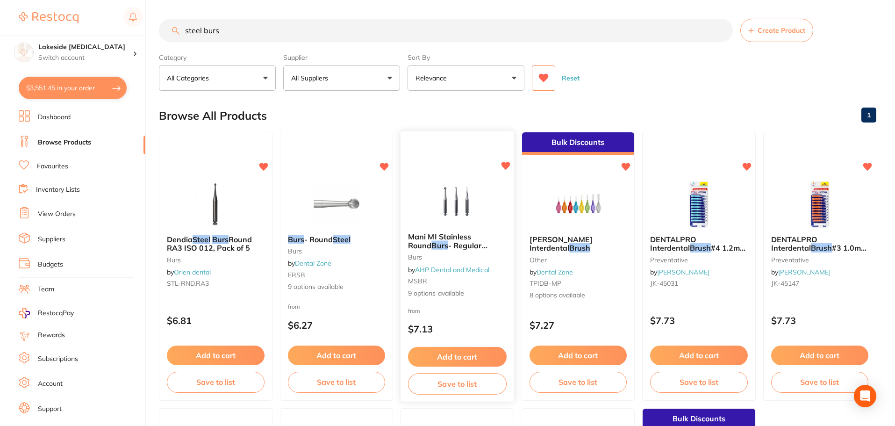
click at [488, 207] on div at bounding box center [458, 201] width 114 height 47
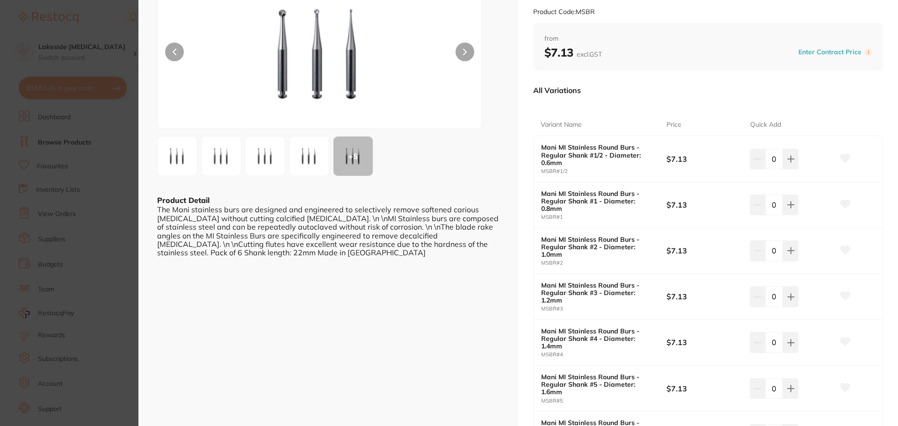
scroll to position [94, 0]
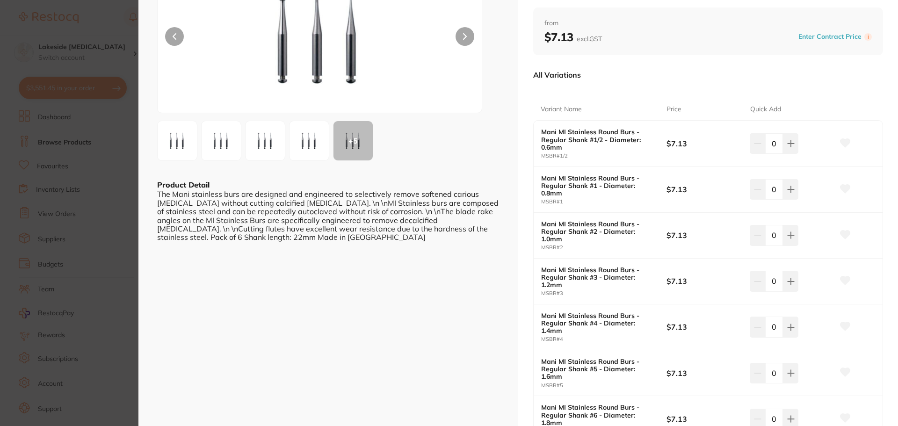
drag, startPoint x: 773, startPoint y: 234, endPoint x: 766, endPoint y: 234, distance: 6.5
click at [766, 234] on input "0" at bounding box center [774, 235] width 18 height 21
type input "10"
drag, startPoint x: 773, startPoint y: 326, endPoint x: 764, endPoint y: 327, distance: 9.4
click at [765, 327] on input "0" at bounding box center [774, 327] width 18 height 21
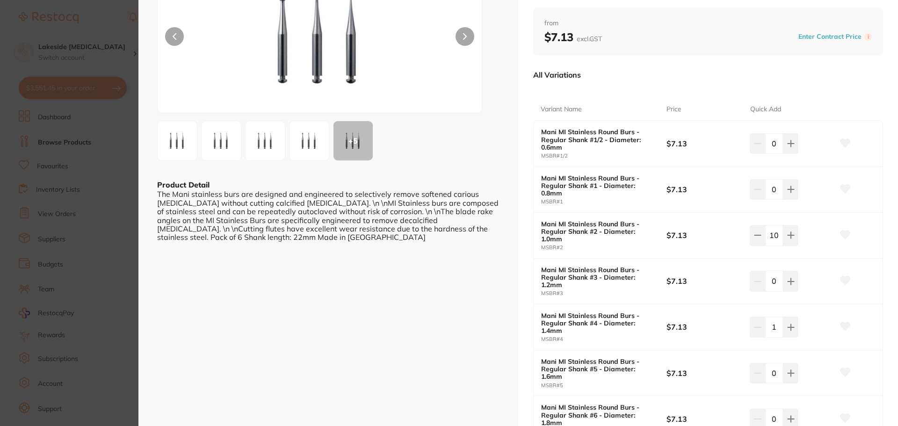
type input "10"
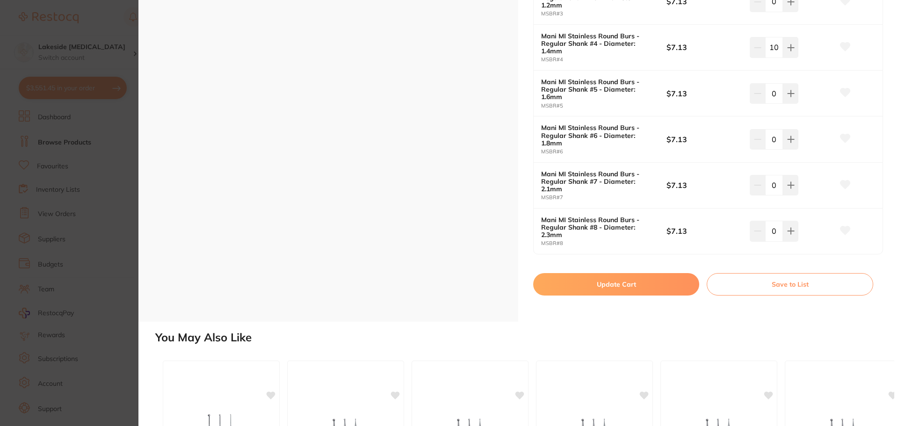
scroll to position [374, 0]
click at [629, 289] on button "Update Cart" at bounding box center [616, 283] width 166 height 22
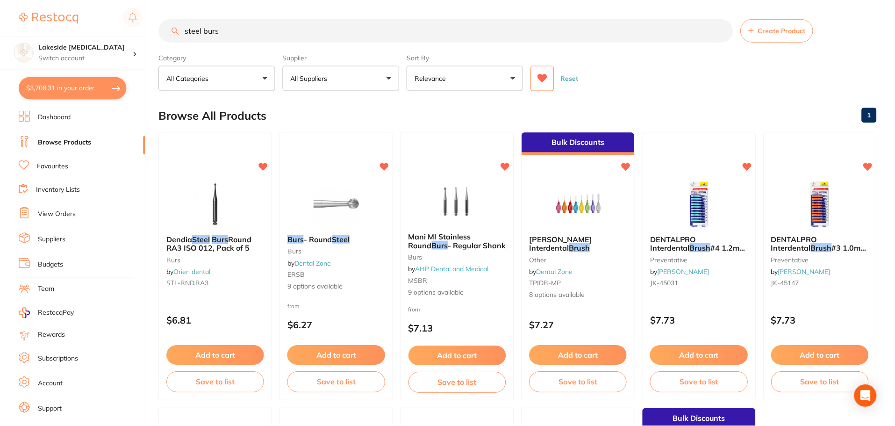
scroll to position [1, 0]
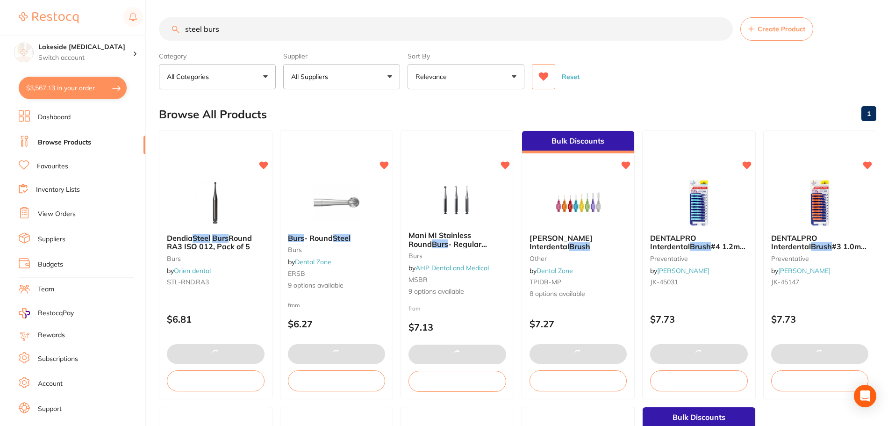
type input "10"
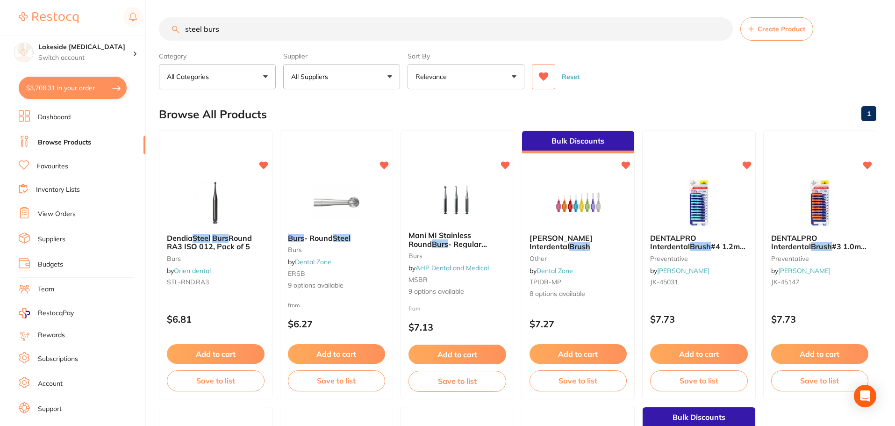
drag, startPoint x: 326, startPoint y: 22, endPoint x: 106, endPoint y: 26, distance: 220.3
click at [106, 26] on div "$3,708.31 Lakeside Dental Surgery Switch account Lakeside Dental Surgery $3,708…" at bounding box center [447, 212] width 895 height 426
type input "grandio"
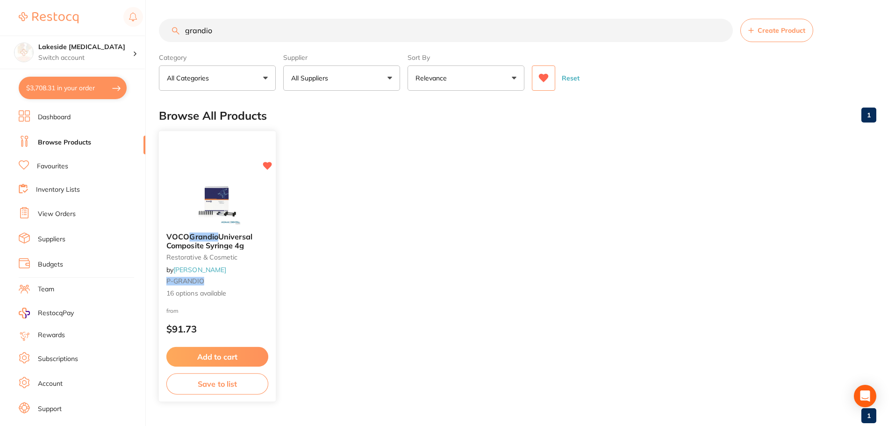
click at [213, 198] on img at bounding box center [217, 201] width 61 height 47
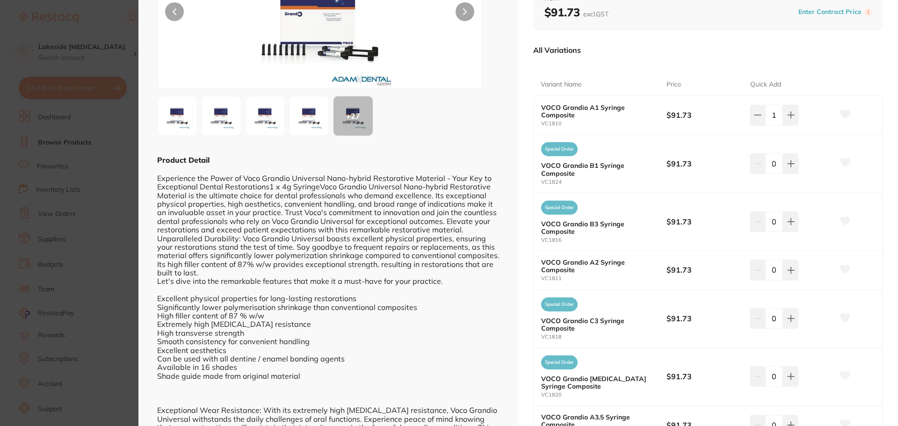
scroll to position [140, 0]
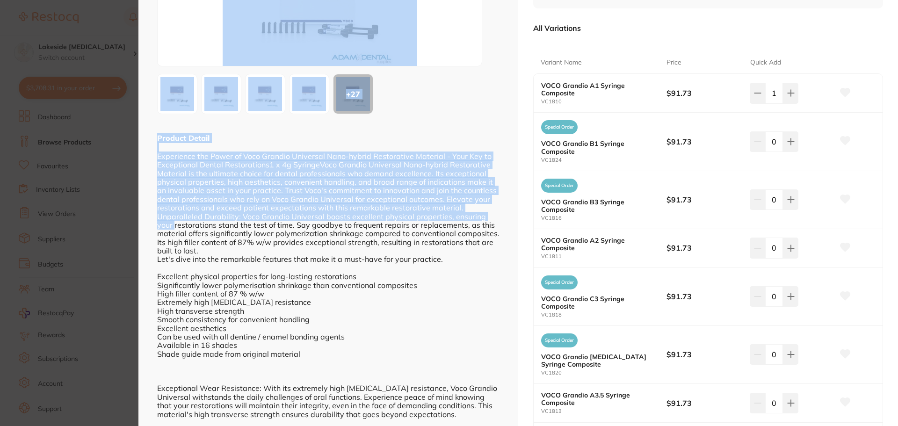
click at [138, 221] on section "VOCO Grandio Universal Composite Syringe 4g restorative & cosmetic by Adam Dent…" at bounding box center [449, 213] width 898 height 426
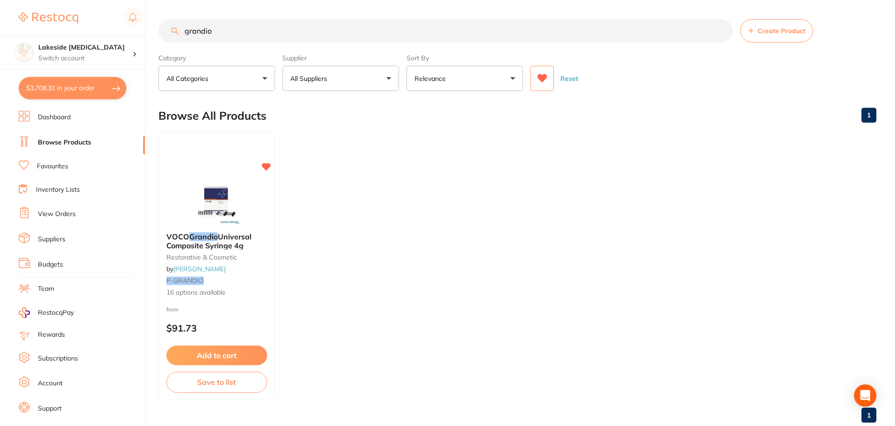
scroll to position [1, 0]
click at [105, 81] on button "$3,708.31 in your order" at bounding box center [73, 88] width 108 height 22
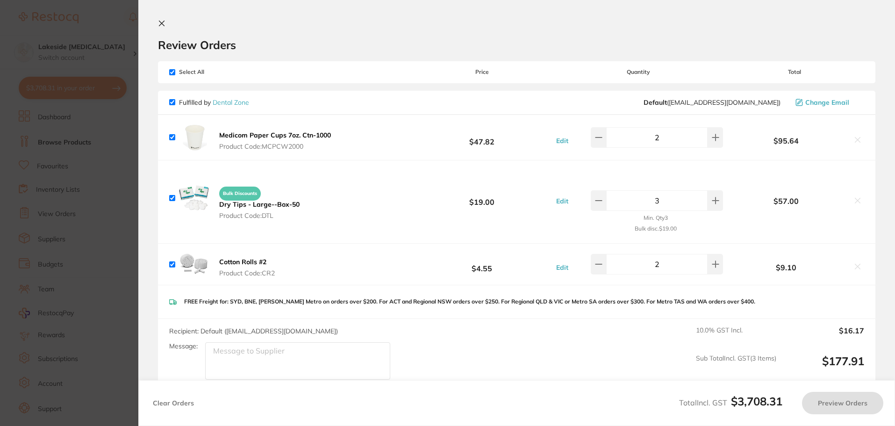
checkbox input "true"
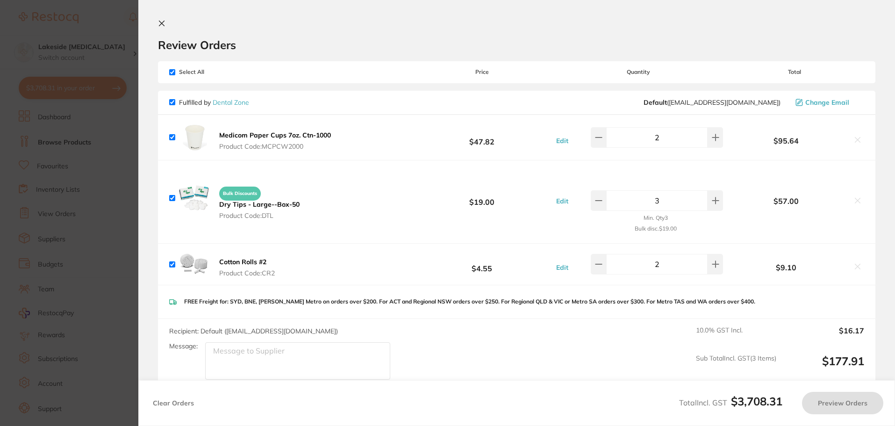
checkbox input "true"
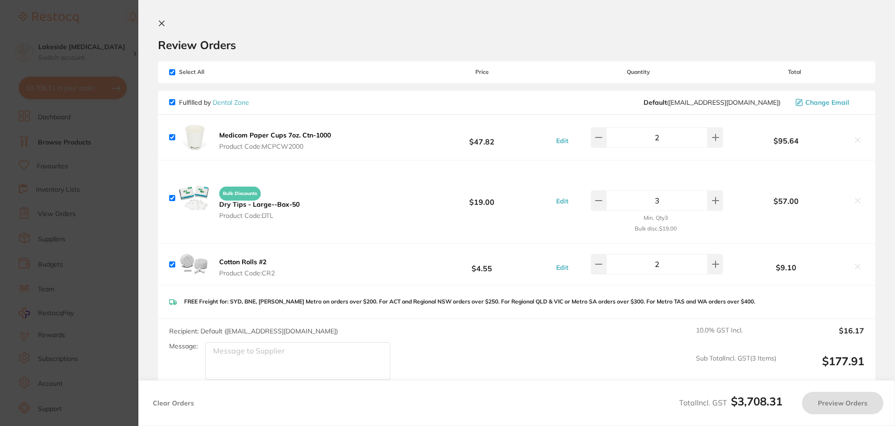
checkbox input "true"
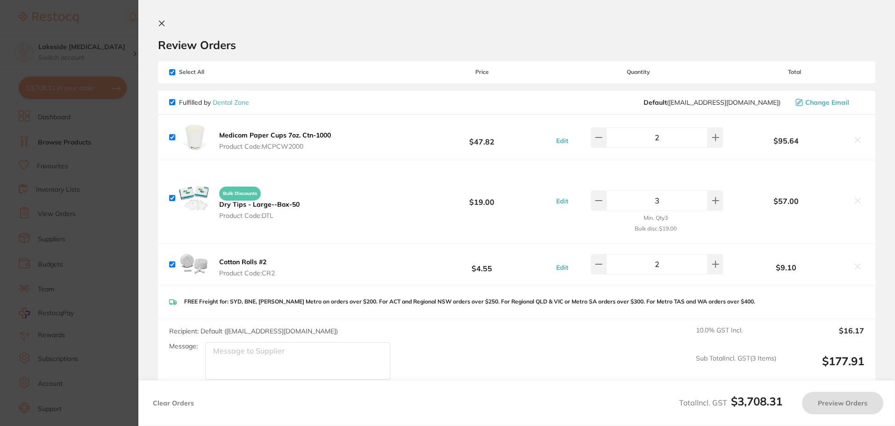
checkbox input "true"
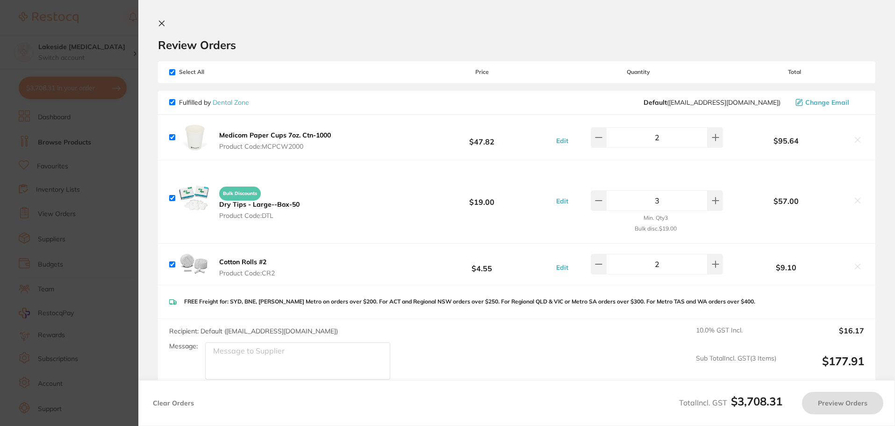
checkbox input "true"
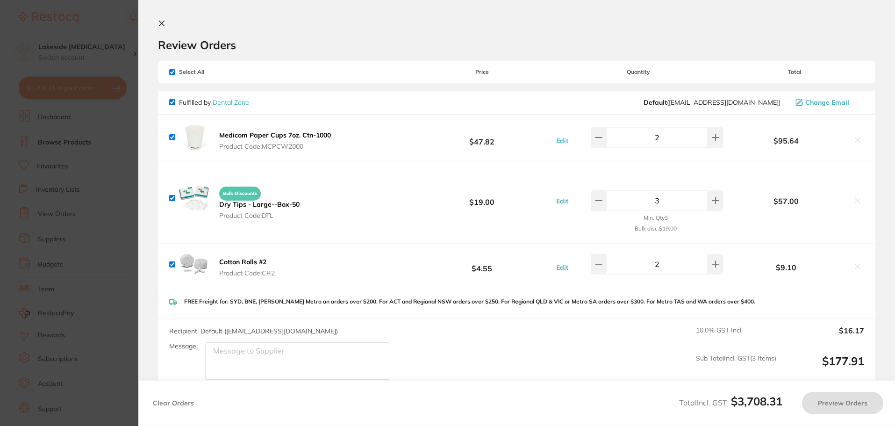
checkbox input "true"
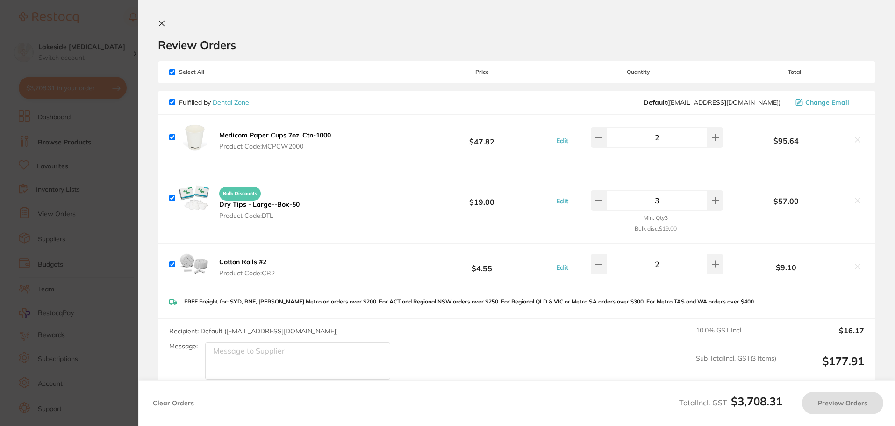
checkbox input "true"
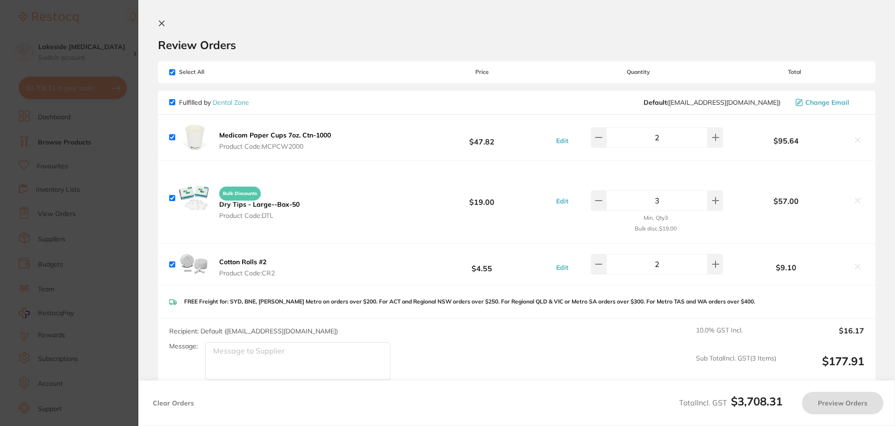
checkbox input "true"
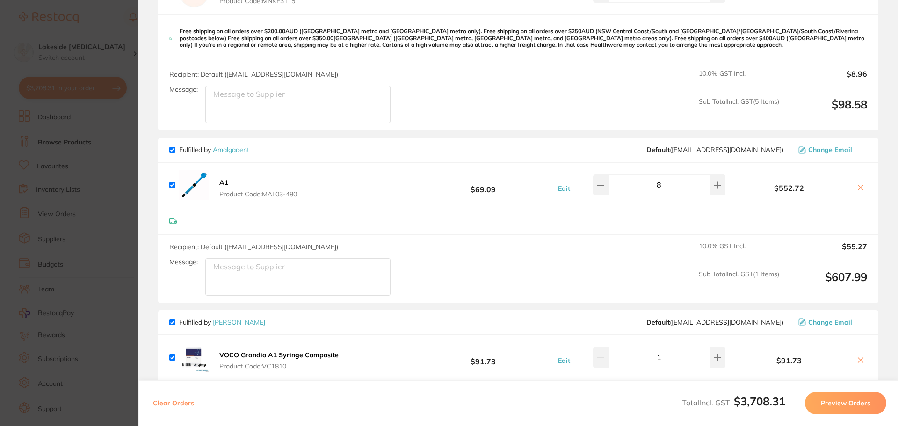
scroll to position [982, 0]
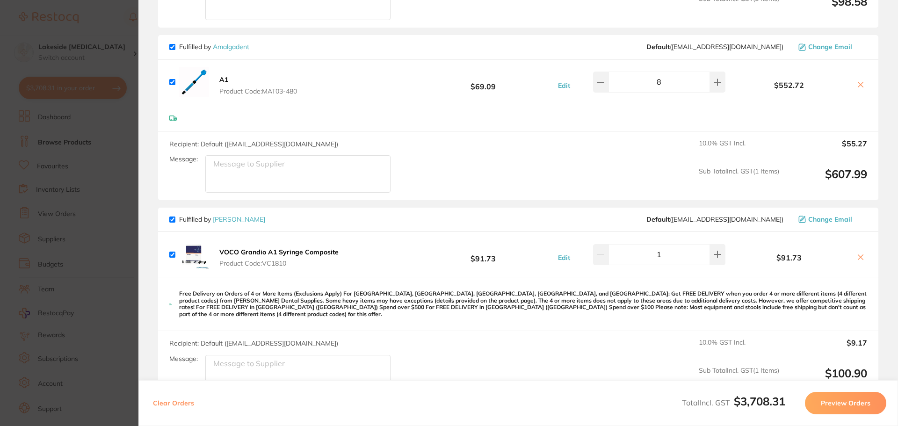
click at [854, 87] on button at bounding box center [860, 85] width 13 height 10
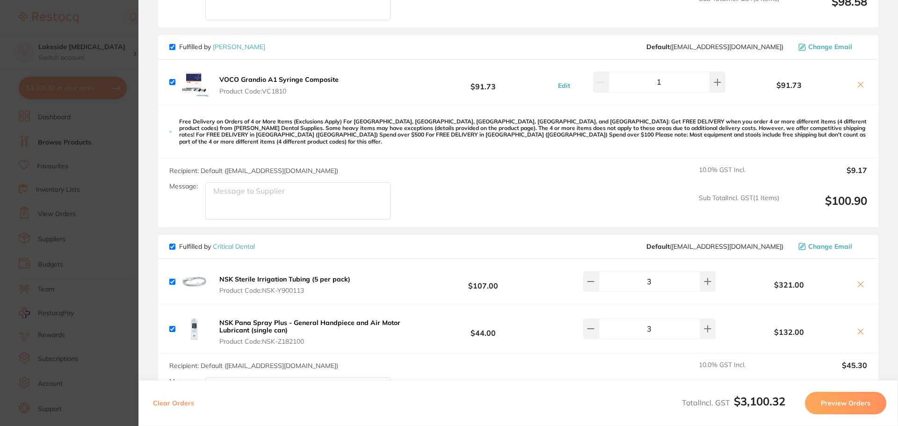
click at [858, 86] on icon at bounding box center [860, 84] width 5 height 5
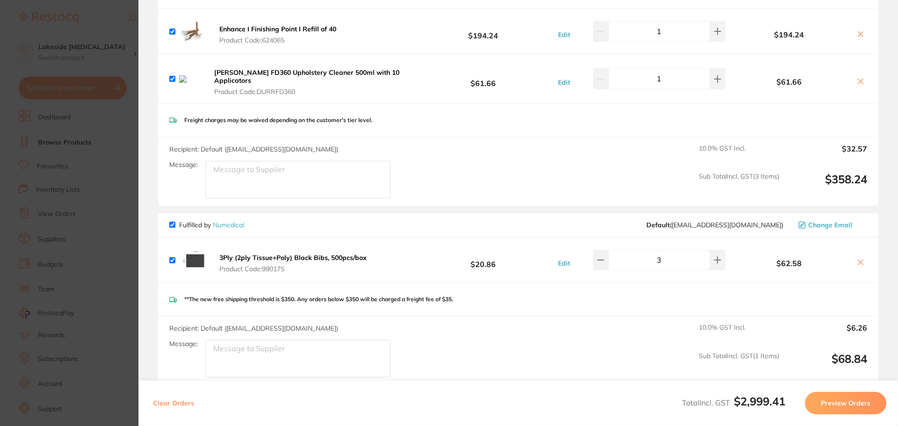
scroll to position [1683, 0]
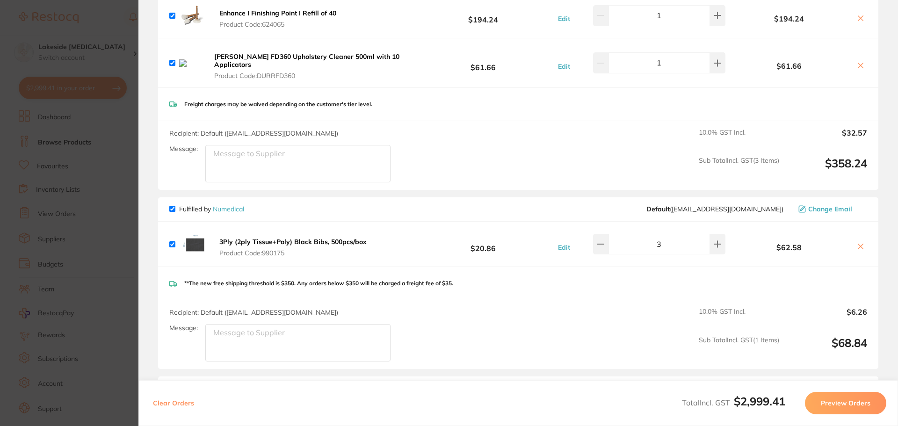
click at [859, 243] on icon at bounding box center [860, 246] width 7 height 7
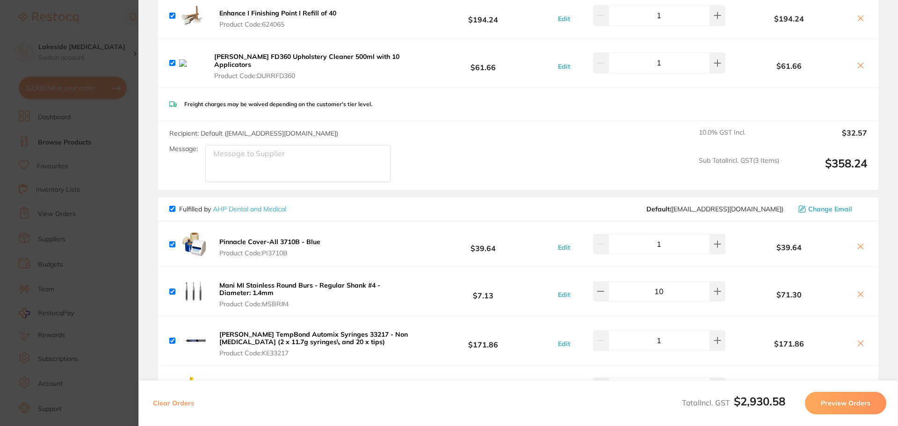
checkbox input "true"
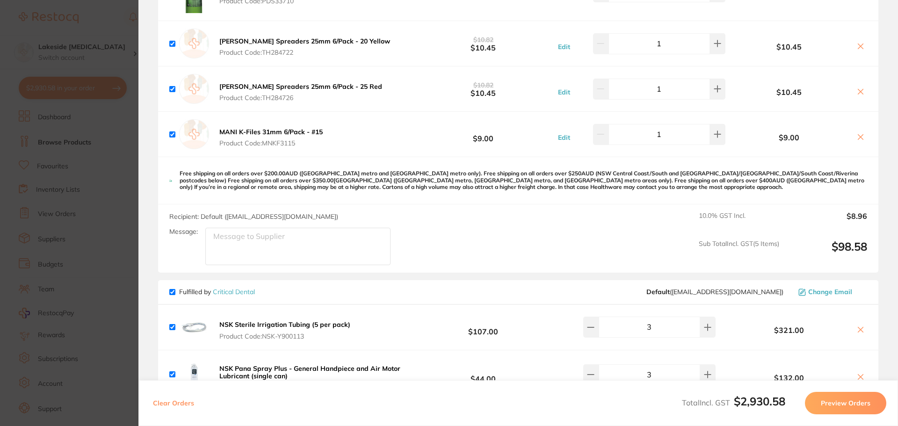
scroll to position [748, 0]
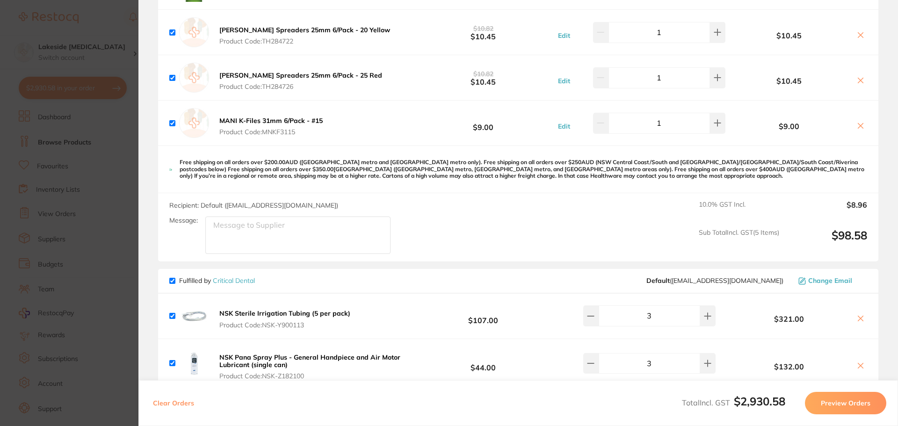
click at [847, 396] on button "Preview Orders" at bounding box center [845, 403] width 81 height 22
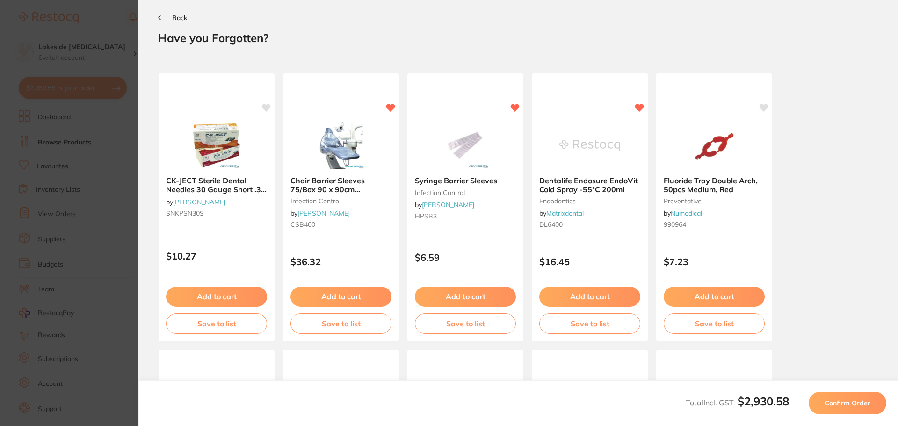
scroll to position [0, 0]
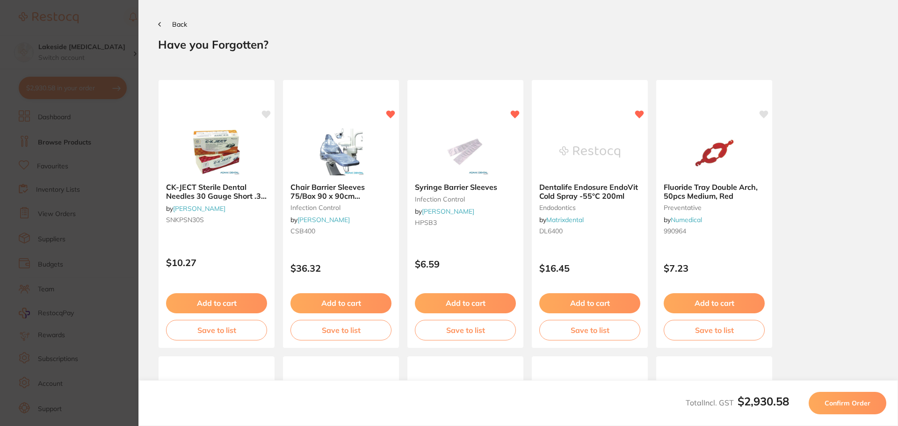
click at [849, 404] on span "Confirm Order" at bounding box center [847, 403] width 46 height 8
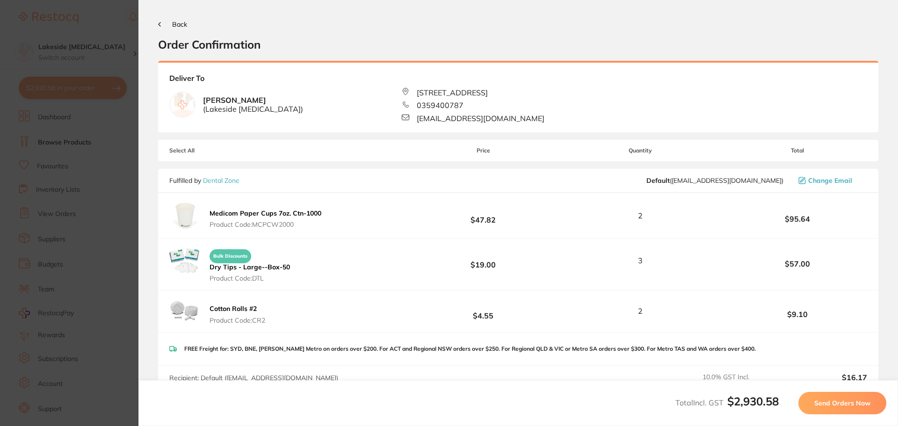
click at [849, 404] on span "Send Orders Now" at bounding box center [842, 403] width 56 height 8
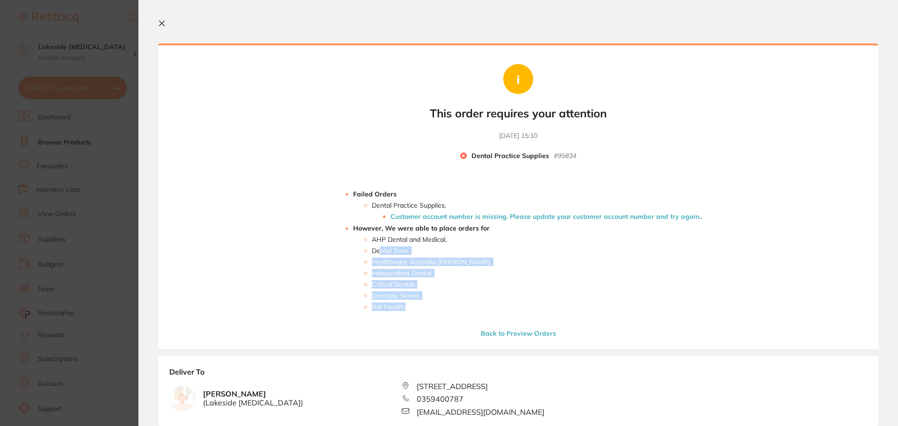
drag, startPoint x: 419, startPoint y: 312, endPoint x: 381, endPoint y: 254, distance: 69.4
click at [381, 254] on div "Failed Orders Dental Practice Supplies . Customer account number is missing. Pl…" at bounding box center [518, 258] width 368 height 159
click at [440, 326] on div "Failed Orders Dental Practice Supplies . Customer account number is missing. Pl…" at bounding box center [518, 258] width 368 height 159
click at [163, 23] on icon at bounding box center [161, 23] width 7 height 7
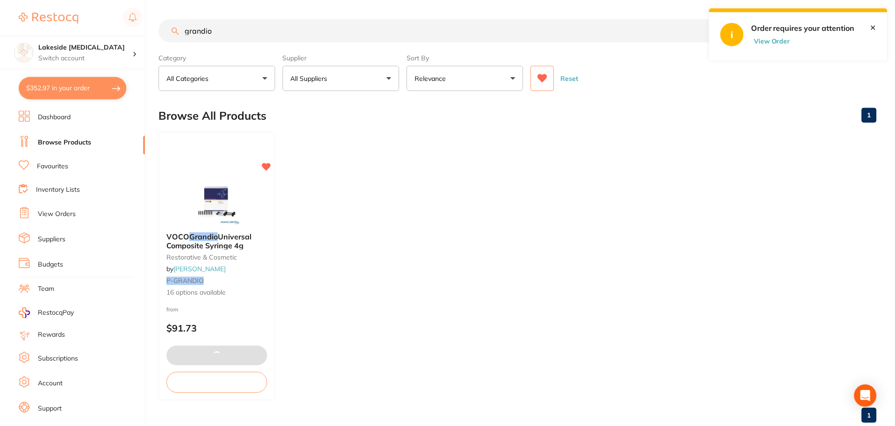
scroll to position [1, 0]
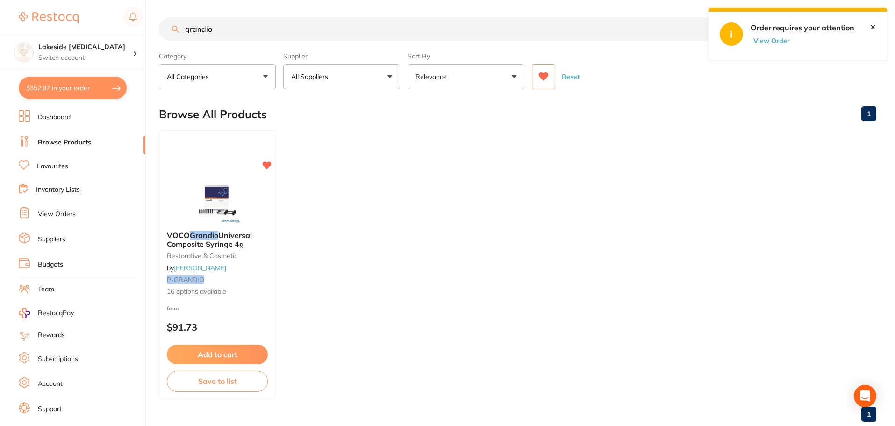
click at [78, 168] on li "Favourites" at bounding box center [82, 166] width 127 height 12
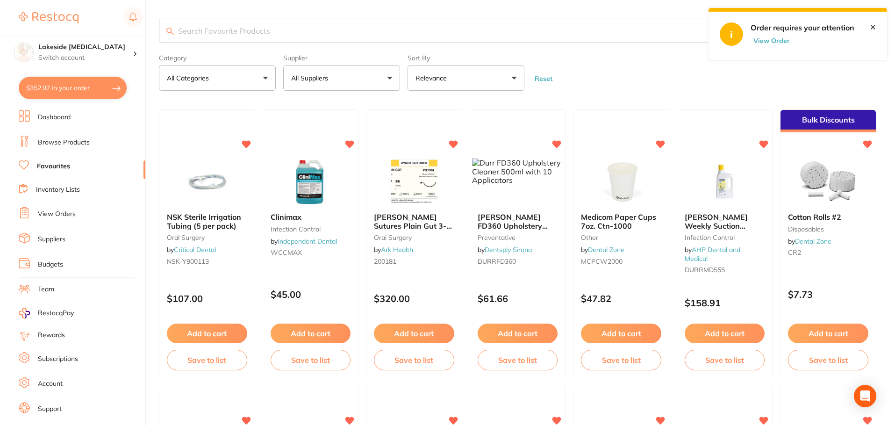
click at [258, 32] on input "search" at bounding box center [518, 31] width 718 height 24
type input "prophy cups"
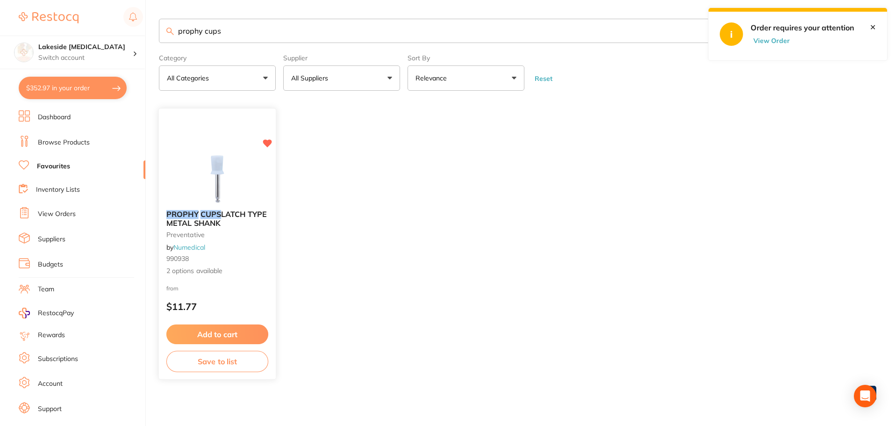
click at [211, 199] on img at bounding box center [217, 178] width 61 height 47
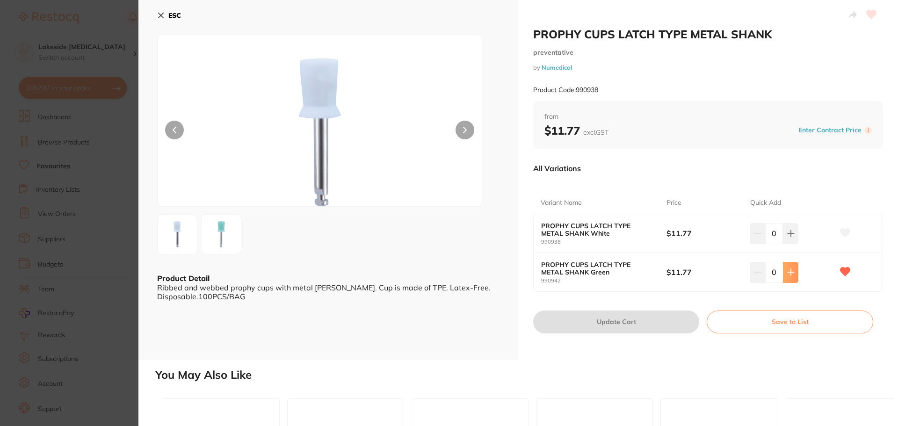
click at [792, 271] on icon at bounding box center [790, 271] width 7 height 7
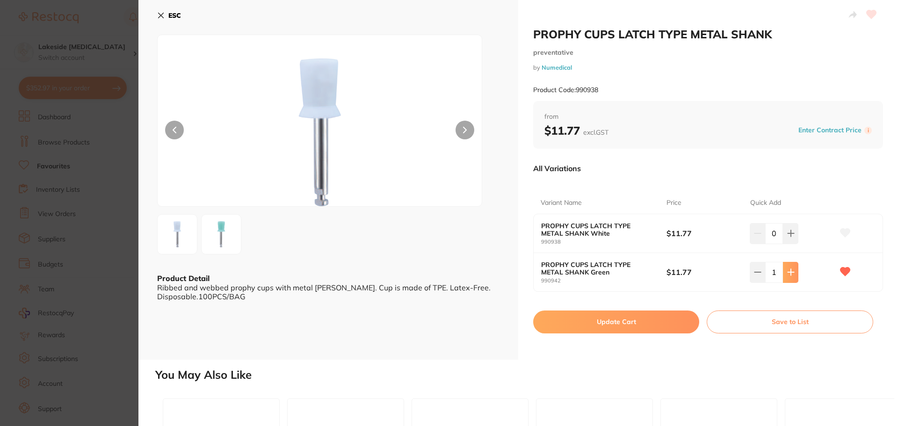
click at [792, 271] on icon at bounding box center [790, 271] width 7 height 7
drag, startPoint x: 778, startPoint y: 271, endPoint x: 769, endPoint y: 273, distance: 9.6
click at [769, 273] on input "4" at bounding box center [774, 272] width 18 height 21
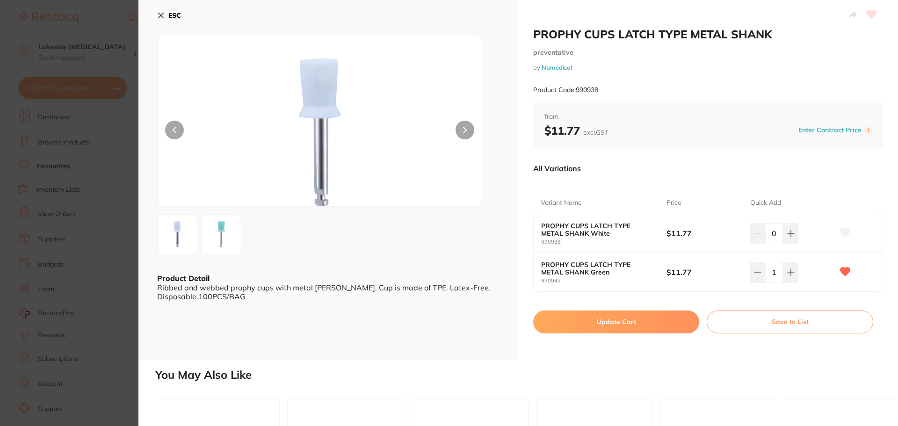
type input "11"
click at [659, 318] on button "Update Cart" at bounding box center [616, 321] width 166 height 22
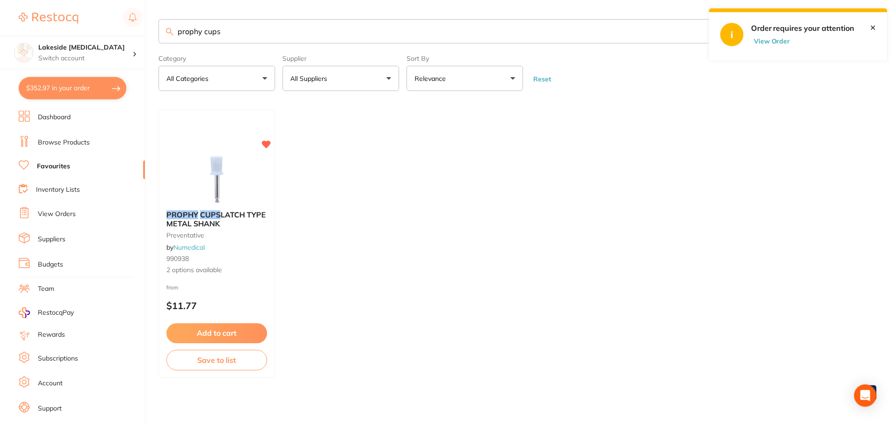
scroll to position [1, 0]
click at [63, 85] on button "$352.97 in your order" at bounding box center [73, 88] width 108 height 22
checkbox input "true"
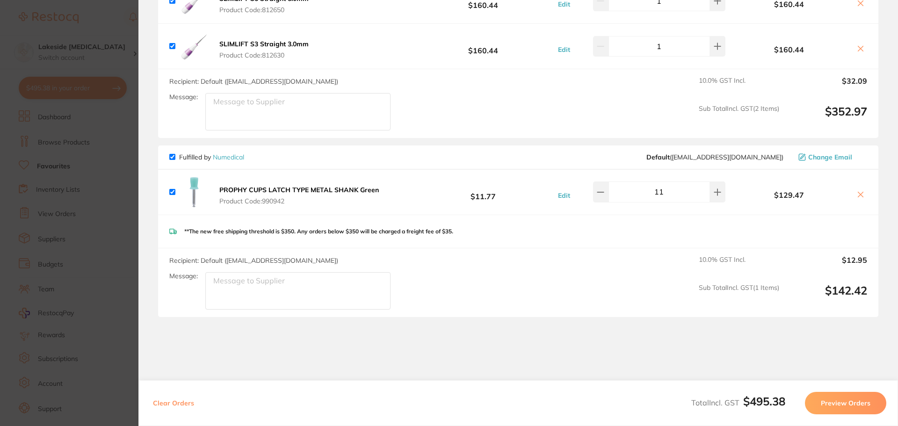
scroll to position [140, 0]
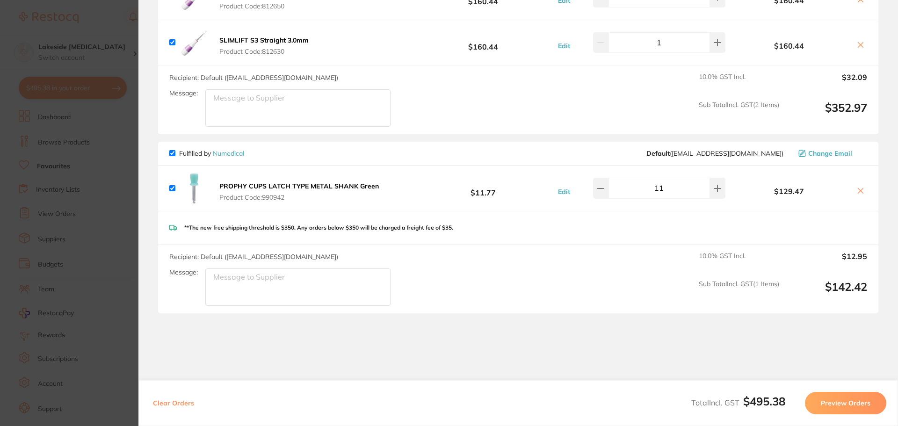
click at [830, 406] on button "Preview Orders" at bounding box center [845, 403] width 81 height 22
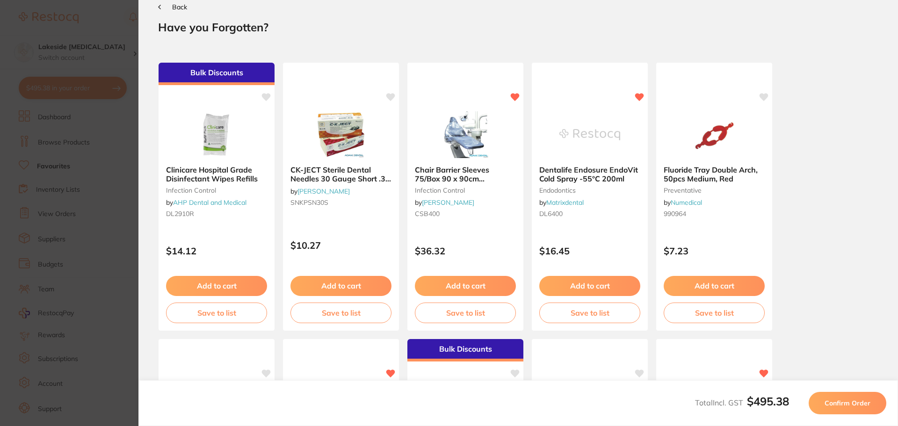
scroll to position [0, 0]
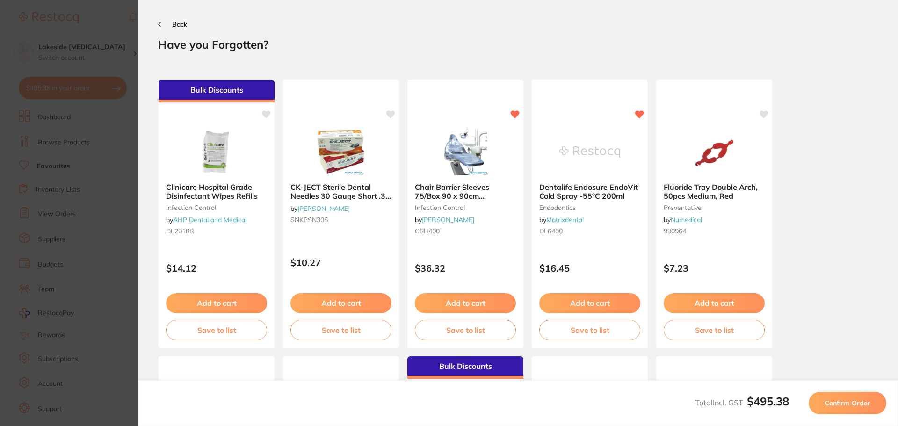
click at [826, 405] on span "Confirm Order" at bounding box center [847, 403] width 46 height 8
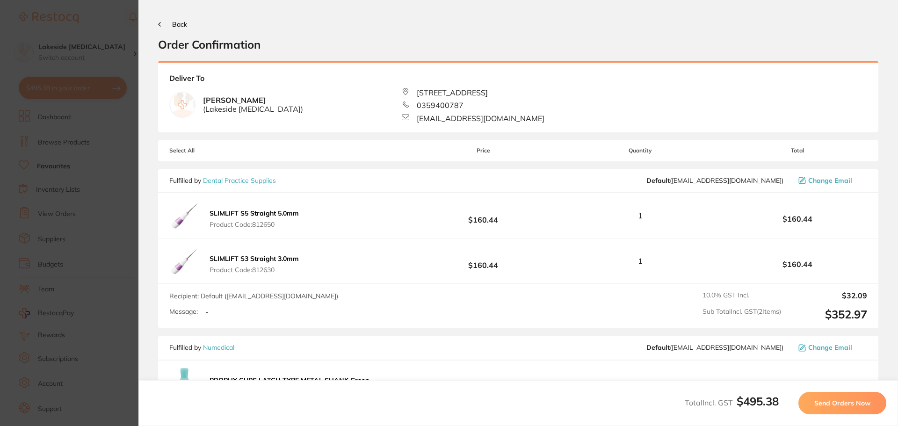
click at [826, 404] on span "Send Orders Now" at bounding box center [842, 403] width 56 height 8
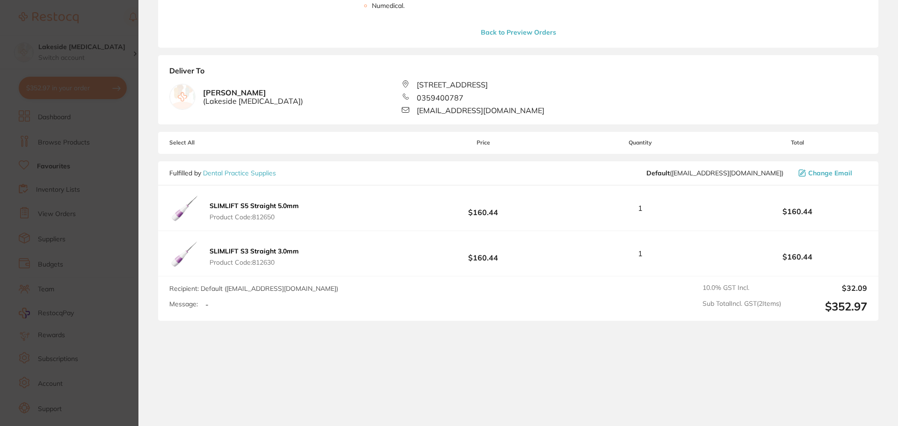
scroll to position [276, 0]
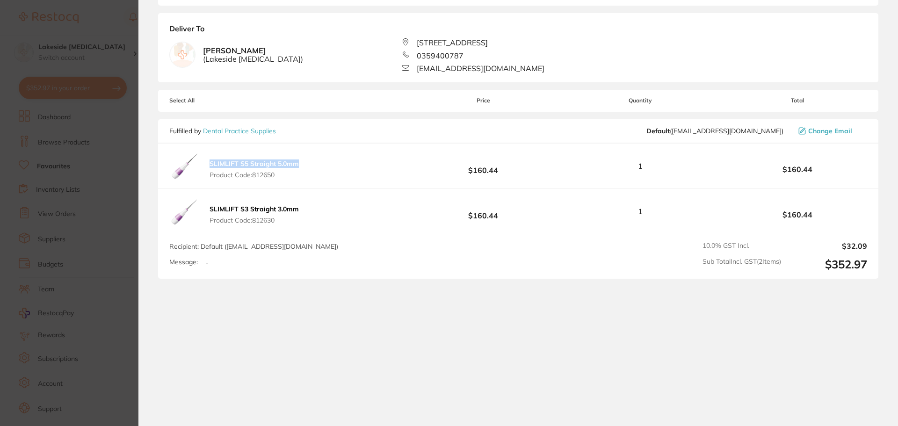
drag, startPoint x: 302, startPoint y: 164, endPoint x: 205, endPoint y: 154, distance: 96.8
click at [205, 154] on div "SLIMLIFT S5 Straight 5.0mm Product Code: 812650 $160.44 1 $160.44" at bounding box center [518, 166] width 720 height 45
copy b "SLIMLIFT S5 Straight 5.0mm"
click at [103, 184] on section "Update RRP Set your pre negotiated price for this item. Item Agreed RRP (excl. …" at bounding box center [449, 213] width 898 height 426
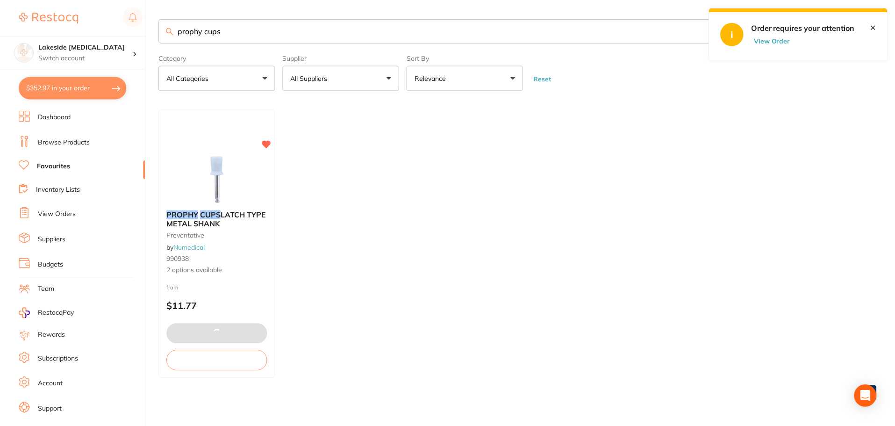
scroll to position [1, 0]
click at [90, 140] on li "Browse Products" at bounding box center [82, 143] width 127 height 14
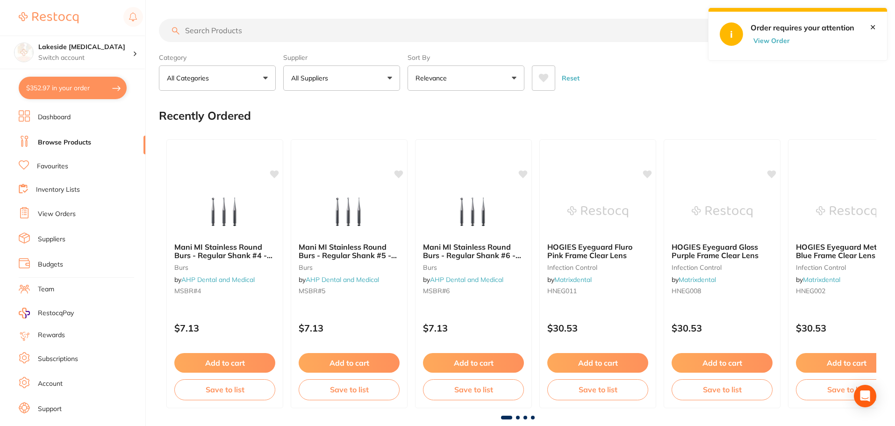
click at [220, 30] on input "search" at bounding box center [446, 30] width 574 height 23
paste input "SLIMLIFT S5 Straight 5.0mm"
type input "SLIMLIFT S5 Straight 5.0mm"
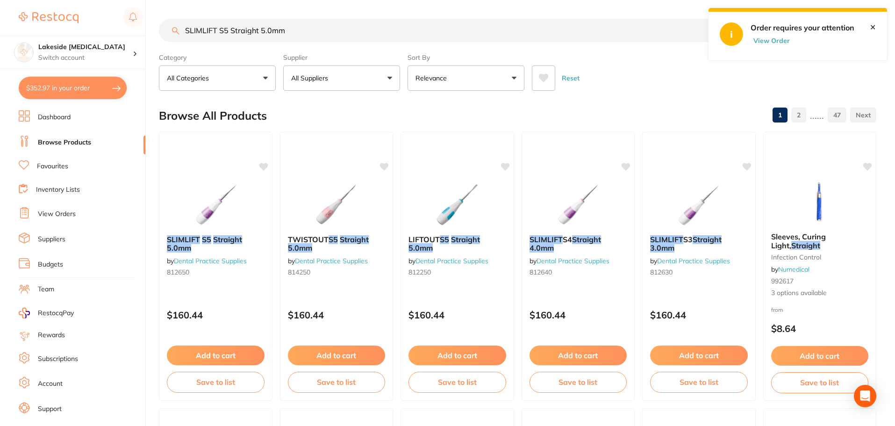
click at [89, 85] on button "$352.97 in your order" at bounding box center [73, 88] width 108 height 22
checkbox input "true"
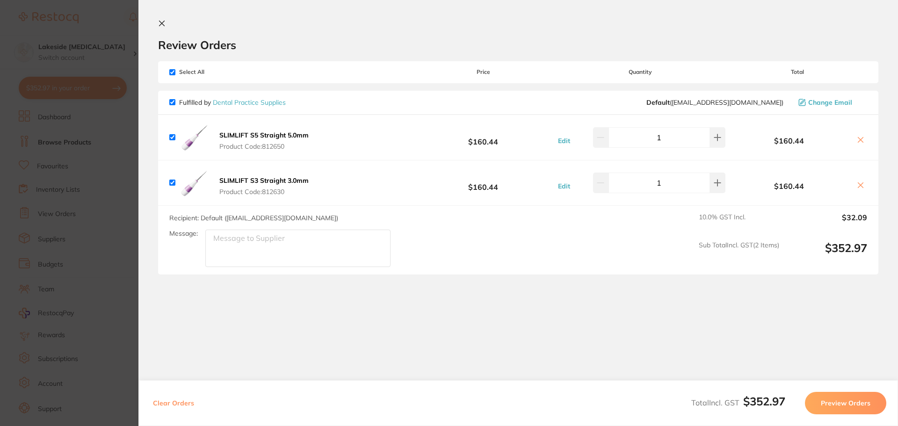
click at [274, 104] on link "Dental Practice Supplies" at bounding box center [249, 102] width 73 height 8
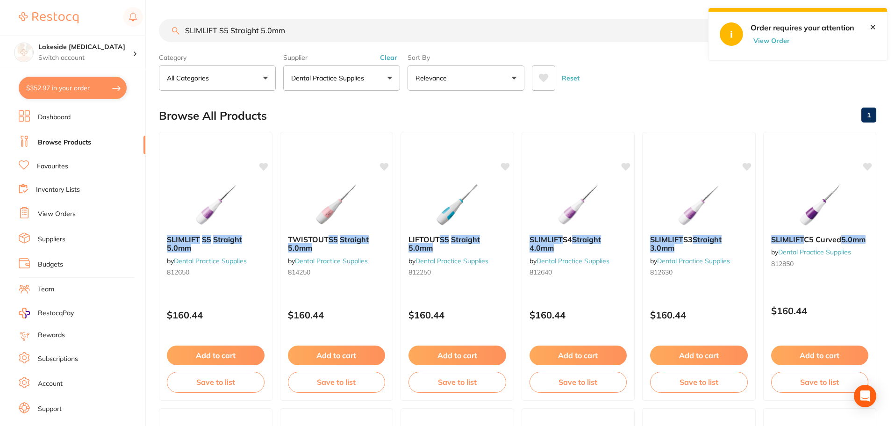
click at [351, 81] on p "Dental Practice Supplies" at bounding box center [329, 77] width 77 height 9
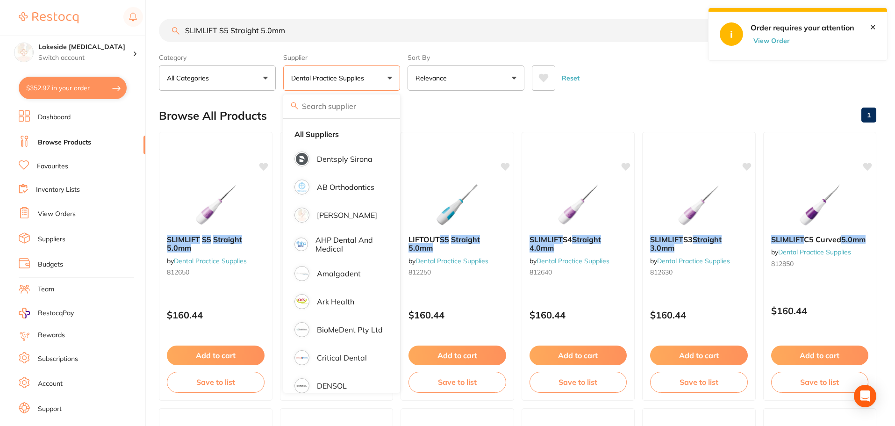
click at [351, 81] on p "Dental Practice Supplies" at bounding box center [329, 77] width 77 height 9
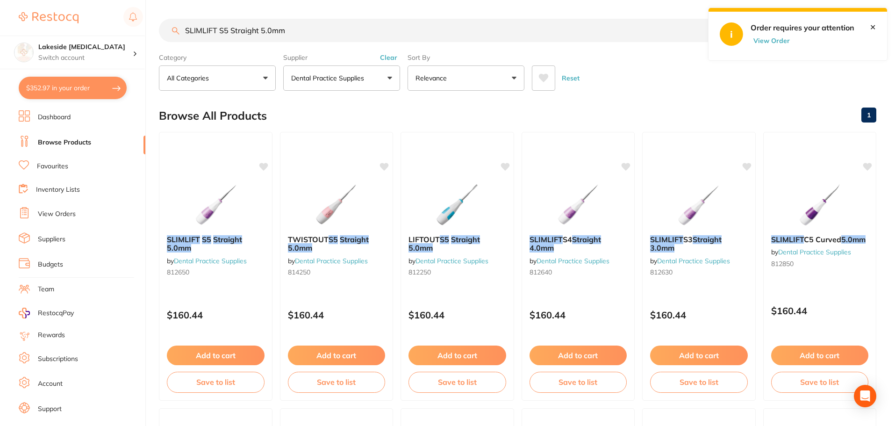
click at [60, 87] on button "$352.97 in your order" at bounding box center [73, 88] width 108 height 22
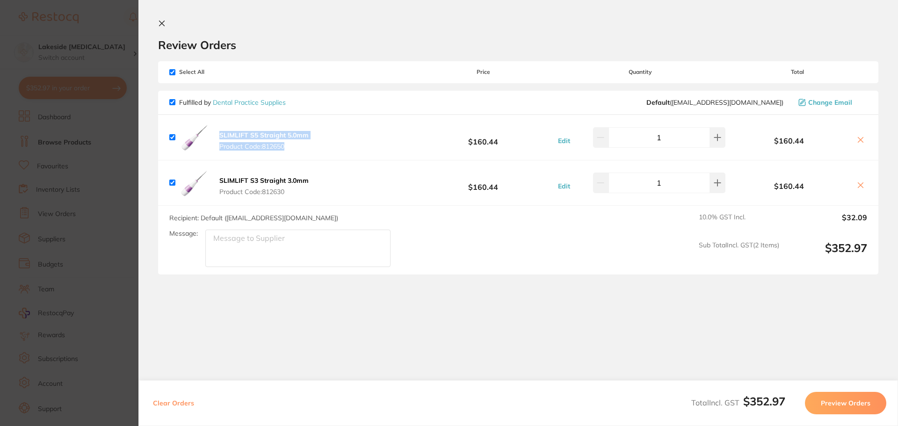
drag, startPoint x: 359, startPoint y: 139, endPoint x: 216, endPoint y: 131, distance: 143.3
click at [216, 131] on div "SLIMLIFT S5 Straight 5.0mm Product Code: 812650 $160.44 Edit 1 $160.44" at bounding box center [518, 137] width 720 height 45
click at [325, 150] on div "SLIMLIFT S5 Straight 5.0mm Product Code: 812650 $160.44 Edit 1 $160.44" at bounding box center [518, 137] width 720 height 45
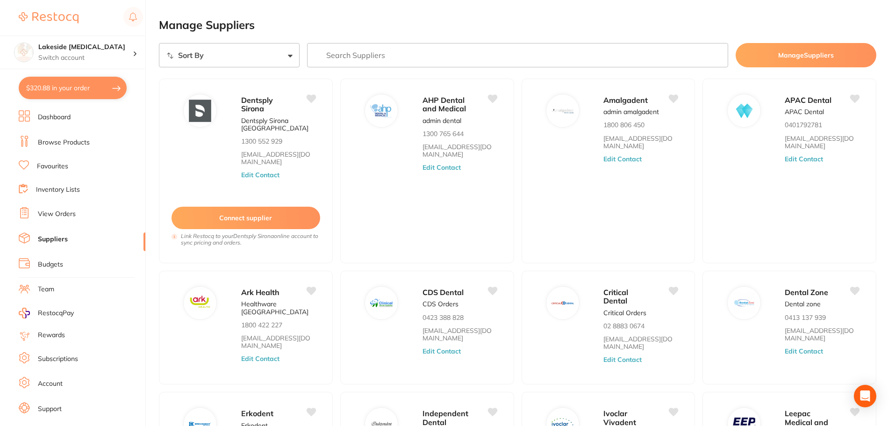
click at [87, 88] on button "$320.88 in your order" at bounding box center [73, 88] width 108 height 22
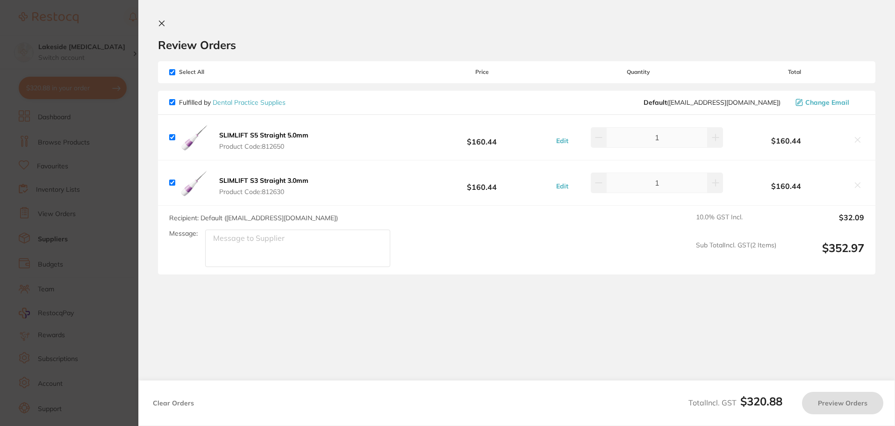
checkbox input "true"
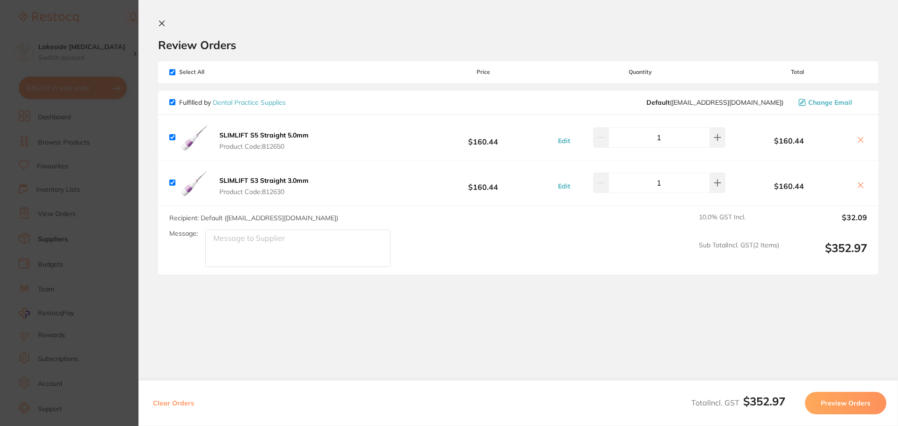
click at [195, 138] on img at bounding box center [194, 138] width 30 height 30
drag, startPoint x: 317, startPoint y: 182, endPoint x: 218, endPoint y: 183, distance: 99.1
click at [218, 183] on div "SLIMLIFT S3 Straight 3.0mm Product Code: 812630 $160.44 Edit 1 $160.44" at bounding box center [518, 182] width 720 height 45
copy b "SLIMLIFT S3 Straight 3.0mm"
click at [406, 207] on div "Recipient: Default ( [EMAIL_ADDRESS][DOMAIN_NAME] ) Message: 10.0 % GST Incl. $…" at bounding box center [518, 240] width 720 height 69
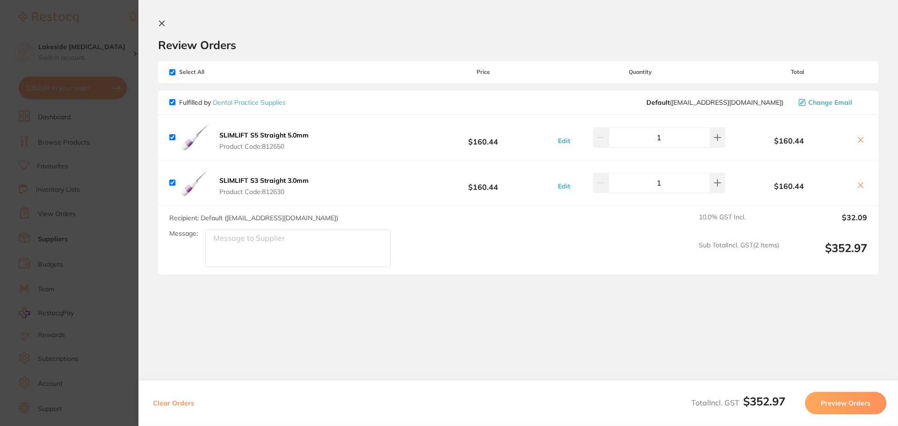
click at [859, 139] on icon at bounding box center [860, 139] width 7 height 7
click at [868, 137] on div "SLIMLIFT S5 Straight 5.0mm Product Code: 812650 $160.44 Edit 1 $160.44" at bounding box center [518, 137] width 720 height 45
click at [857, 138] on icon at bounding box center [860, 139] width 7 height 7
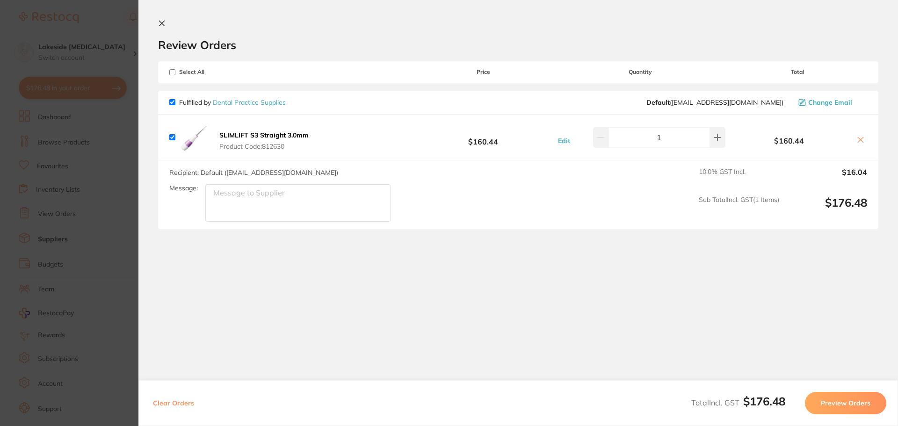
checkbox input "true"
